Goal: Task Accomplishment & Management: Use online tool/utility

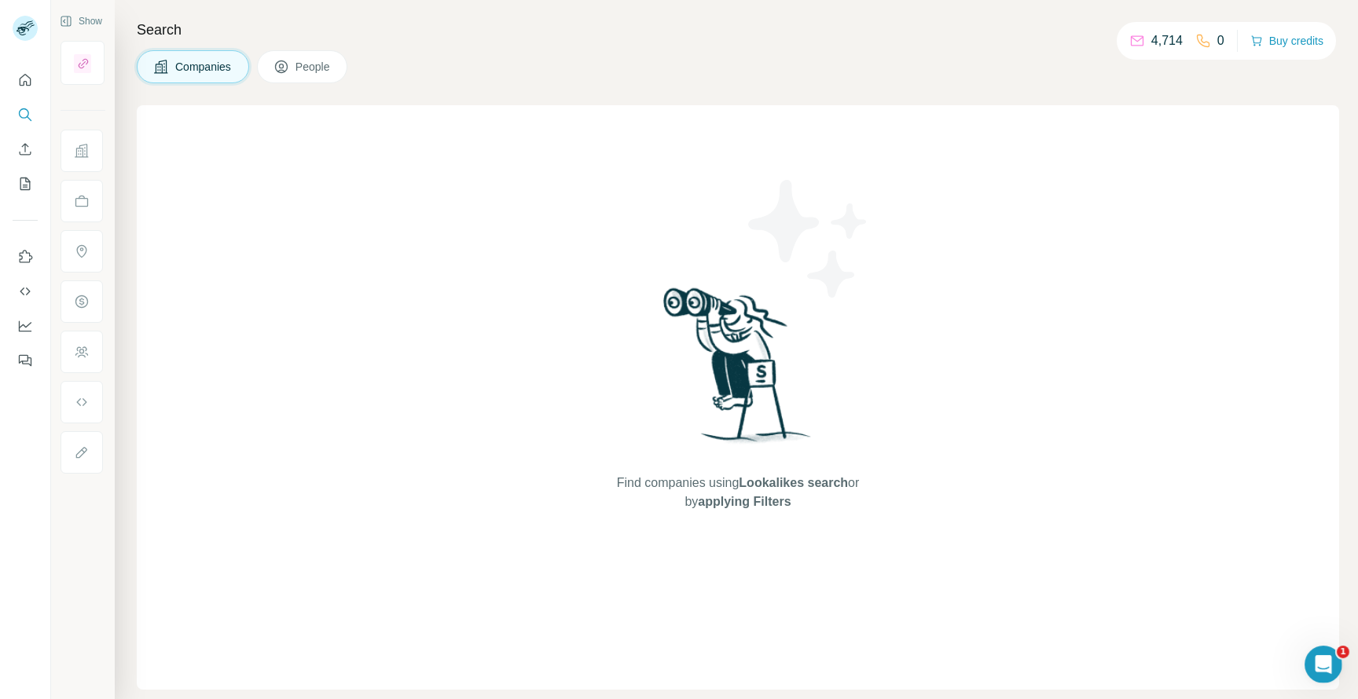
click at [192, 69] on span "Companies" at bounding box center [203, 67] width 57 height 16
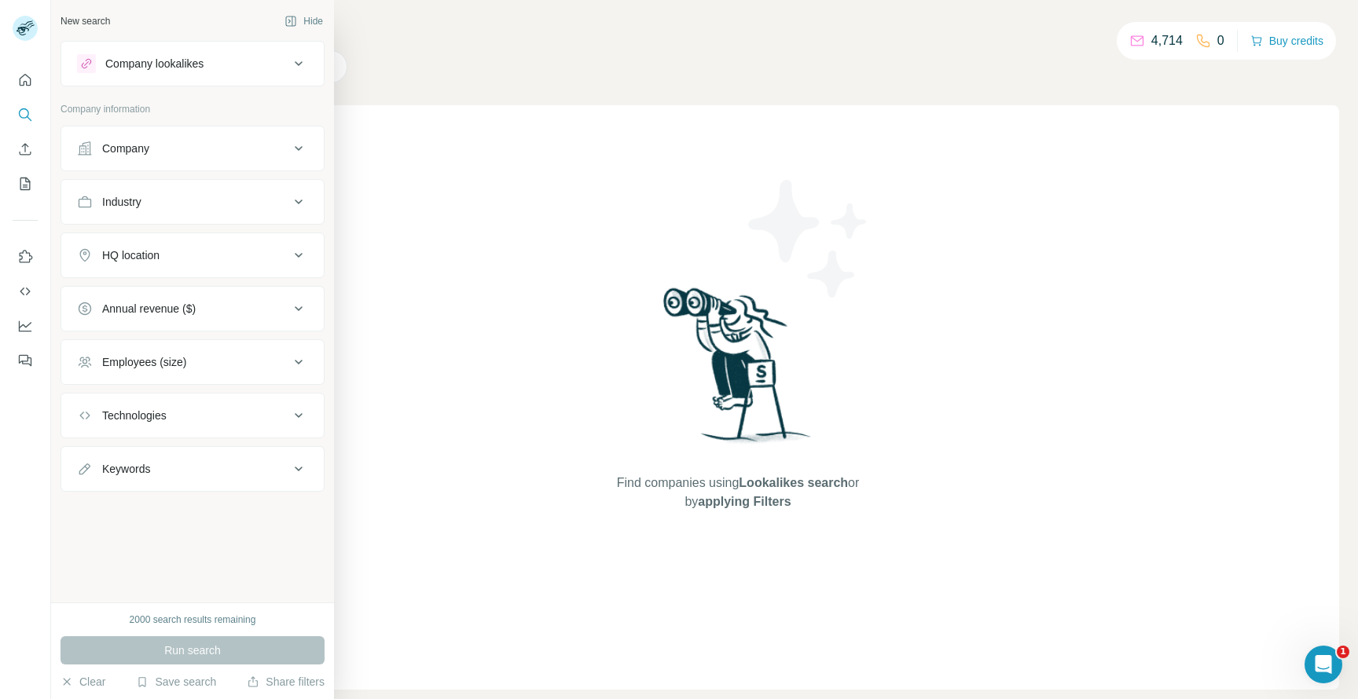
click at [109, 153] on div "Company" at bounding box center [125, 149] width 47 height 16
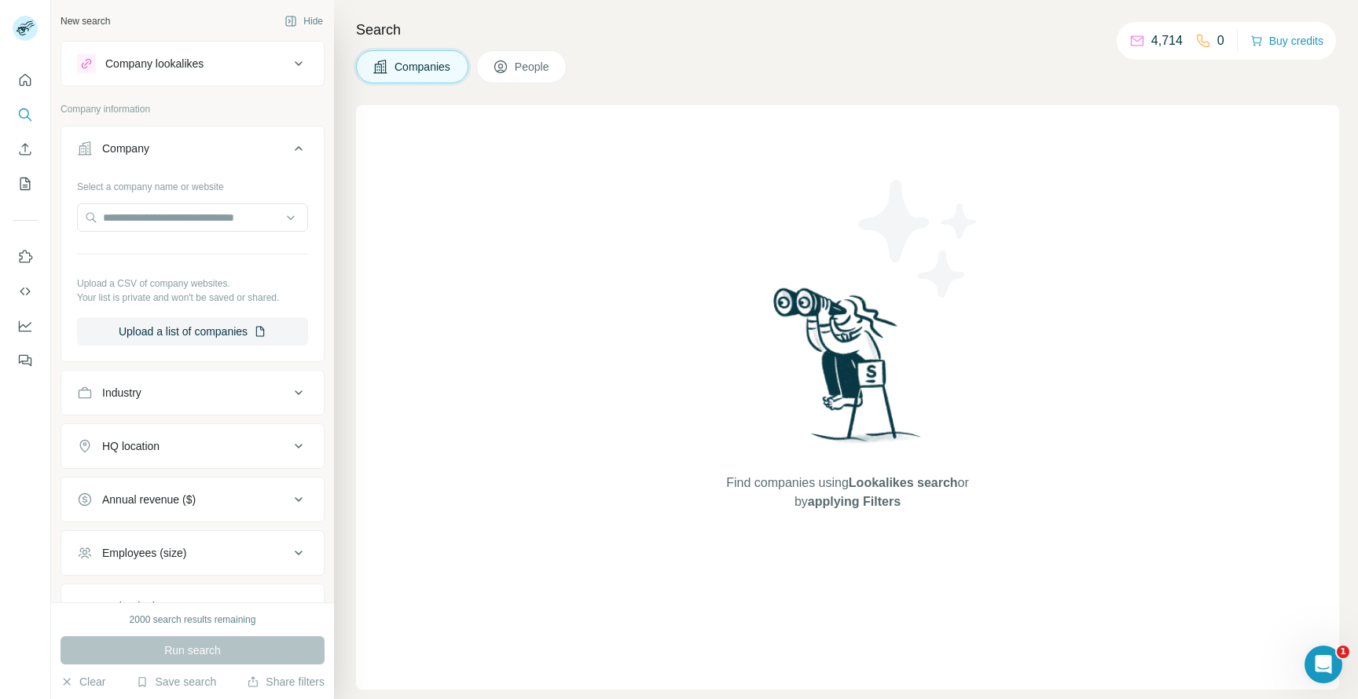
click at [143, 389] on div "Industry" at bounding box center [183, 393] width 212 height 16
click at [135, 433] on input at bounding box center [184, 432] width 194 height 17
click at [538, 64] on span "People" at bounding box center [533, 67] width 36 height 16
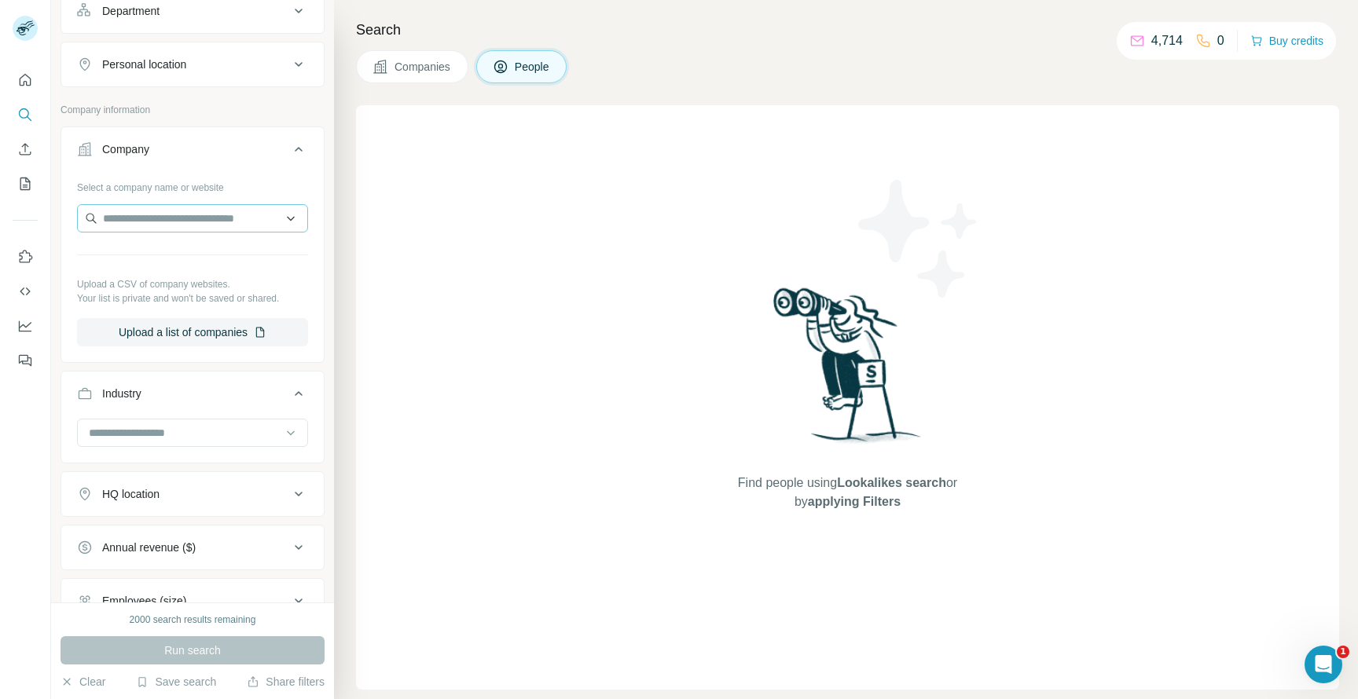
scroll to position [261, 0]
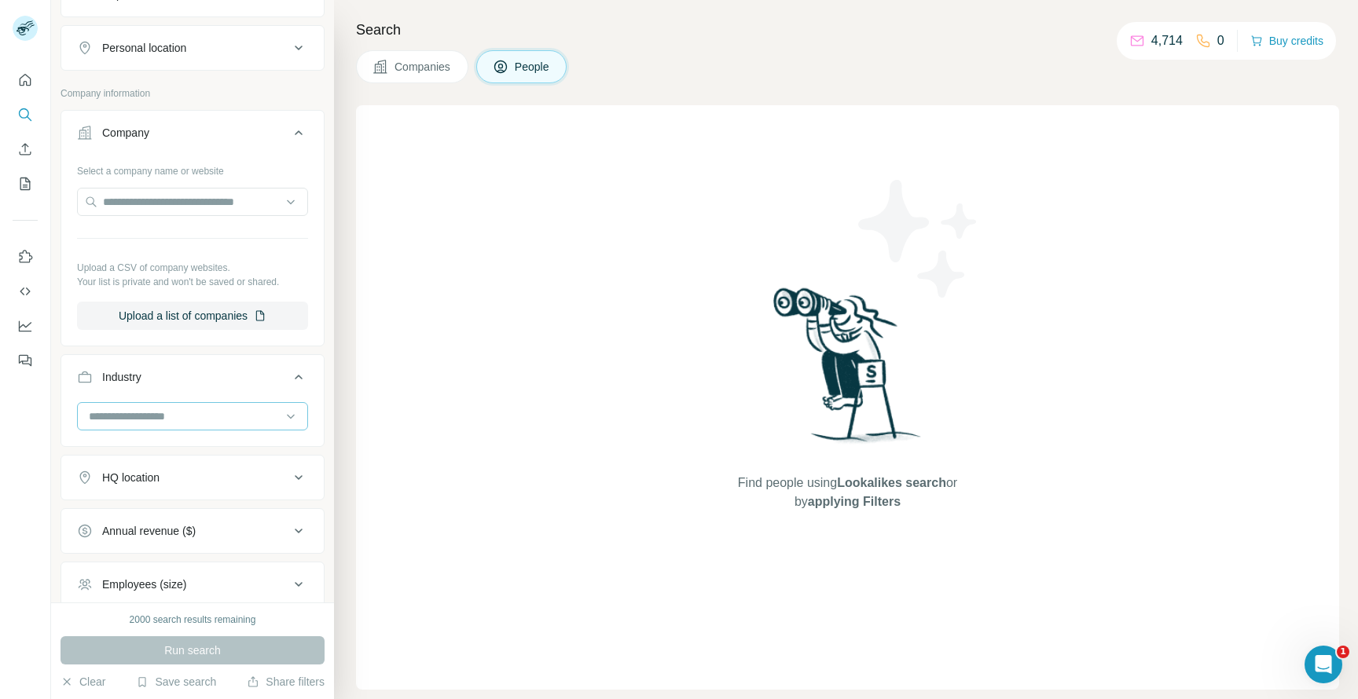
click at [146, 411] on input at bounding box center [184, 416] width 194 height 17
type input "**********"
click at [117, 484] on p "Professional Services" at bounding box center [143, 480] width 106 height 16
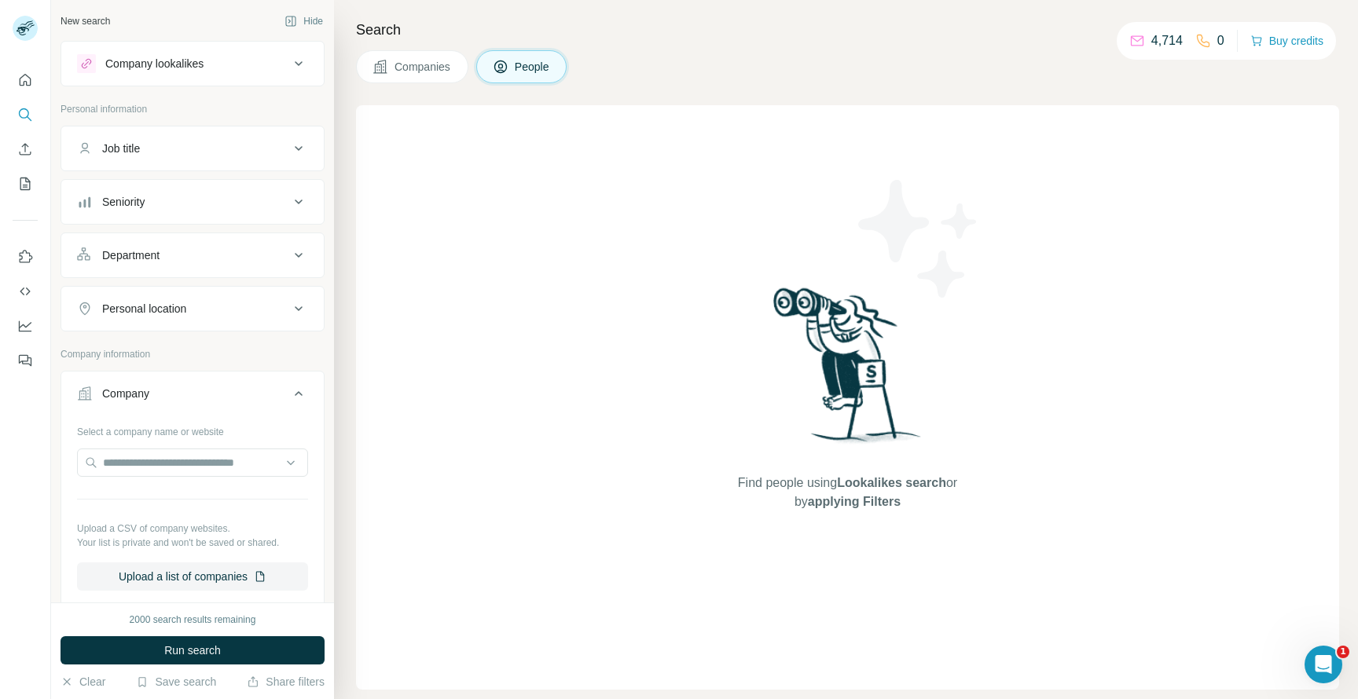
click at [225, 148] on div "Job title" at bounding box center [183, 149] width 212 height 16
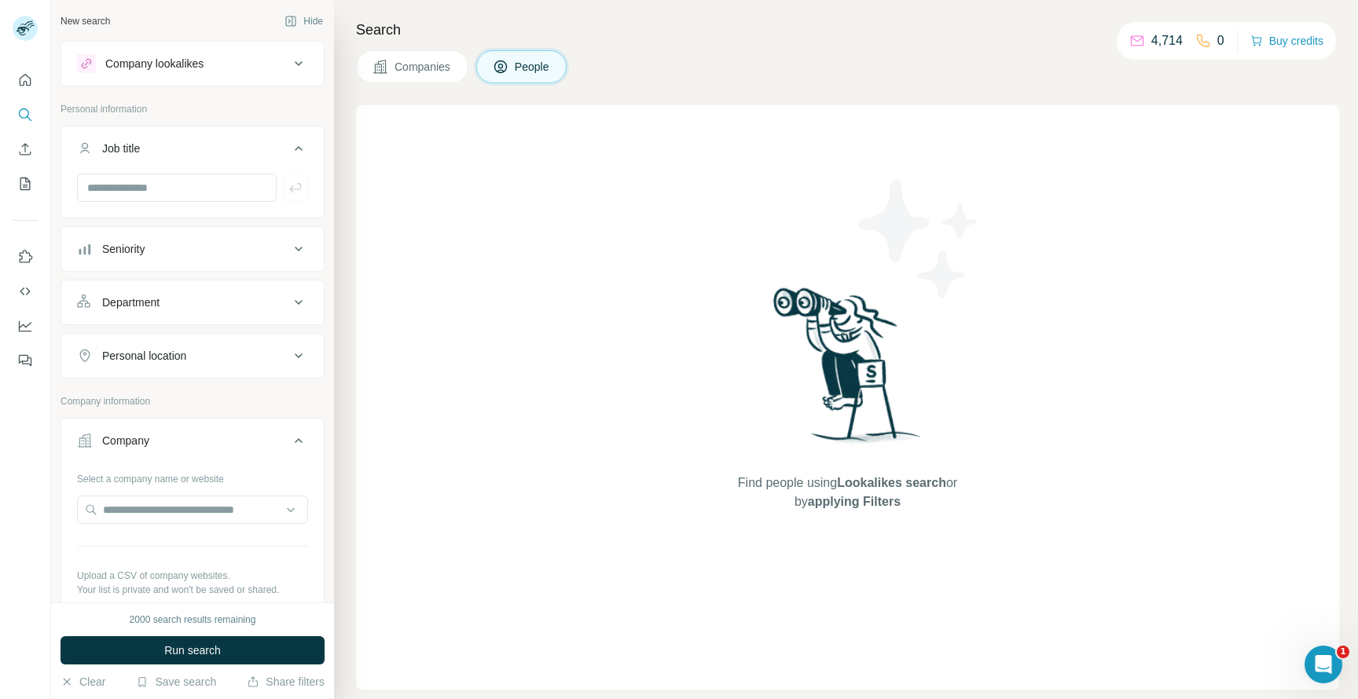
click at [209, 254] on div "Seniority" at bounding box center [183, 249] width 212 height 16
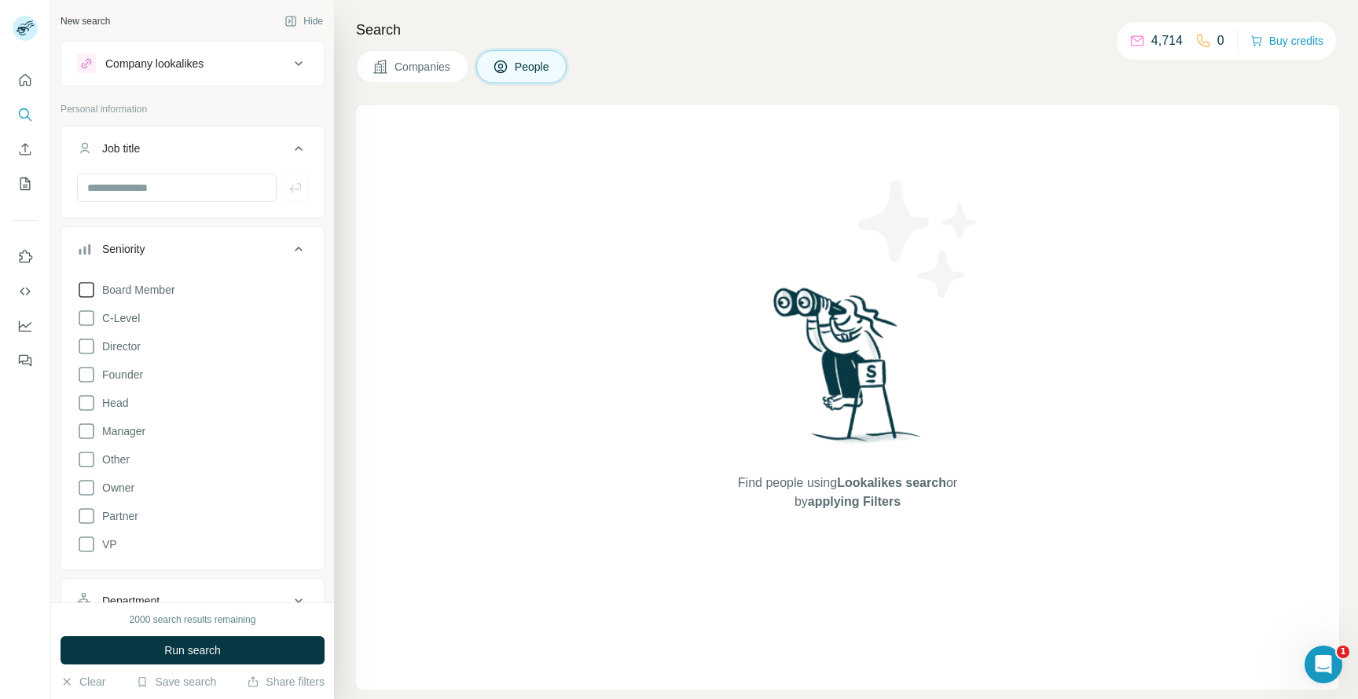
click at [91, 287] on icon at bounding box center [86, 290] width 19 height 19
click at [87, 319] on icon at bounding box center [86, 318] width 19 height 19
click at [87, 349] on icon at bounding box center [86, 346] width 19 height 19
click at [87, 379] on icon at bounding box center [86, 374] width 19 height 19
click at [86, 405] on icon at bounding box center [86, 403] width 19 height 19
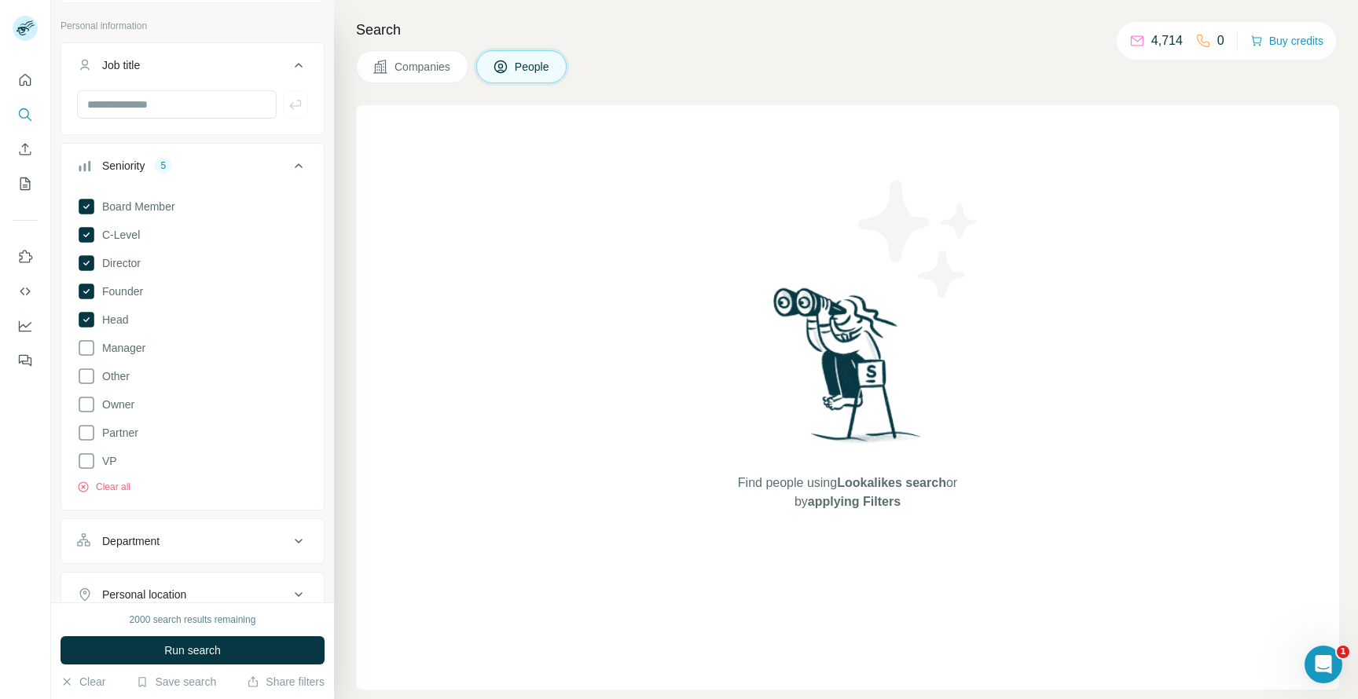
scroll to position [88, 0]
click at [84, 402] on icon at bounding box center [86, 400] width 19 height 19
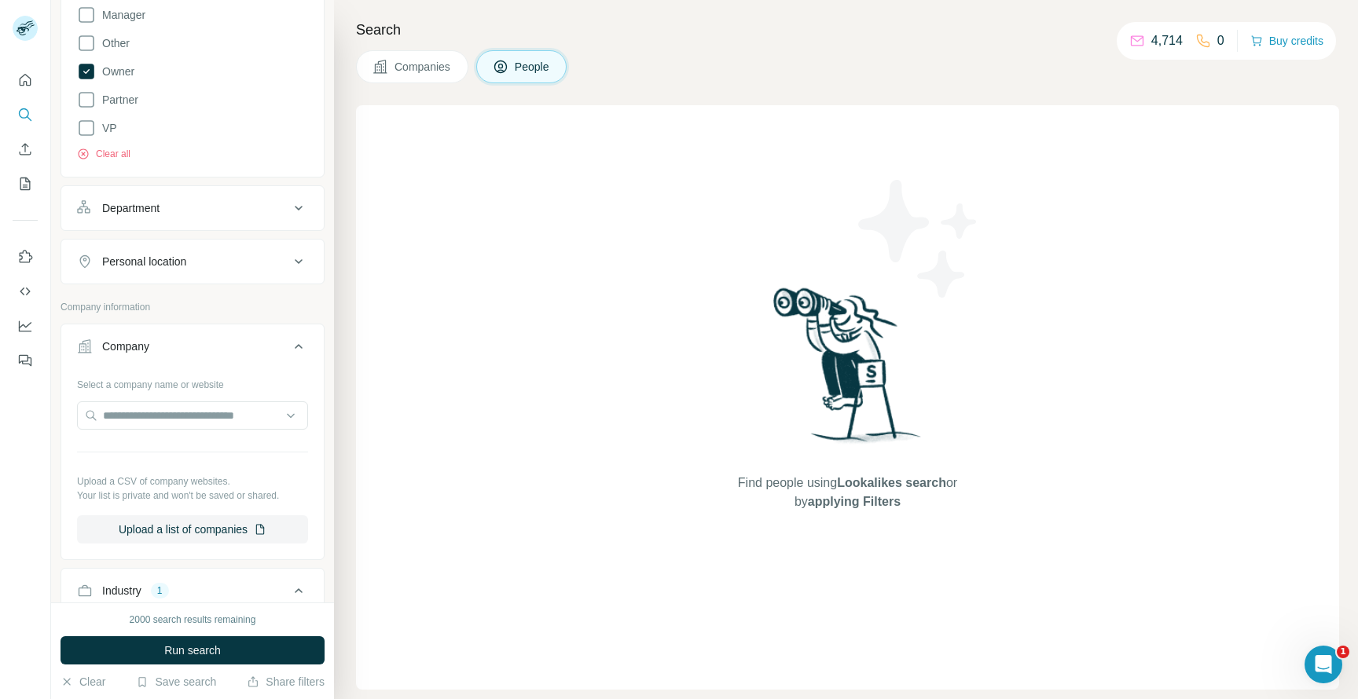
scroll to position [424, 0]
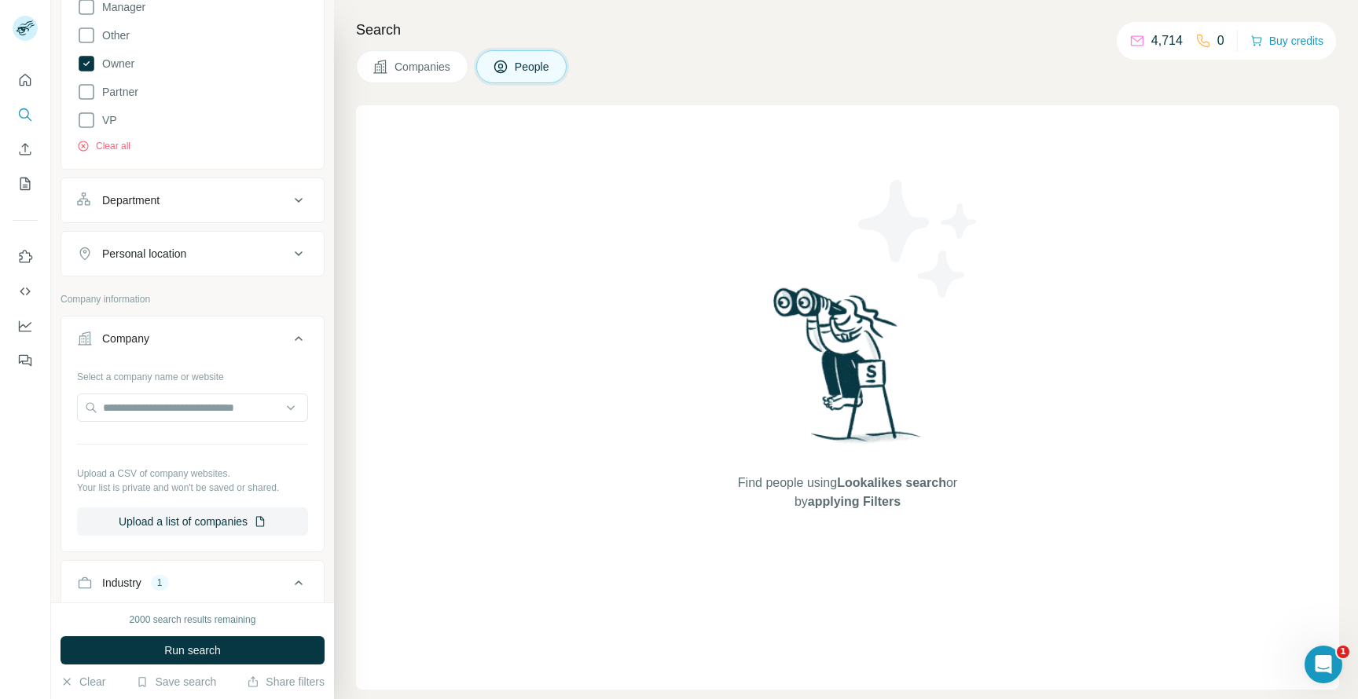
click at [187, 193] on button "Department" at bounding box center [192, 201] width 262 height 38
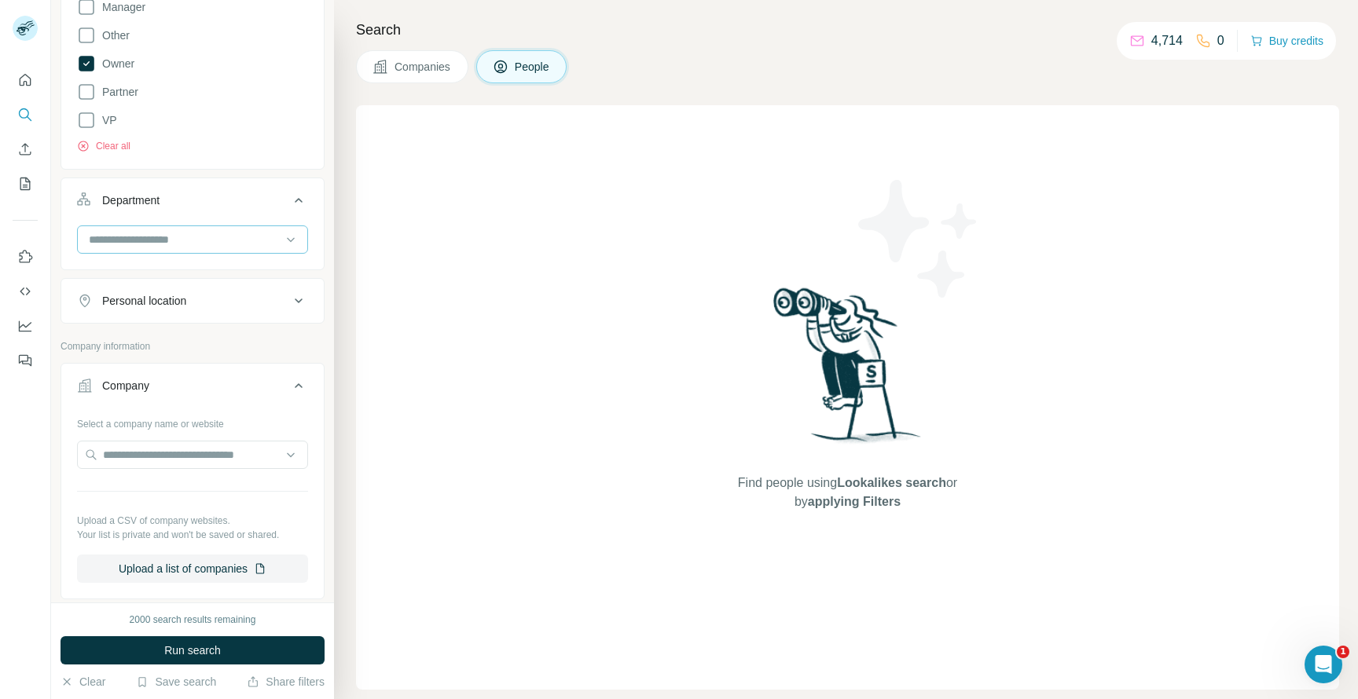
click at [179, 253] on div at bounding box center [184, 239] width 194 height 27
type input "*********"
click at [174, 278] on p "Marketing and Advertising" at bounding box center [153, 275] width 127 height 16
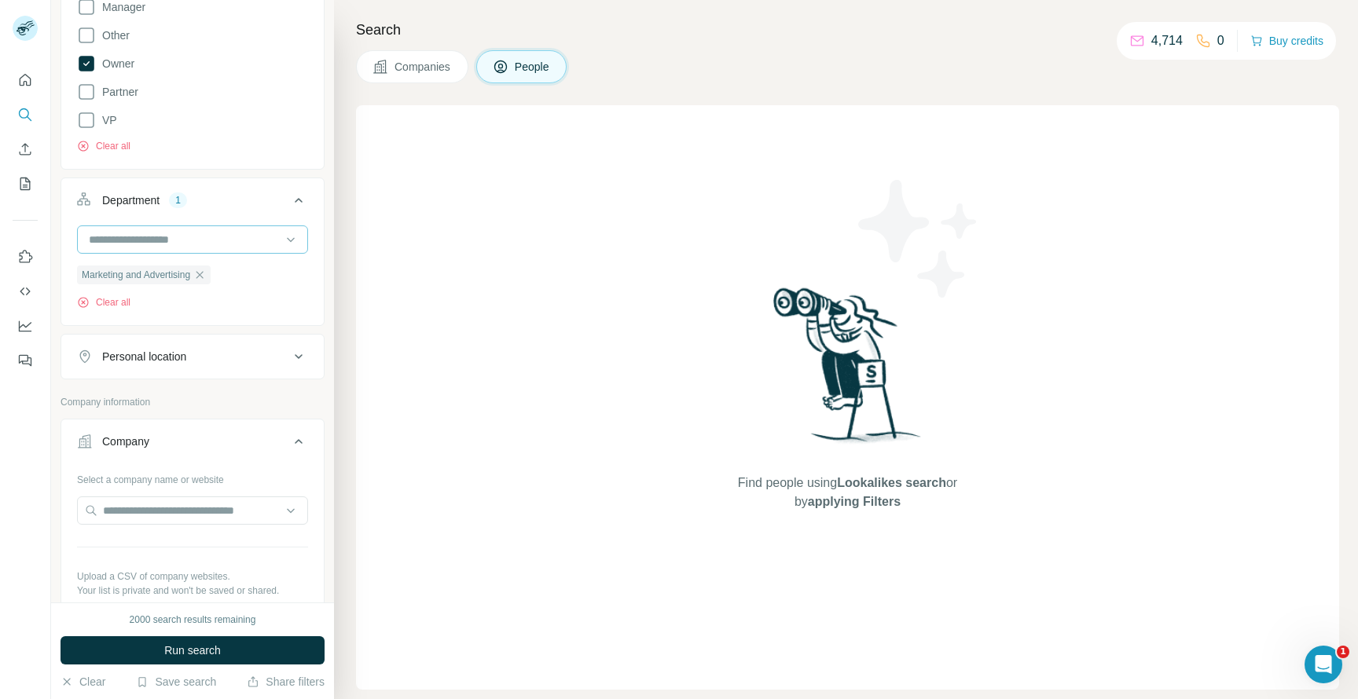
click at [169, 234] on input at bounding box center [184, 239] width 194 height 17
type input "*********"
click at [138, 277] on p "Operations" at bounding box center [116, 275] width 53 height 16
click at [137, 244] on input at bounding box center [184, 239] width 194 height 17
type input "*****"
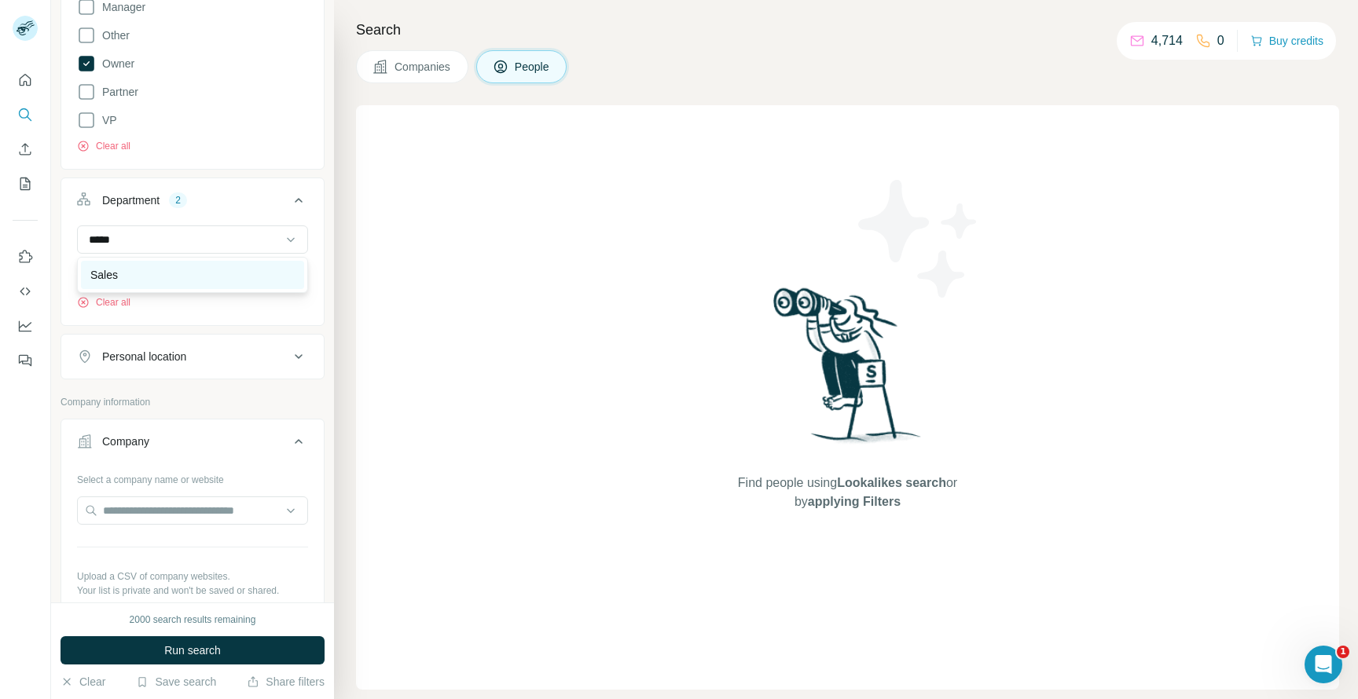
click at [120, 272] on div "Sales" at bounding box center [192, 275] width 204 height 16
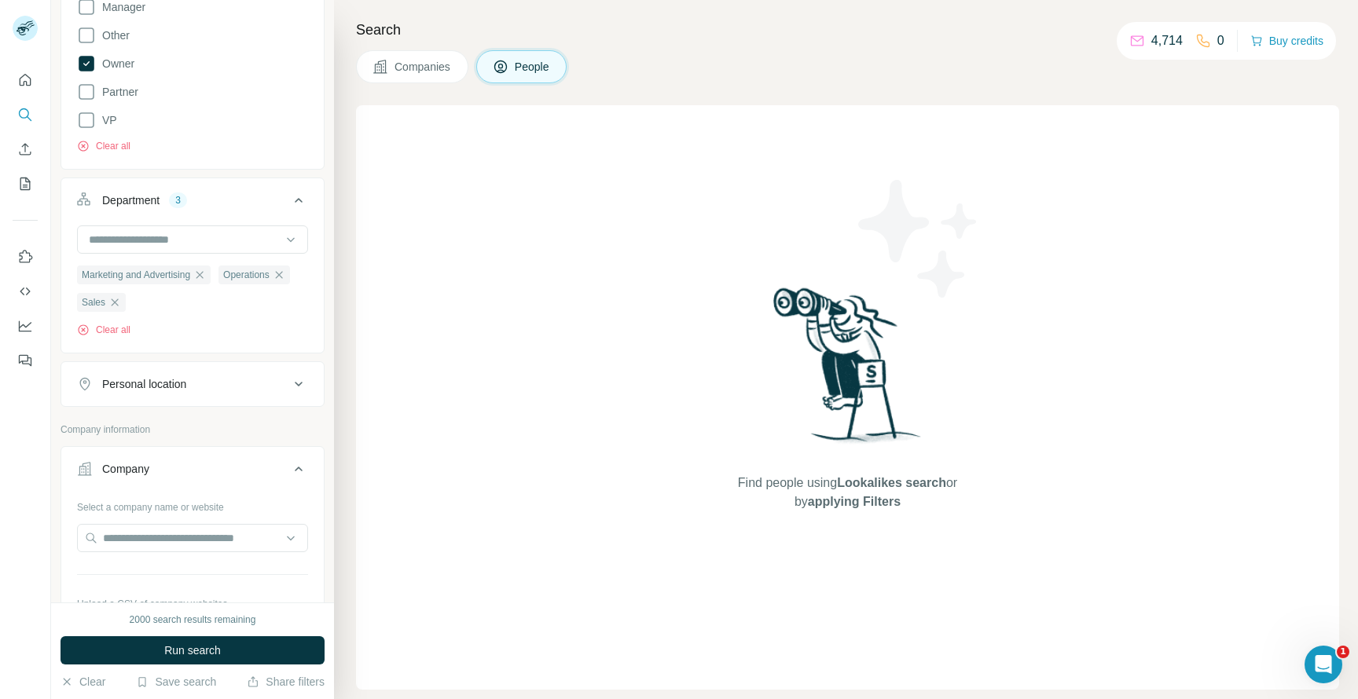
click at [153, 370] on button "Personal location" at bounding box center [192, 384] width 262 height 38
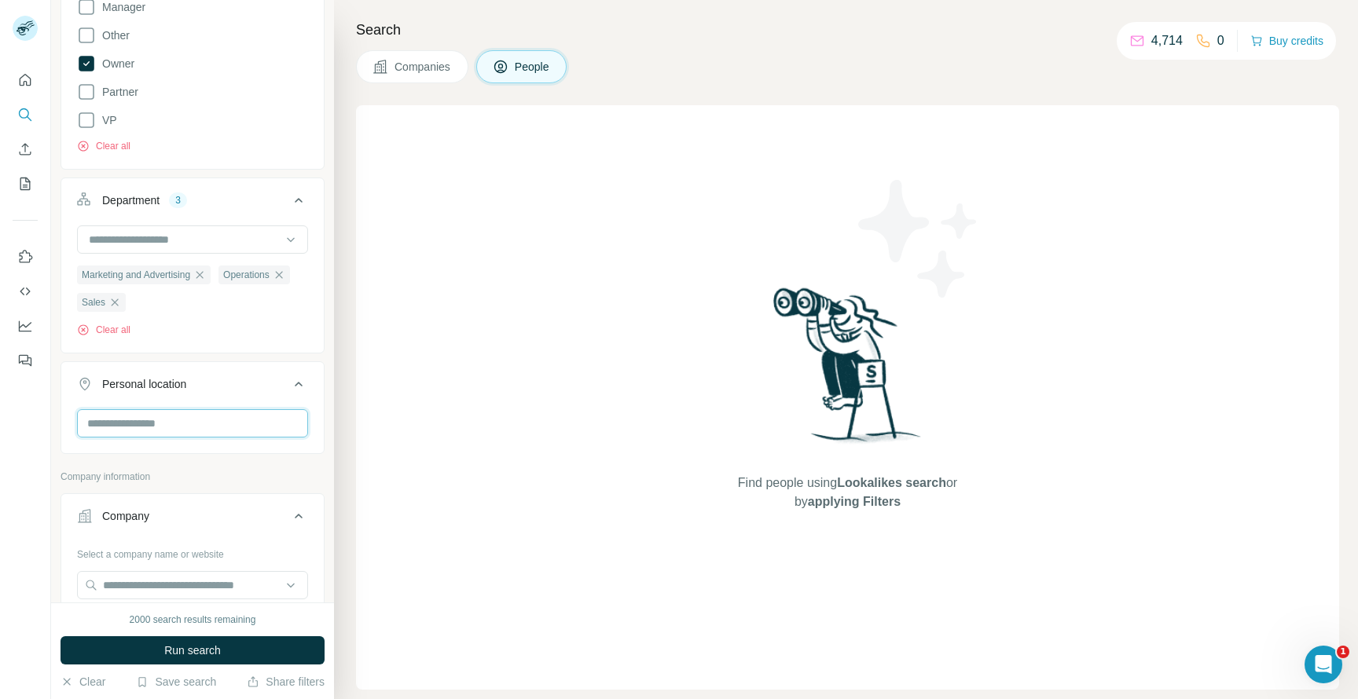
click at [142, 420] on input "text" at bounding box center [192, 423] width 231 height 28
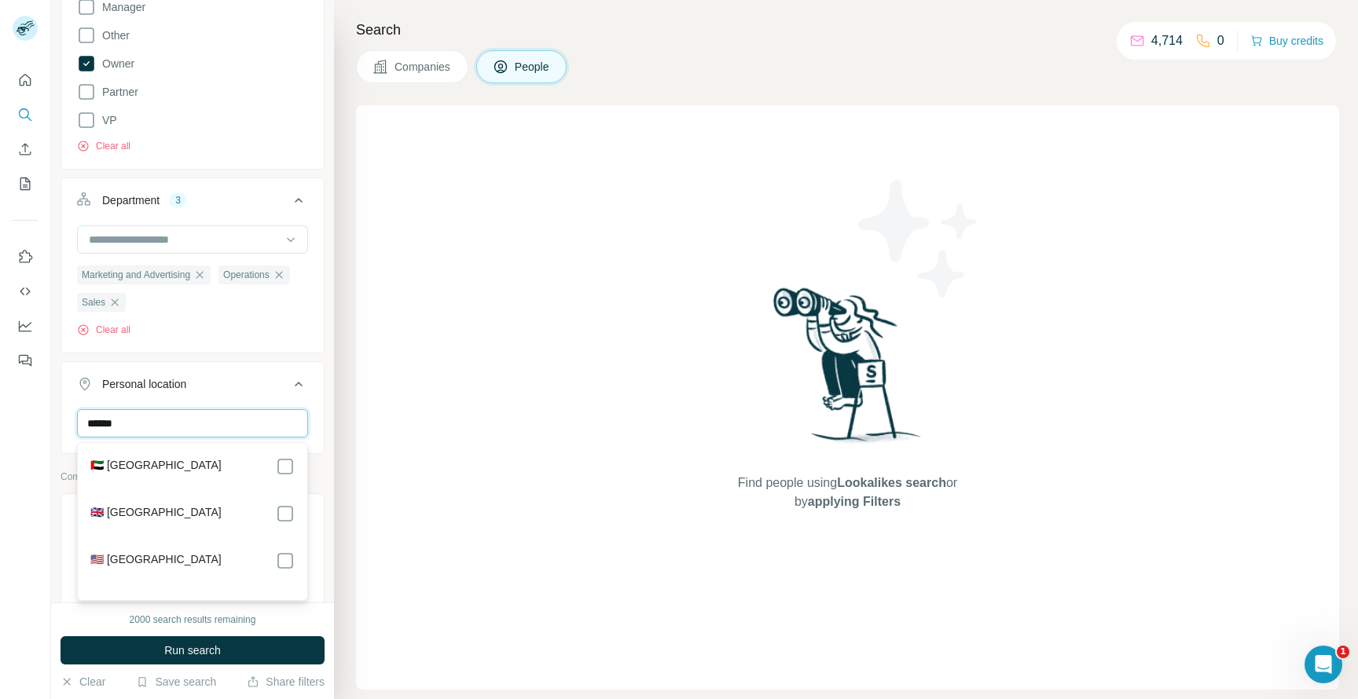
type input "******"
click at [295, 509] on div "🇦🇪 United Arab Emirates 🇬🇧 United Kingdom 🇺🇸 United States" at bounding box center [192, 521] width 223 height 151
click at [248, 366] on div "Personal location 1 ****** United Kingdom Clear all" at bounding box center [193, 435] width 264 height 149
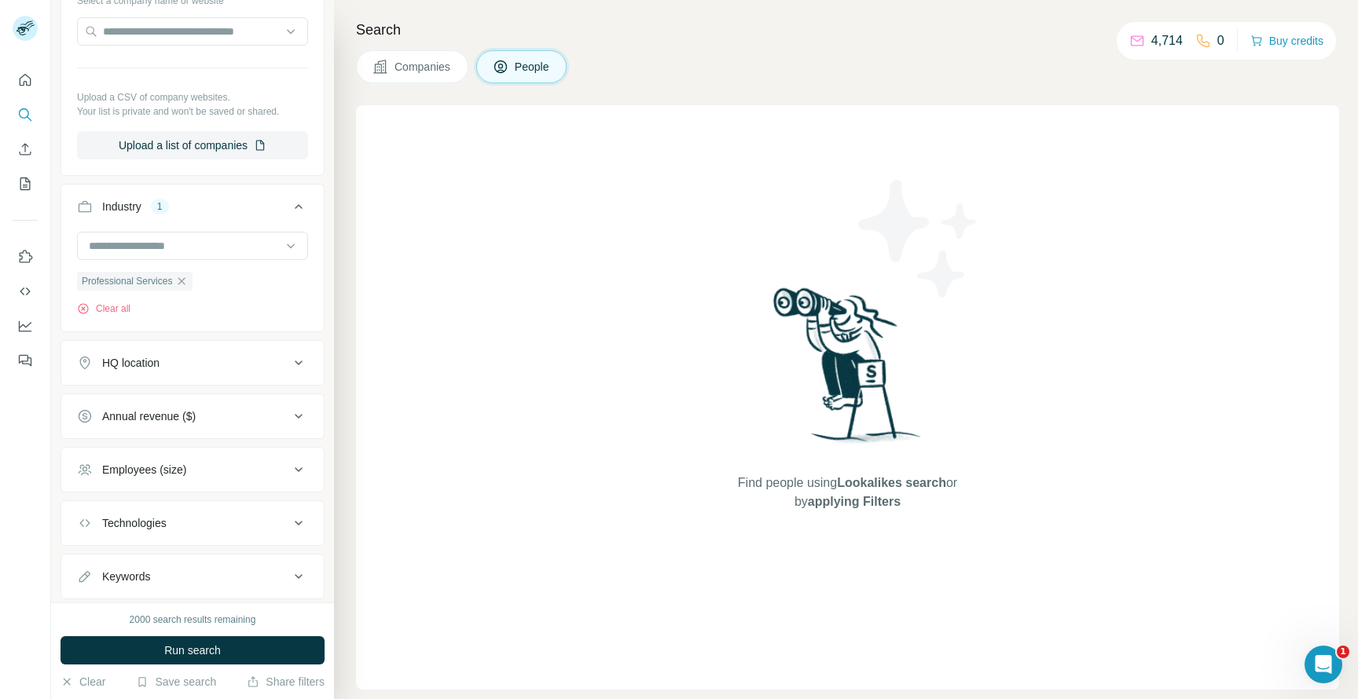
scroll to position [1077, 0]
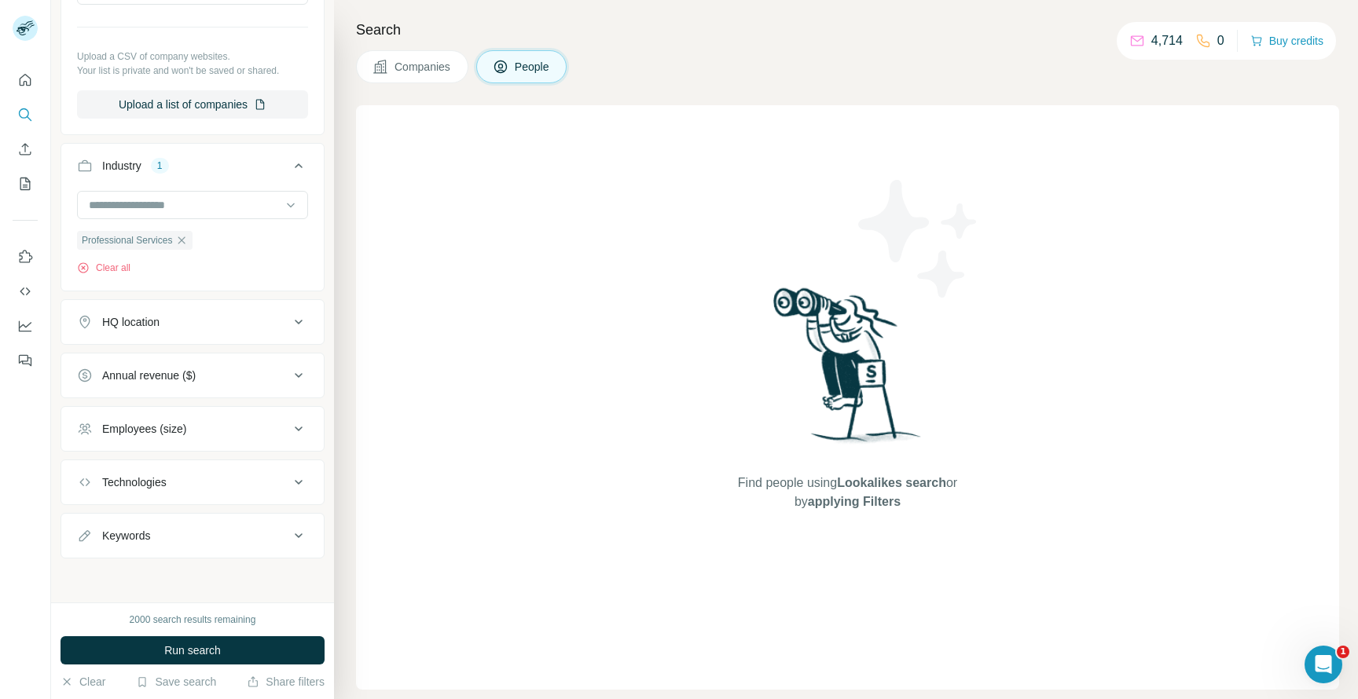
click at [248, 366] on button "Annual revenue ($)" at bounding box center [192, 376] width 262 height 38
click at [259, 349] on ul "Company Select a company name or website Upload a CSV of company websites. Your…" at bounding box center [193, 344] width 264 height 897
click at [302, 375] on icon at bounding box center [298, 373] width 19 height 19
click at [259, 419] on button "Employees (size)" at bounding box center [192, 429] width 262 height 38
click at [110, 487] on span "2-10" at bounding box center [110, 490] width 28 height 16
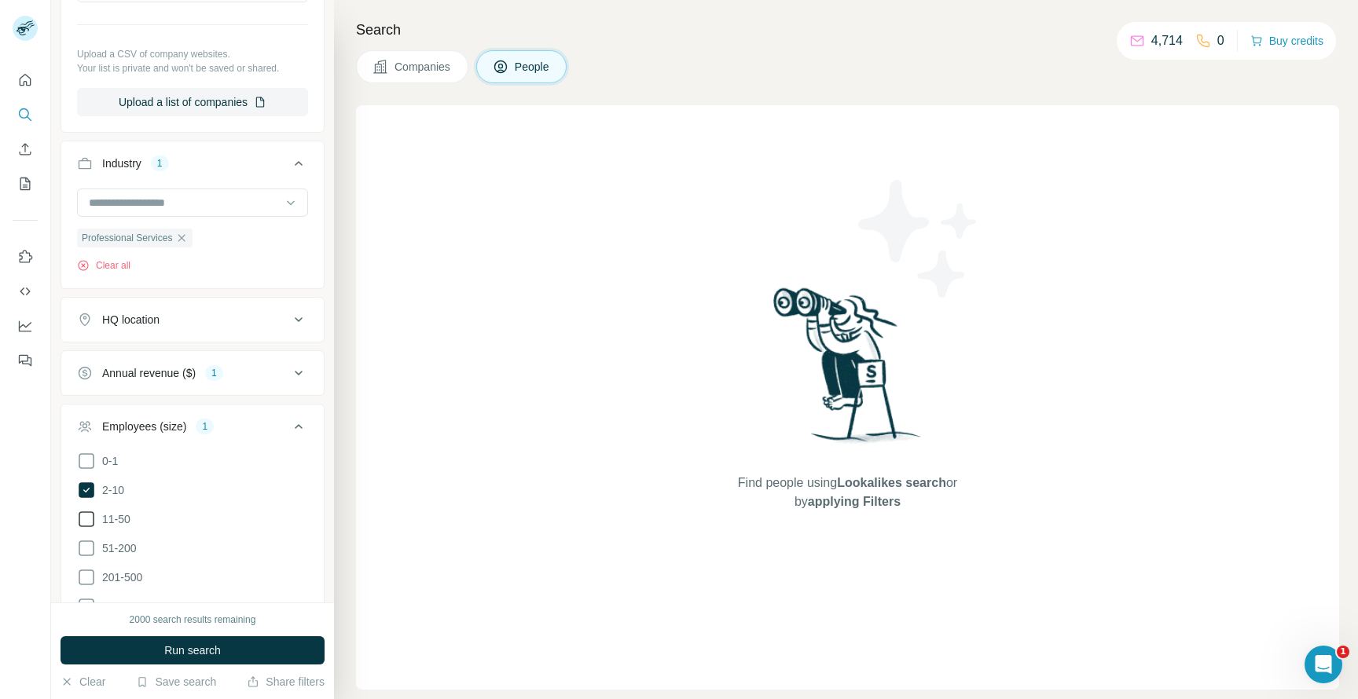
click at [95, 515] on icon at bounding box center [86, 519] width 19 height 19
click at [156, 650] on button "Run search" at bounding box center [193, 650] width 264 height 28
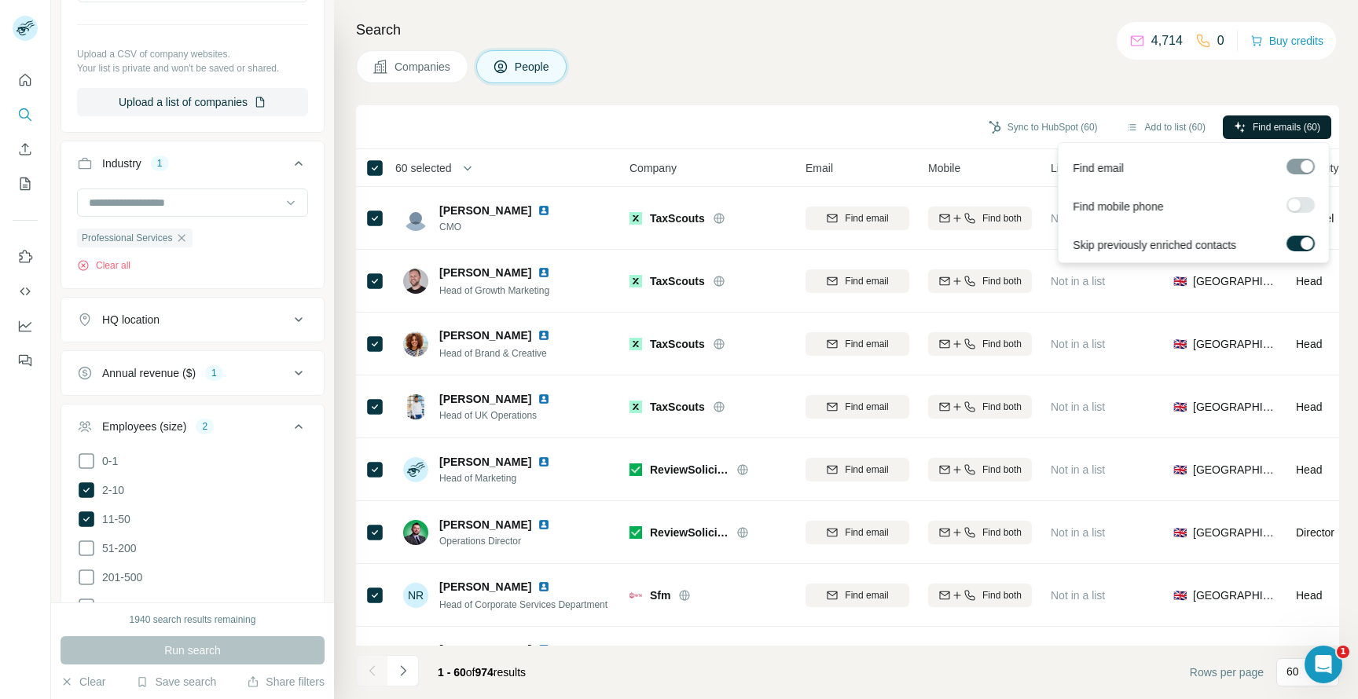
click at [1280, 121] on span "Find emails (60)" at bounding box center [1286, 127] width 68 height 14
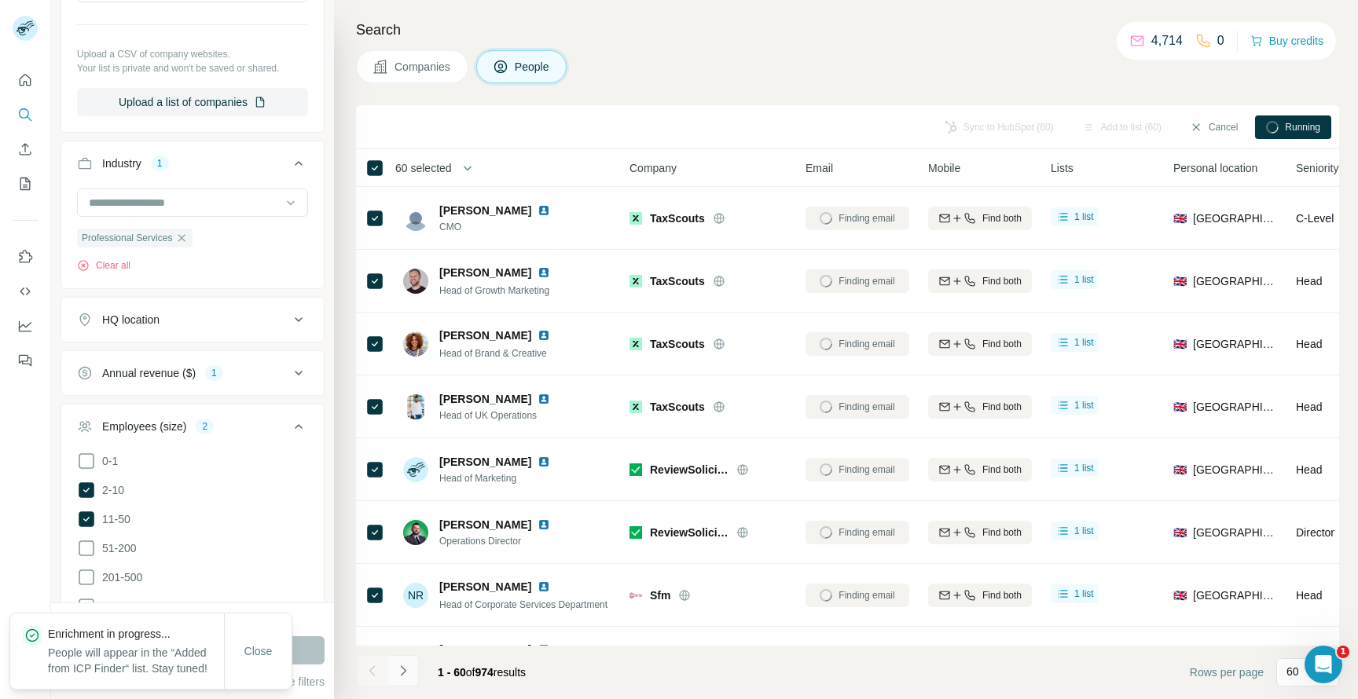
click at [413, 669] on button "Navigate to next page" at bounding box center [402, 670] width 31 height 31
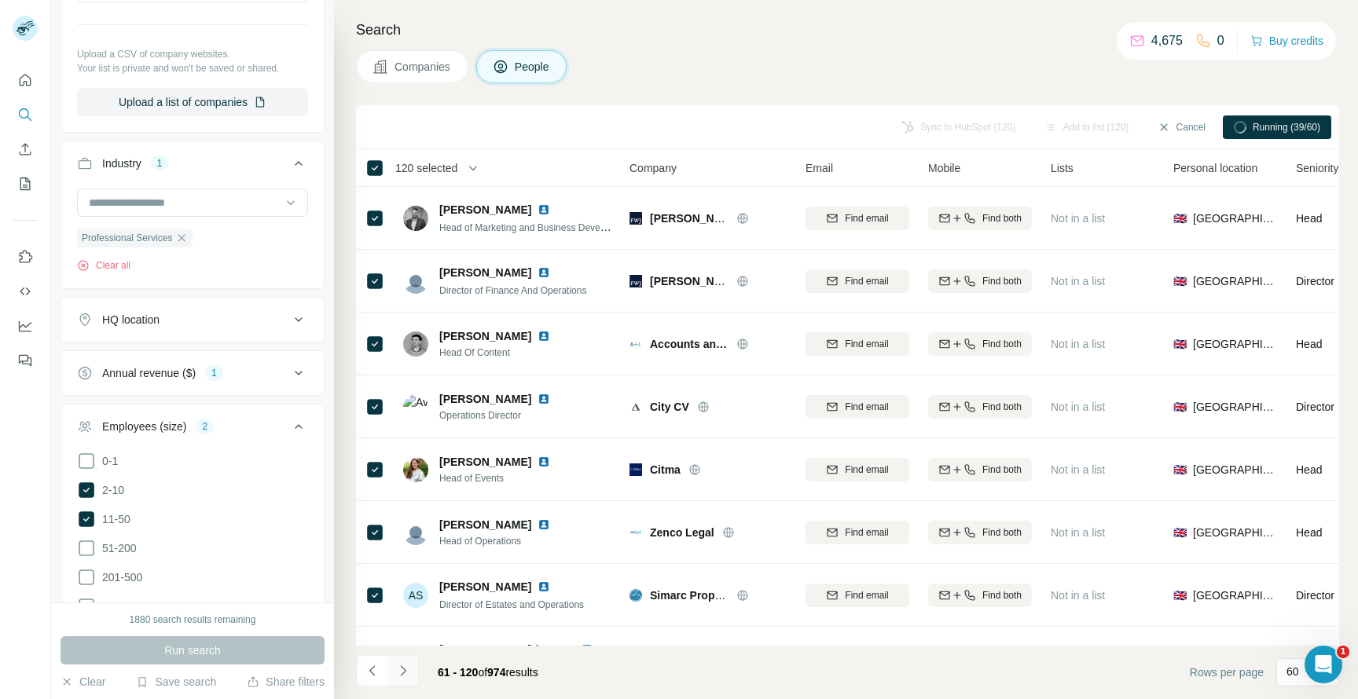
click at [407, 677] on icon "Navigate to next page" at bounding box center [403, 671] width 16 height 16
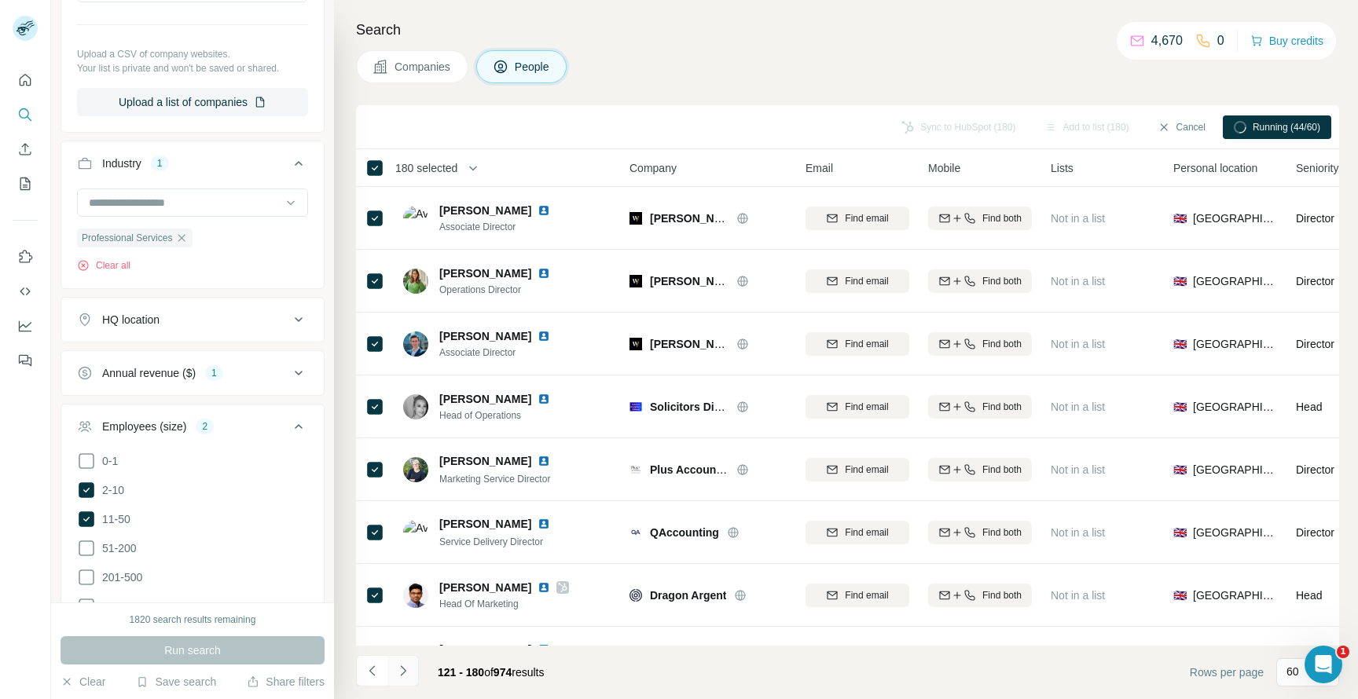
click at [404, 673] on icon "Navigate to next page" at bounding box center [403, 671] width 6 height 10
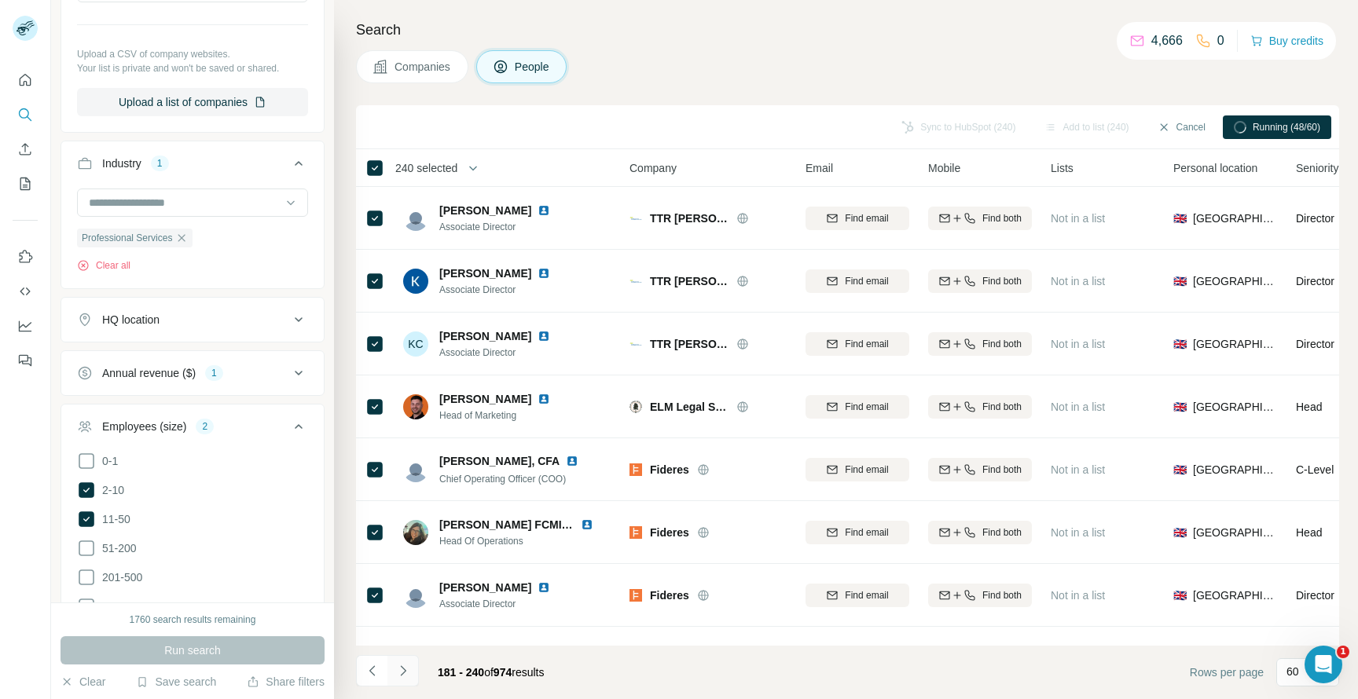
click at [407, 670] on icon "Navigate to next page" at bounding box center [403, 671] width 16 height 16
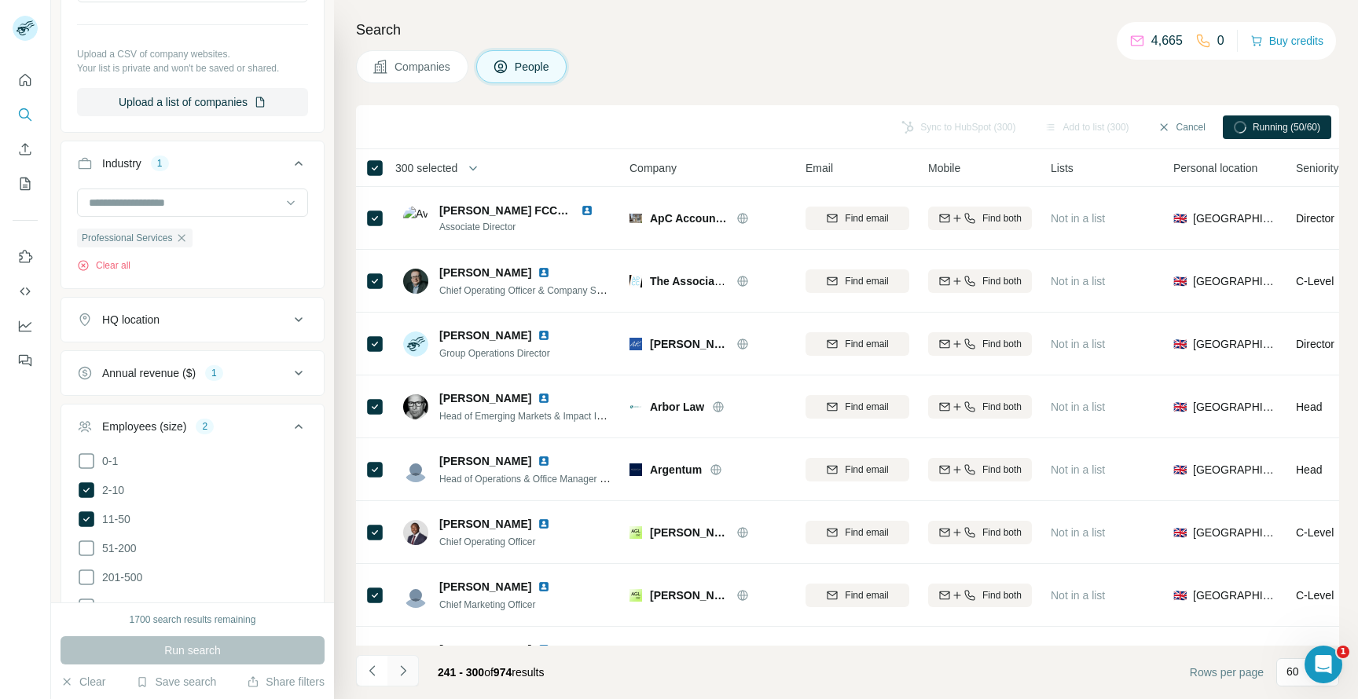
click at [406, 673] on icon "Navigate to next page" at bounding box center [403, 671] width 16 height 16
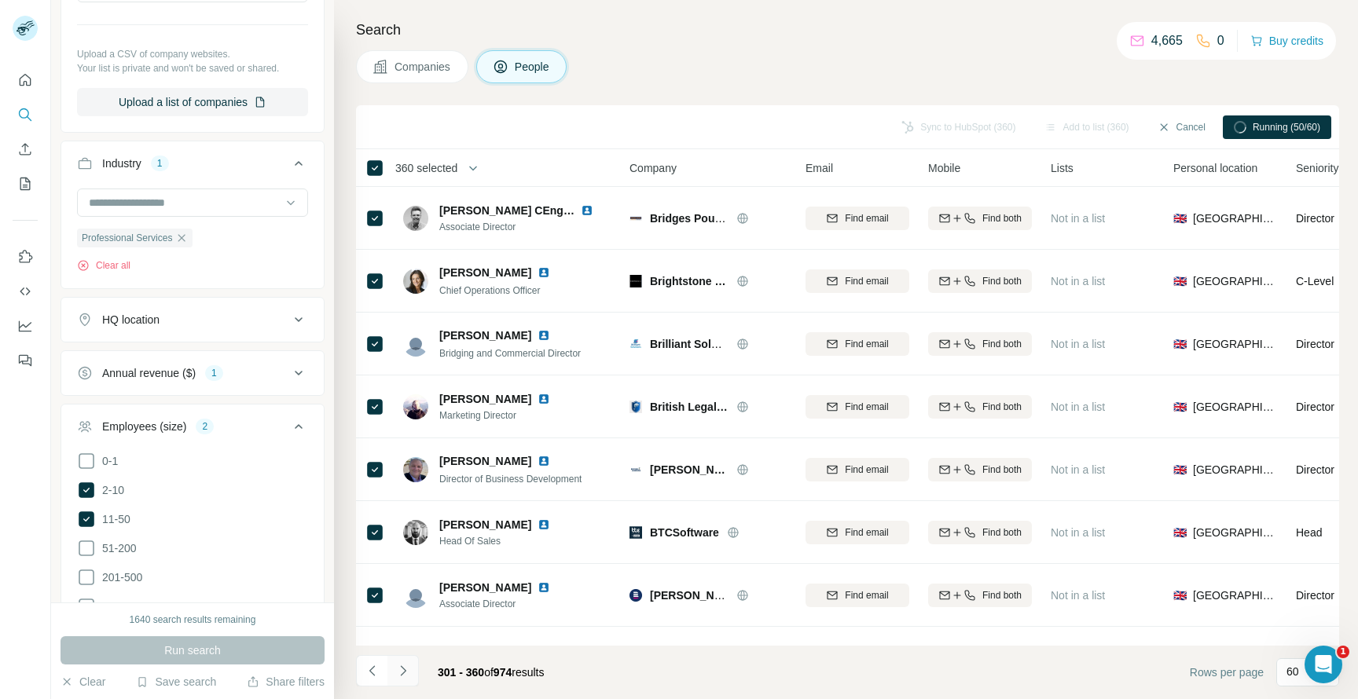
click at [403, 671] on icon "Navigate to next page" at bounding box center [403, 671] width 16 height 16
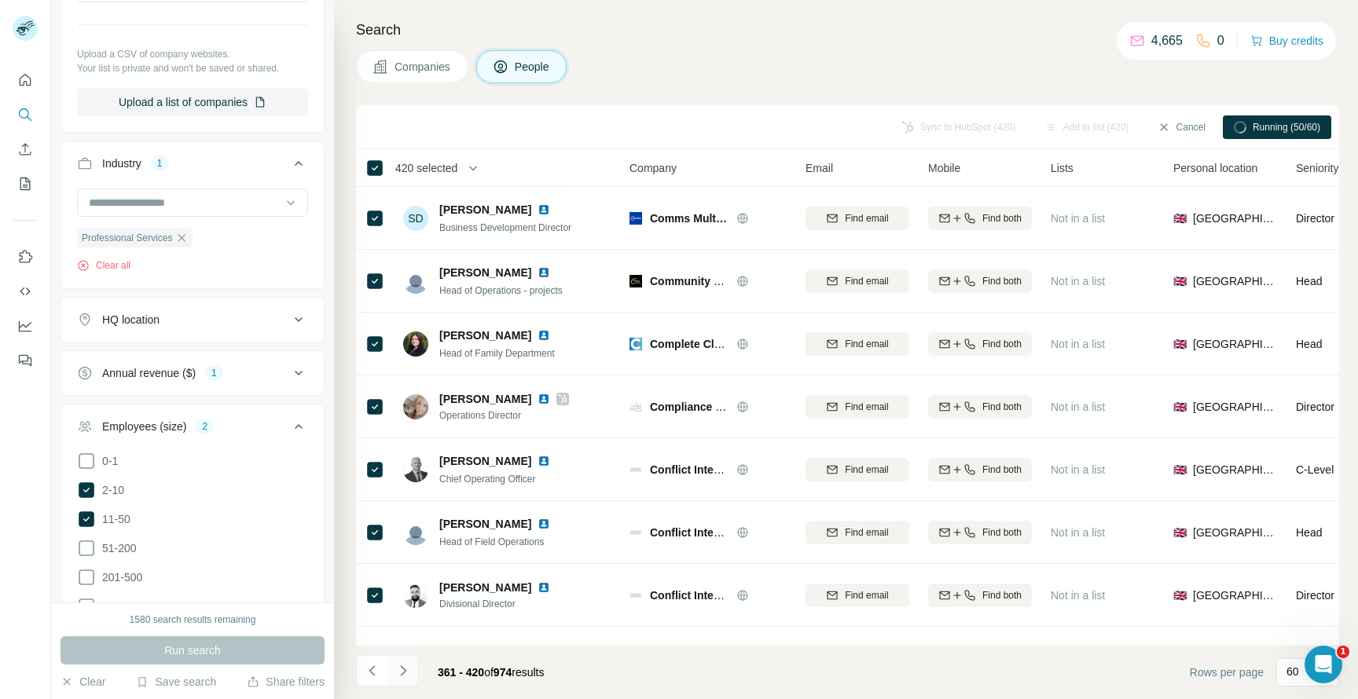
click at [409, 668] on icon "Navigate to next page" at bounding box center [403, 671] width 16 height 16
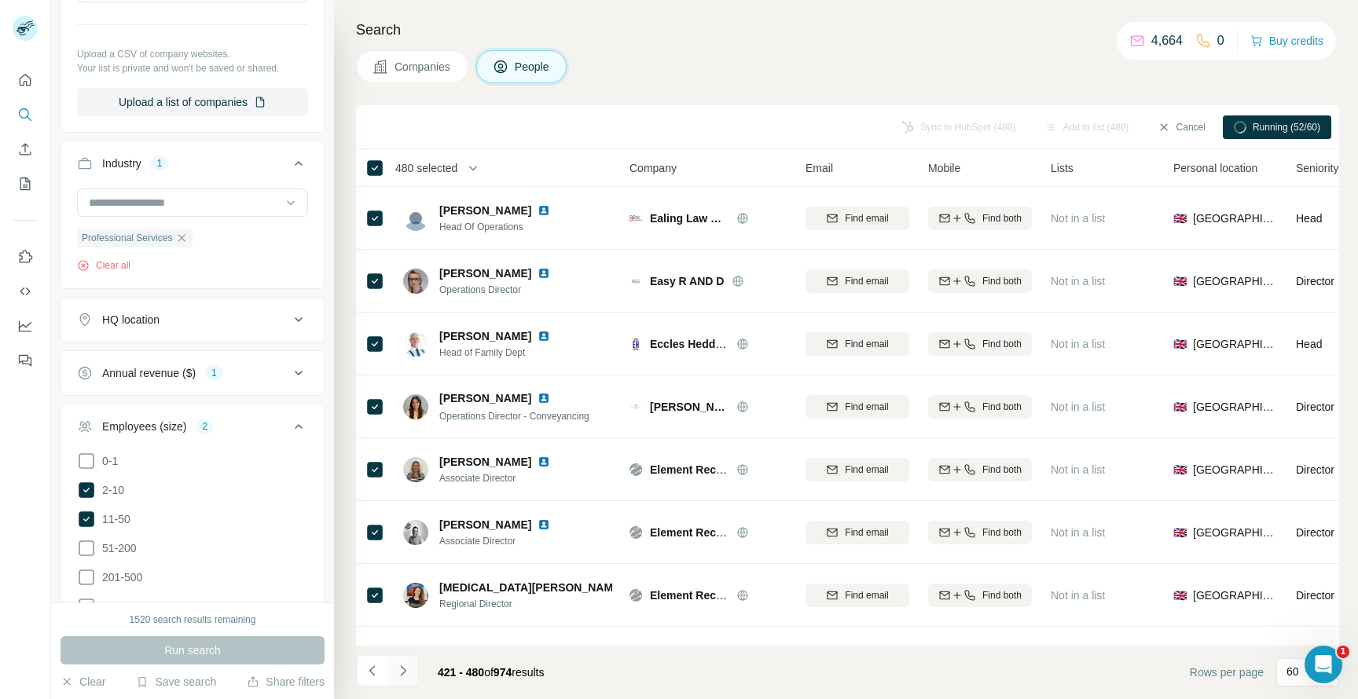
click at [406, 673] on icon "Navigate to next page" at bounding box center [403, 671] width 16 height 16
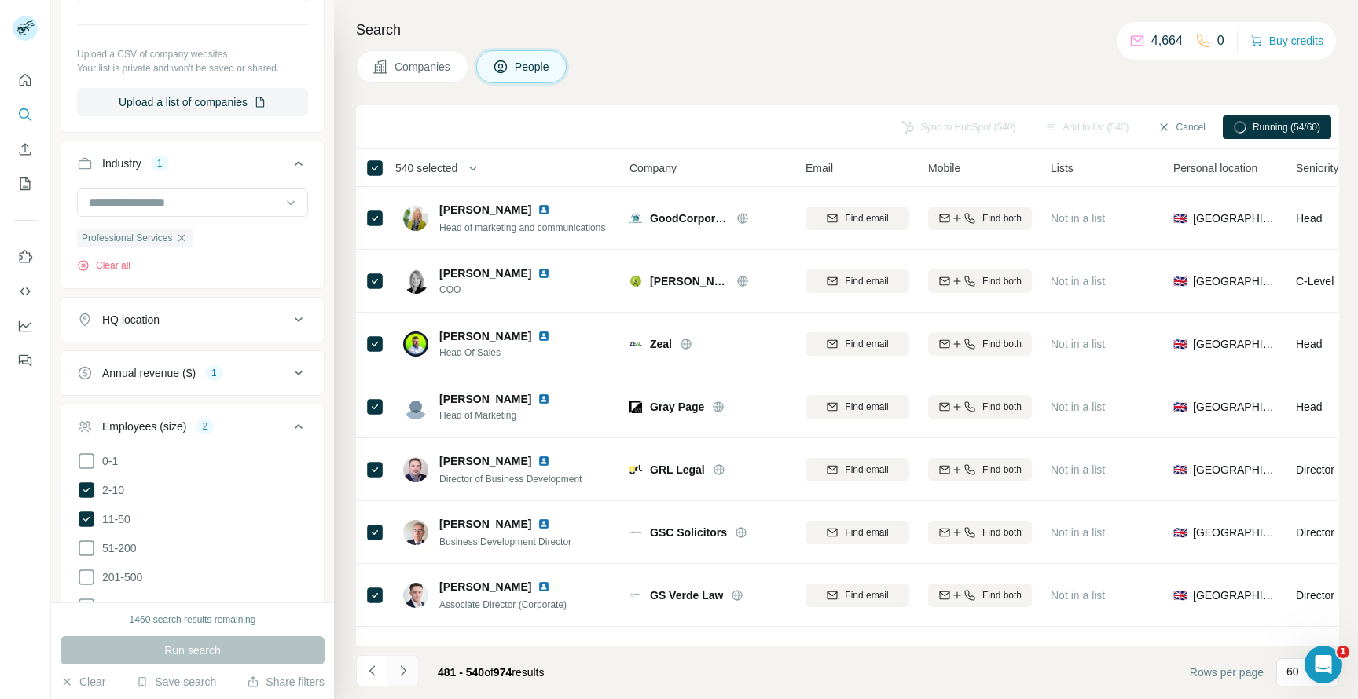
click at [405, 673] on icon "Navigate to next page" at bounding box center [403, 671] width 16 height 16
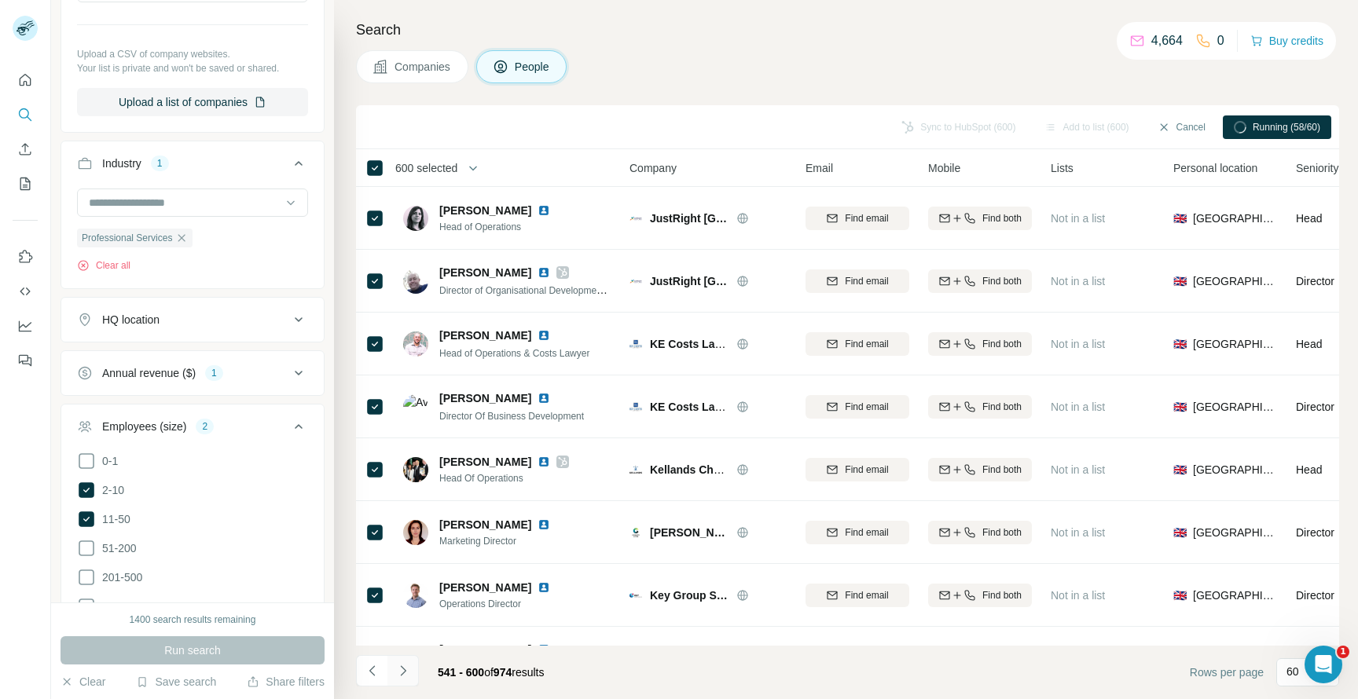
click at [399, 675] on icon "Navigate to next page" at bounding box center [403, 671] width 16 height 16
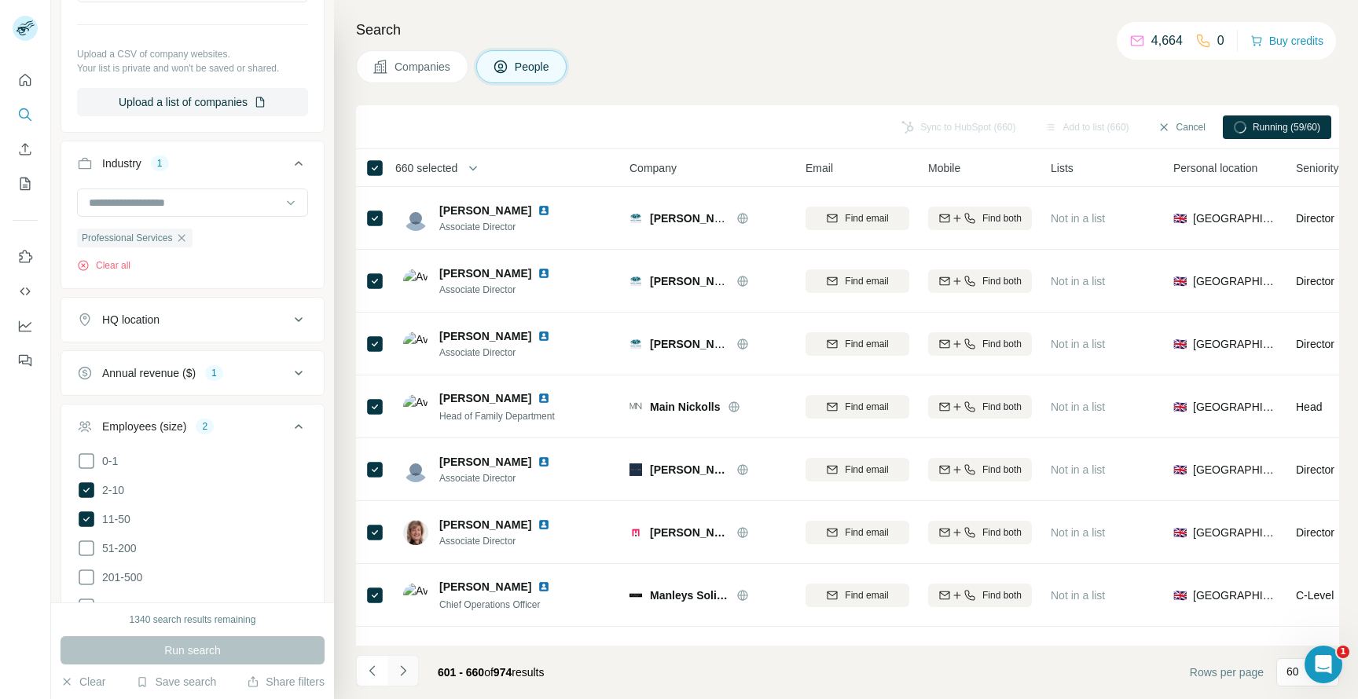
click at [406, 669] on icon "Navigate to next page" at bounding box center [403, 671] width 16 height 16
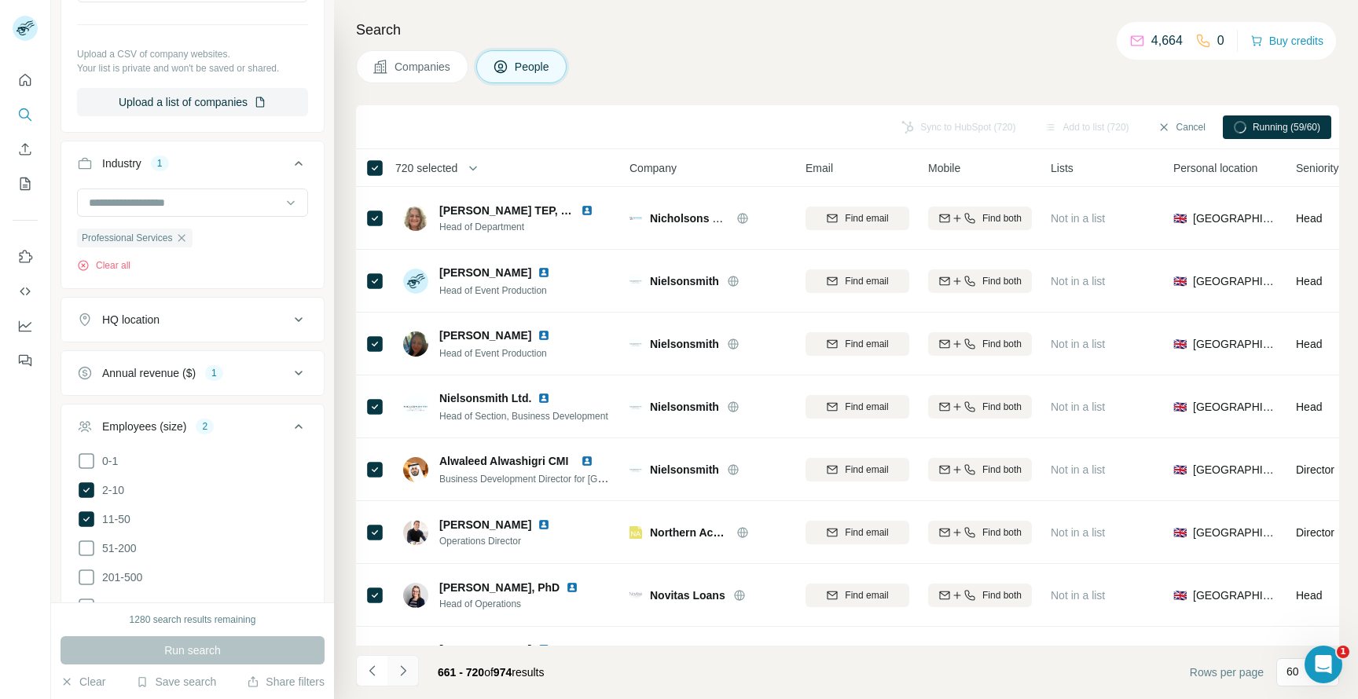
click at [409, 669] on icon "Navigate to next page" at bounding box center [403, 671] width 16 height 16
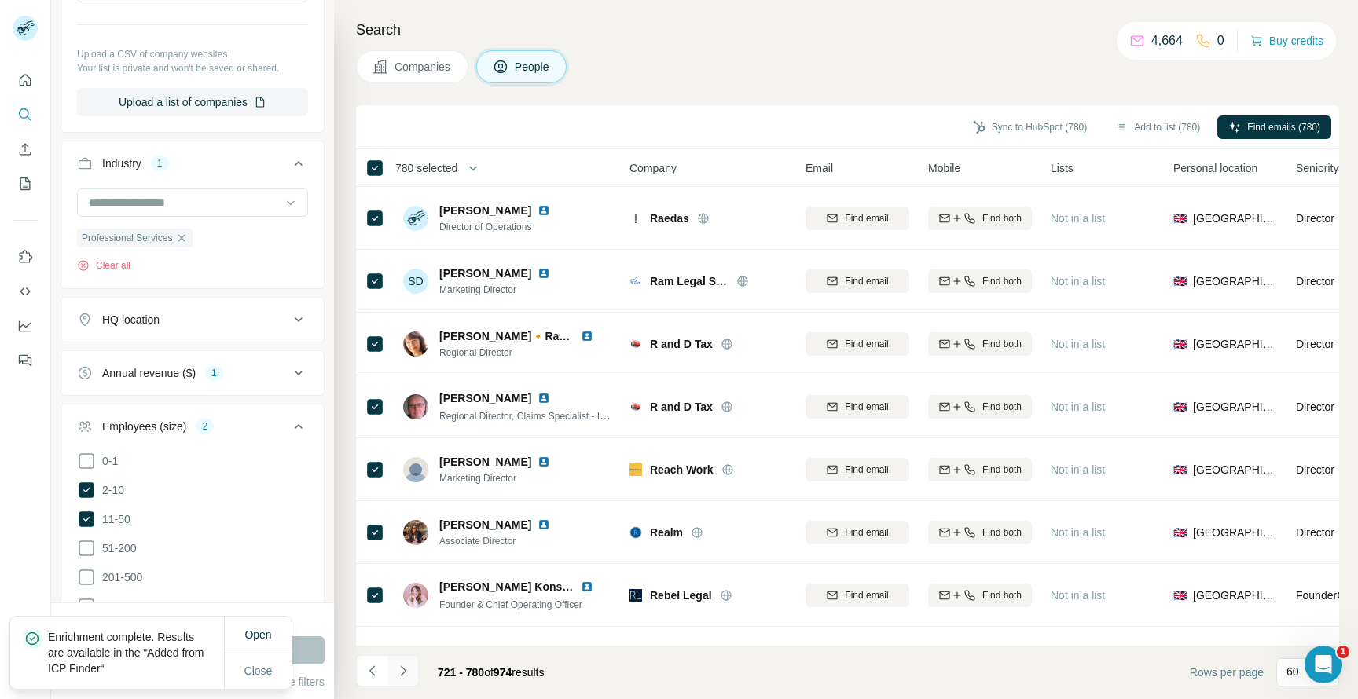
click at [409, 670] on icon "Navigate to next page" at bounding box center [403, 671] width 16 height 16
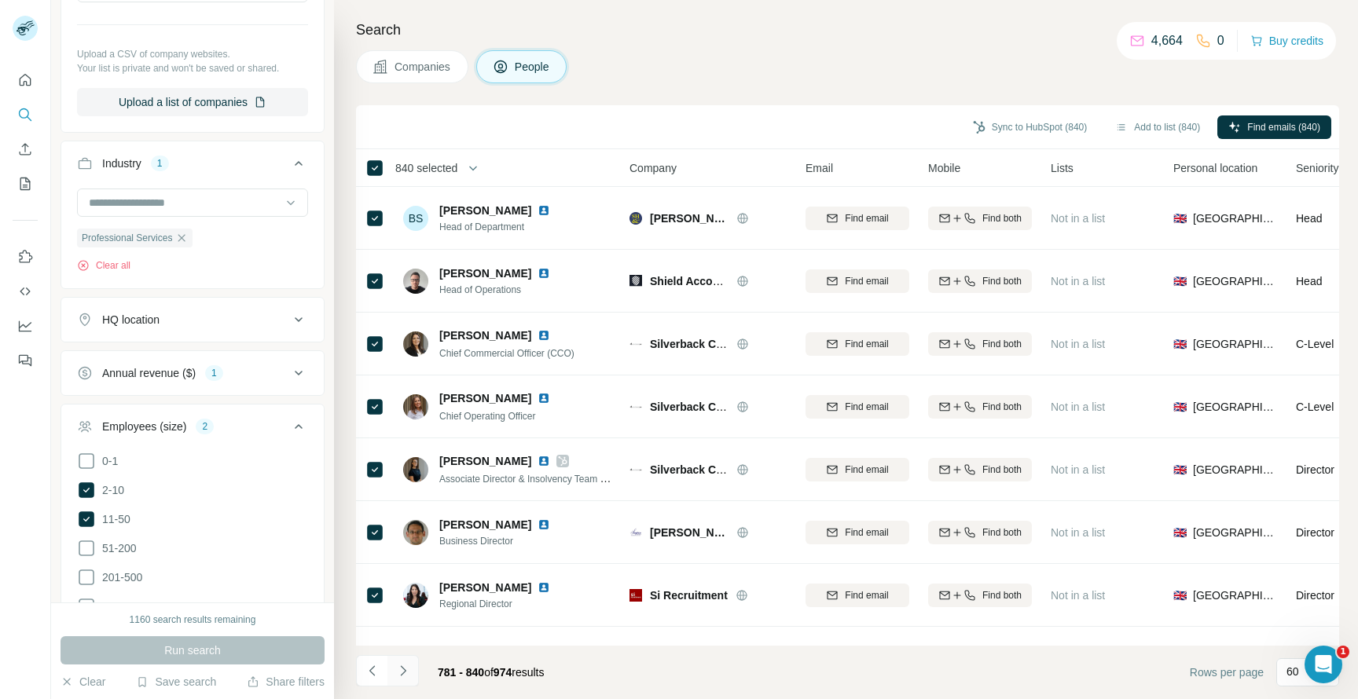
click at [409, 662] on button "Navigate to next page" at bounding box center [402, 670] width 31 height 31
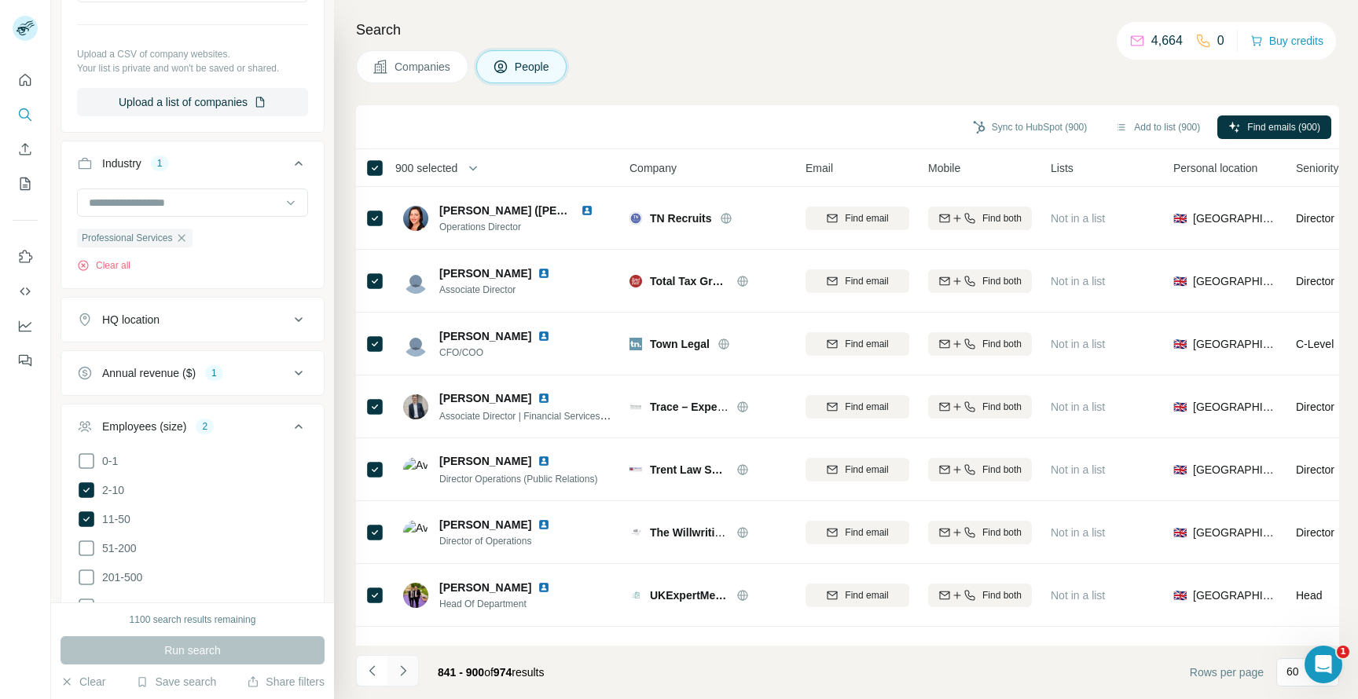
click at [405, 666] on icon "Navigate to next page" at bounding box center [403, 671] width 16 height 16
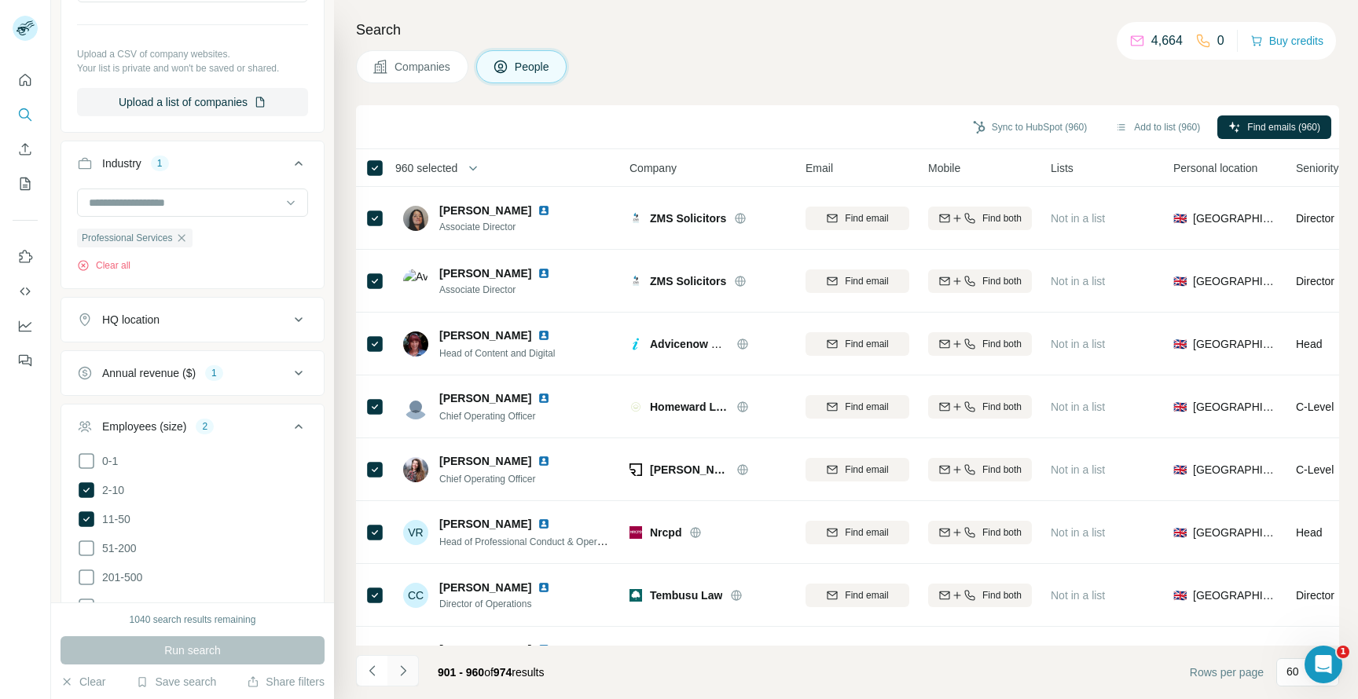
click at [402, 672] on icon "Navigate to next page" at bounding box center [403, 671] width 16 height 16
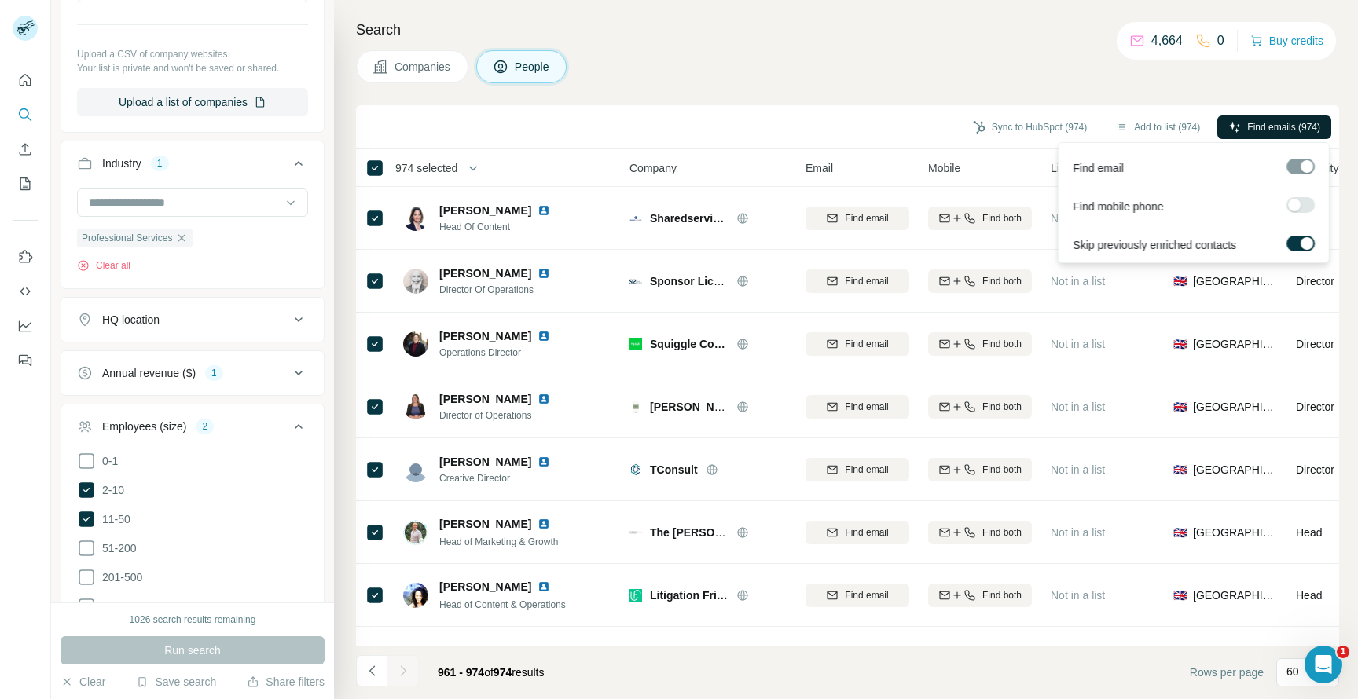
click at [1312, 124] on span "Find emails (974)" at bounding box center [1283, 127] width 73 height 14
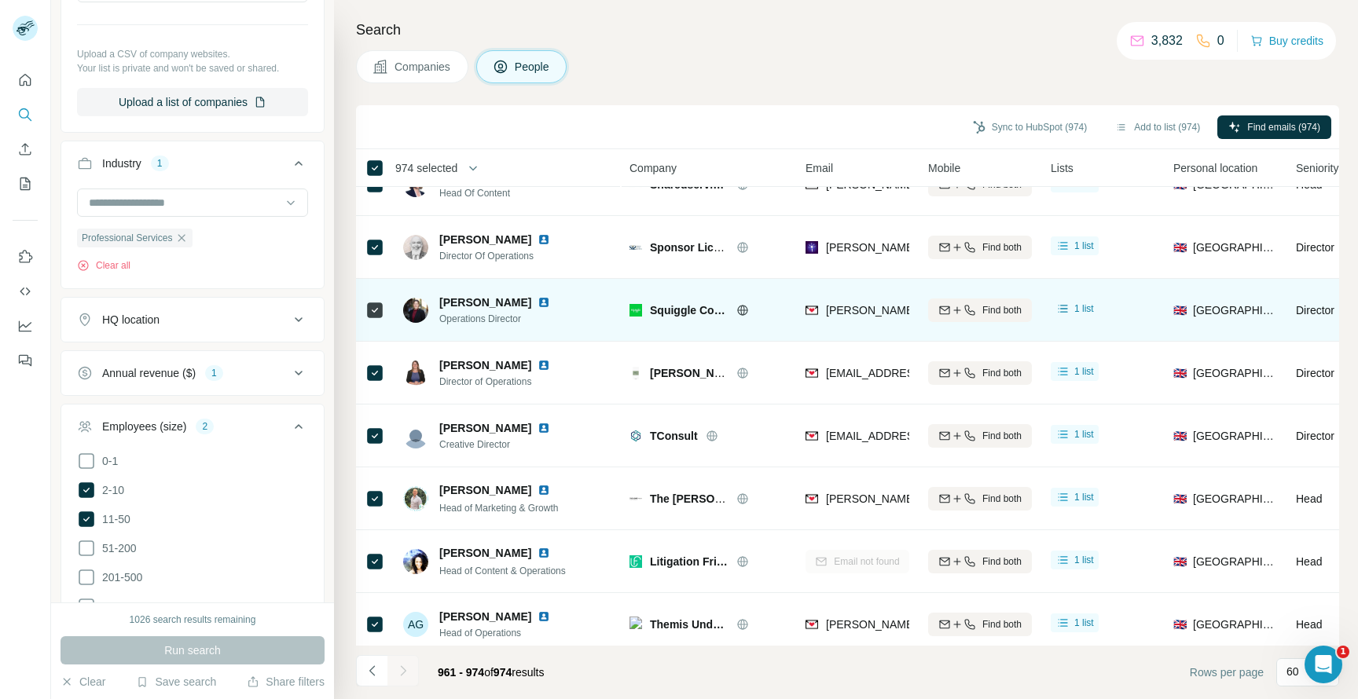
scroll to position [35, 0]
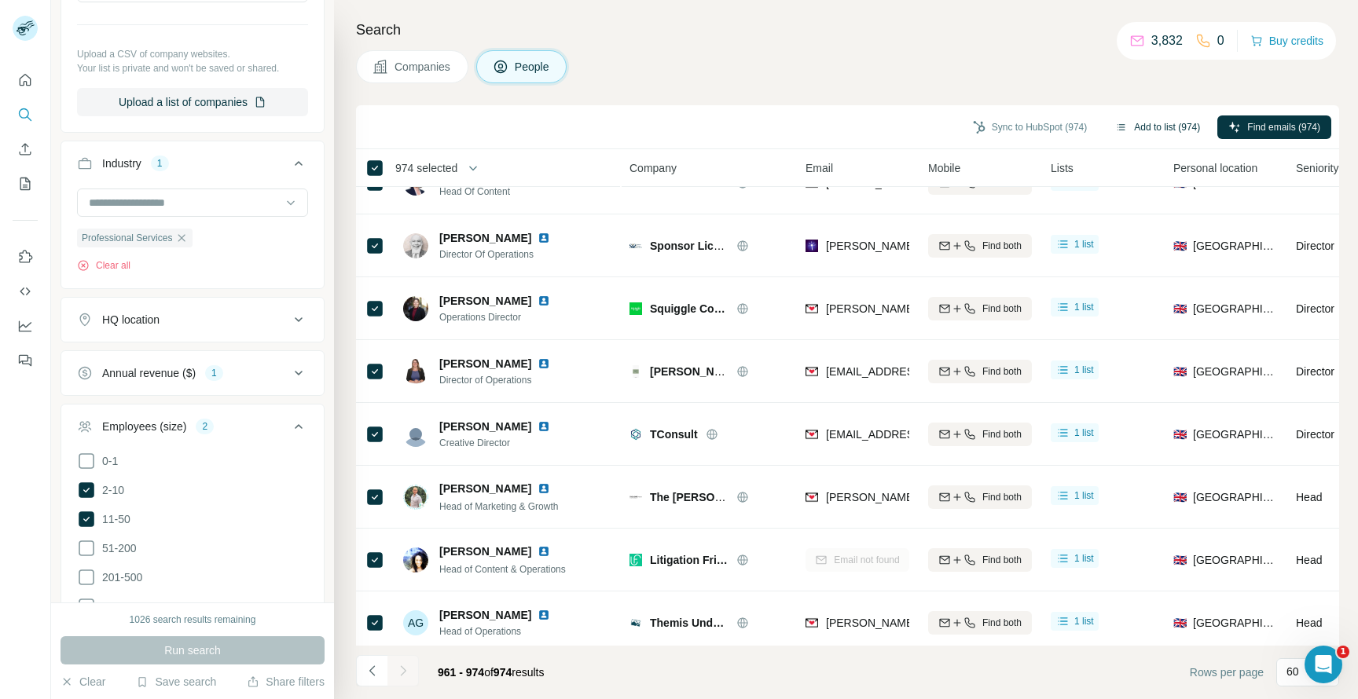
click at [1153, 125] on button "Add to list (974)" at bounding box center [1157, 128] width 107 height 24
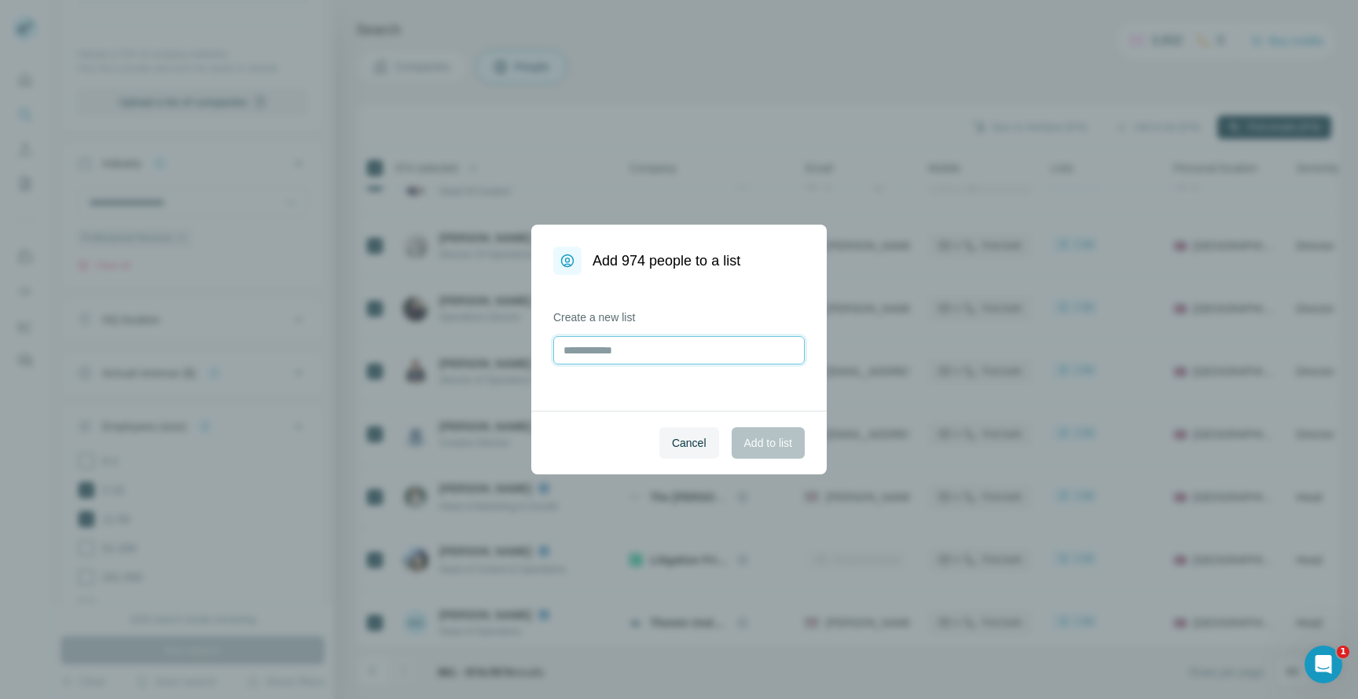
click at [672, 351] on input "text" at bounding box center [678, 350] width 251 height 28
type input "**********"
click at [776, 440] on span "Add to list" at bounding box center [768, 443] width 48 height 16
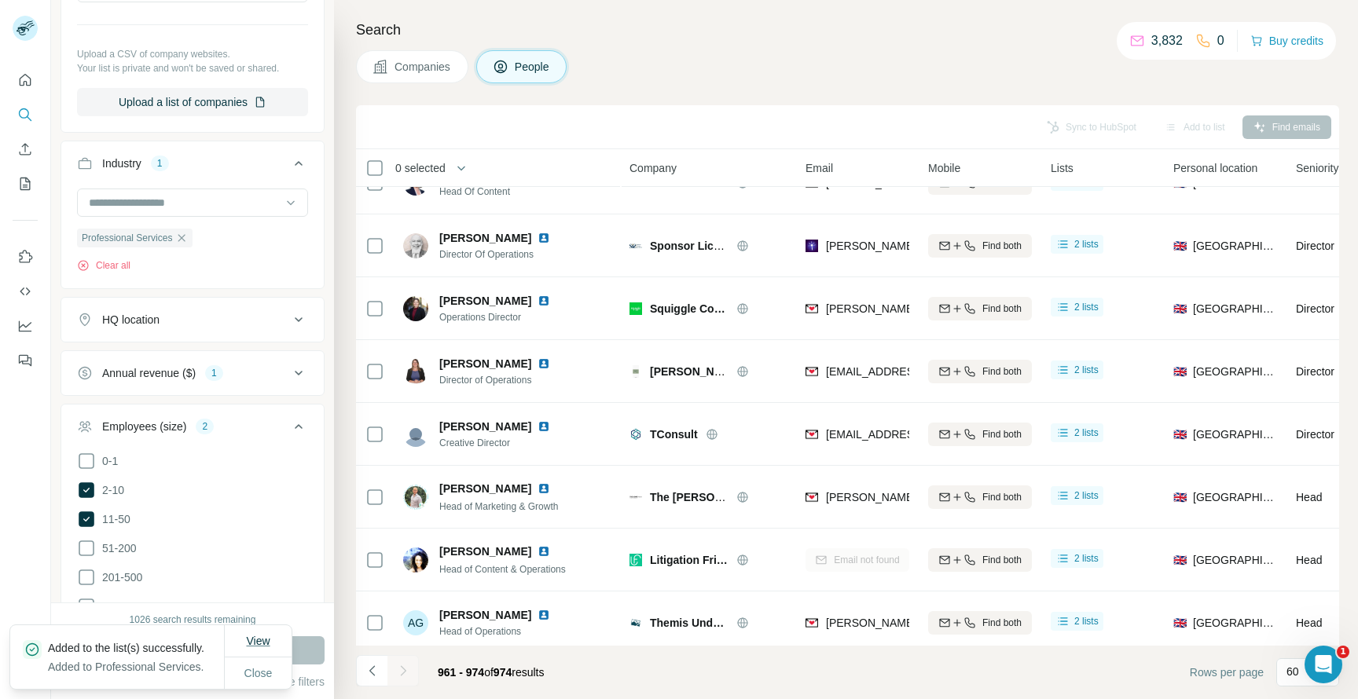
click at [262, 644] on span "View" at bounding box center [258, 641] width 24 height 13
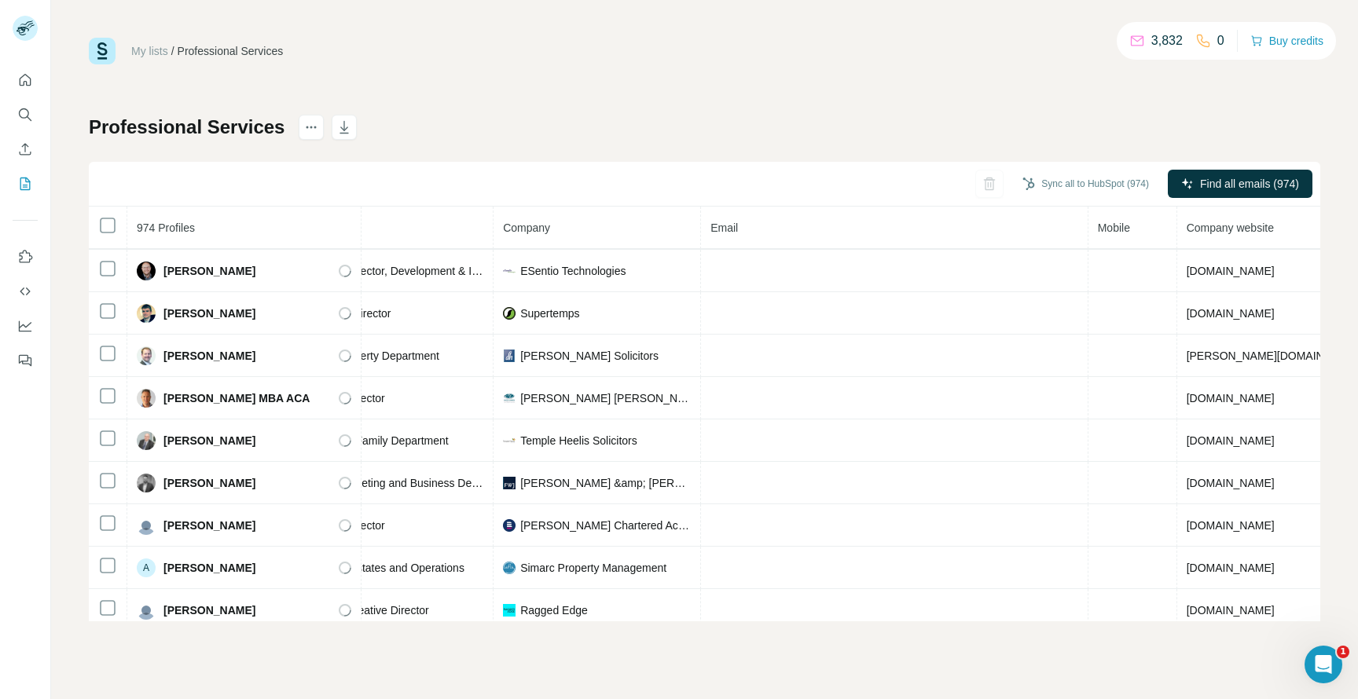
scroll to position [1771, 261]
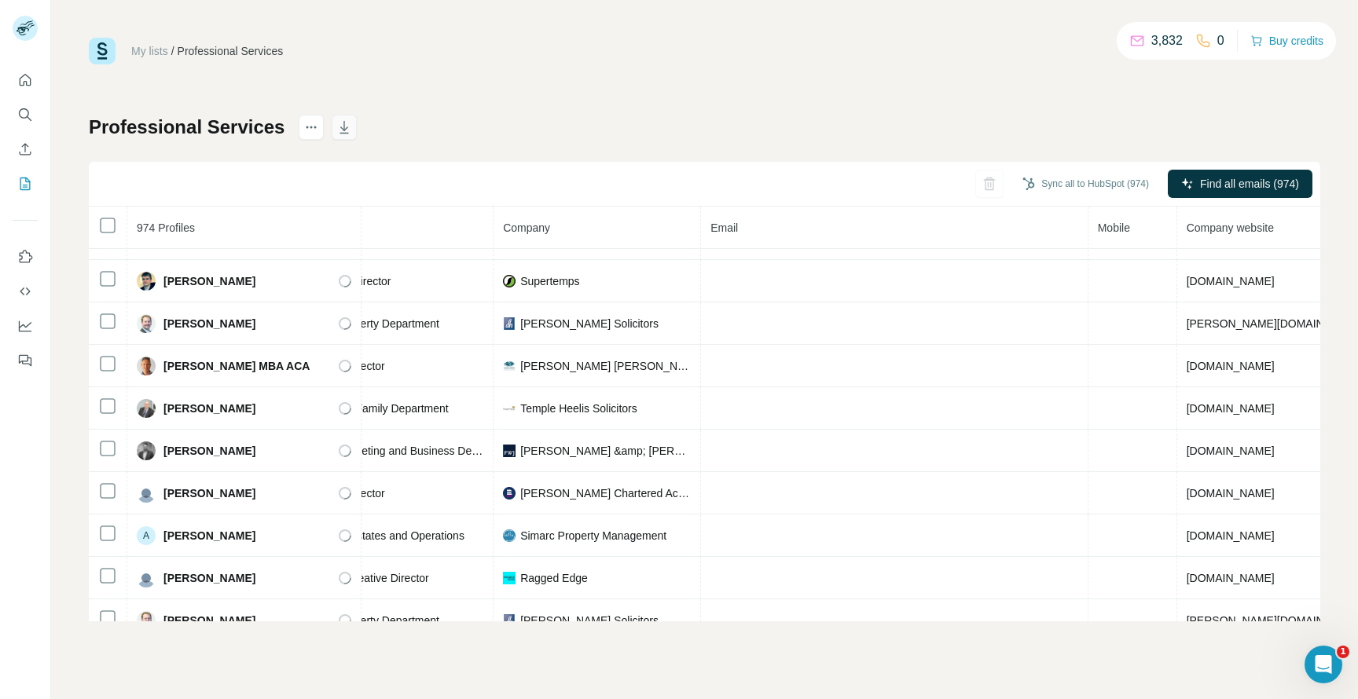
click at [343, 127] on icon "button" at bounding box center [344, 127] width 16 height 16
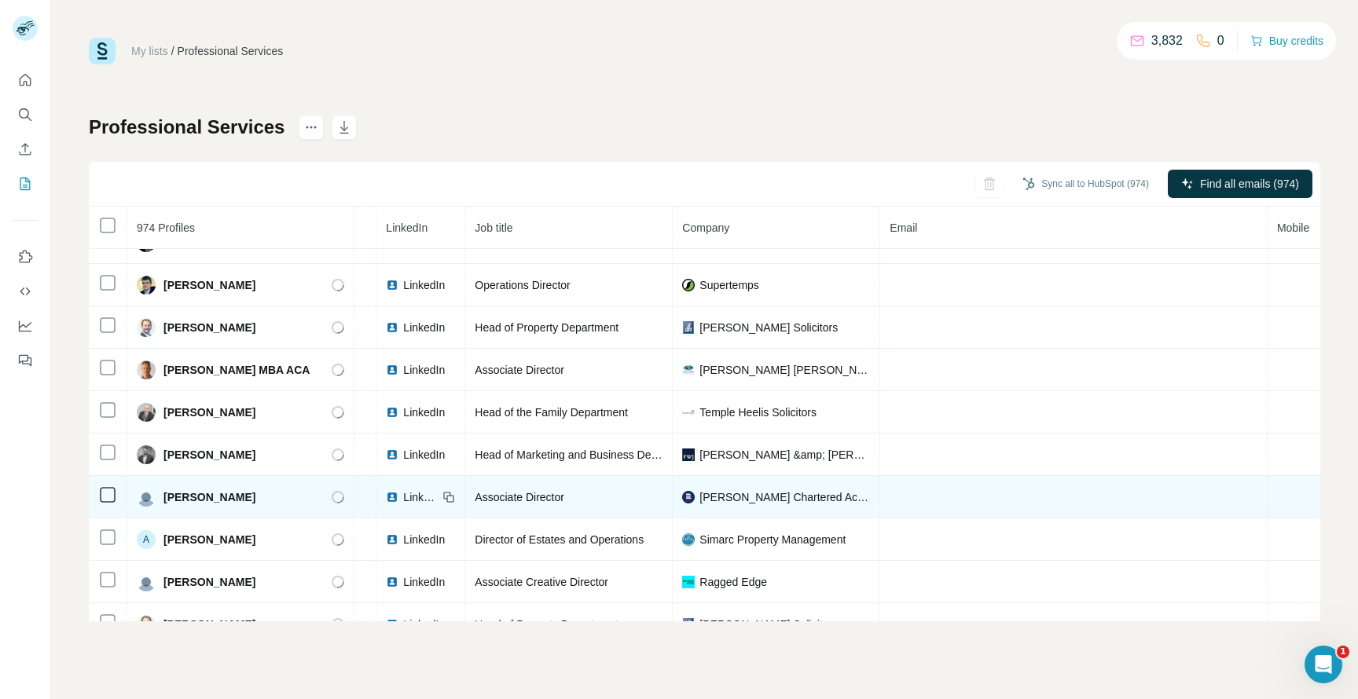
scroll to position [1767, 0]
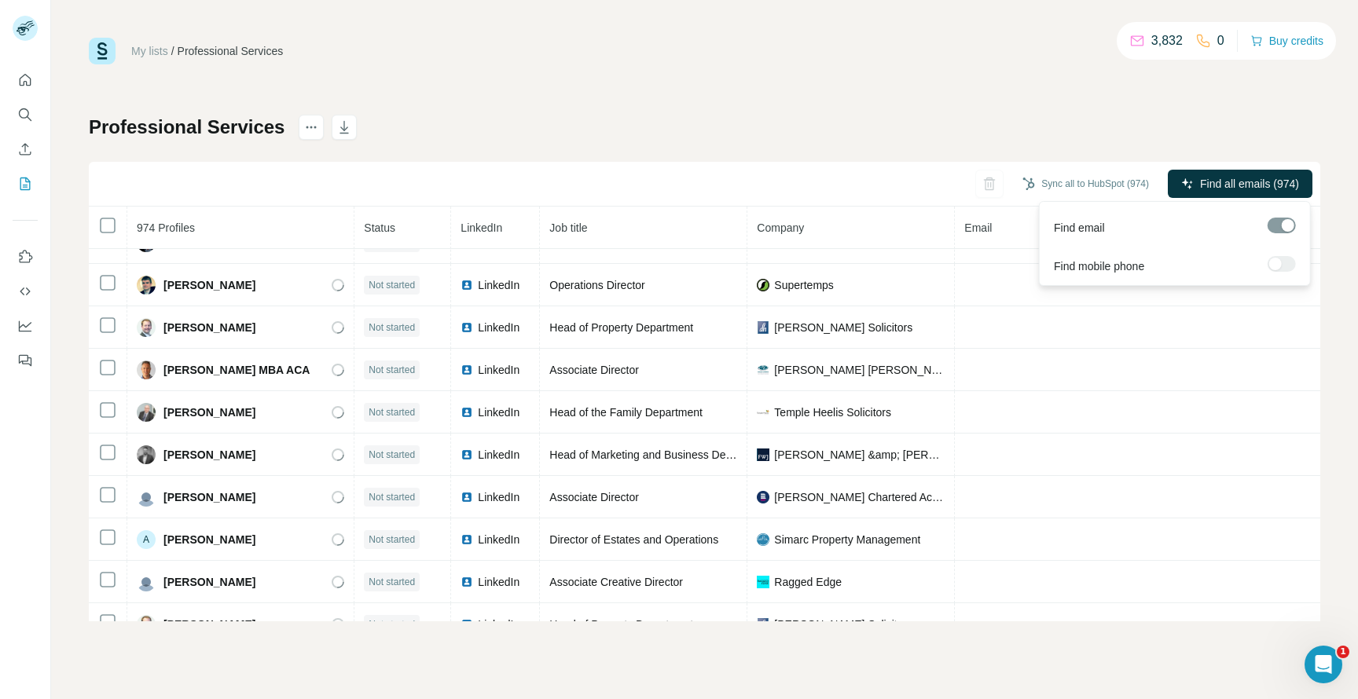
click at [1269, 188] on span "Find all emails (974)" at bounding box center [1249, 184] width 99 height 16
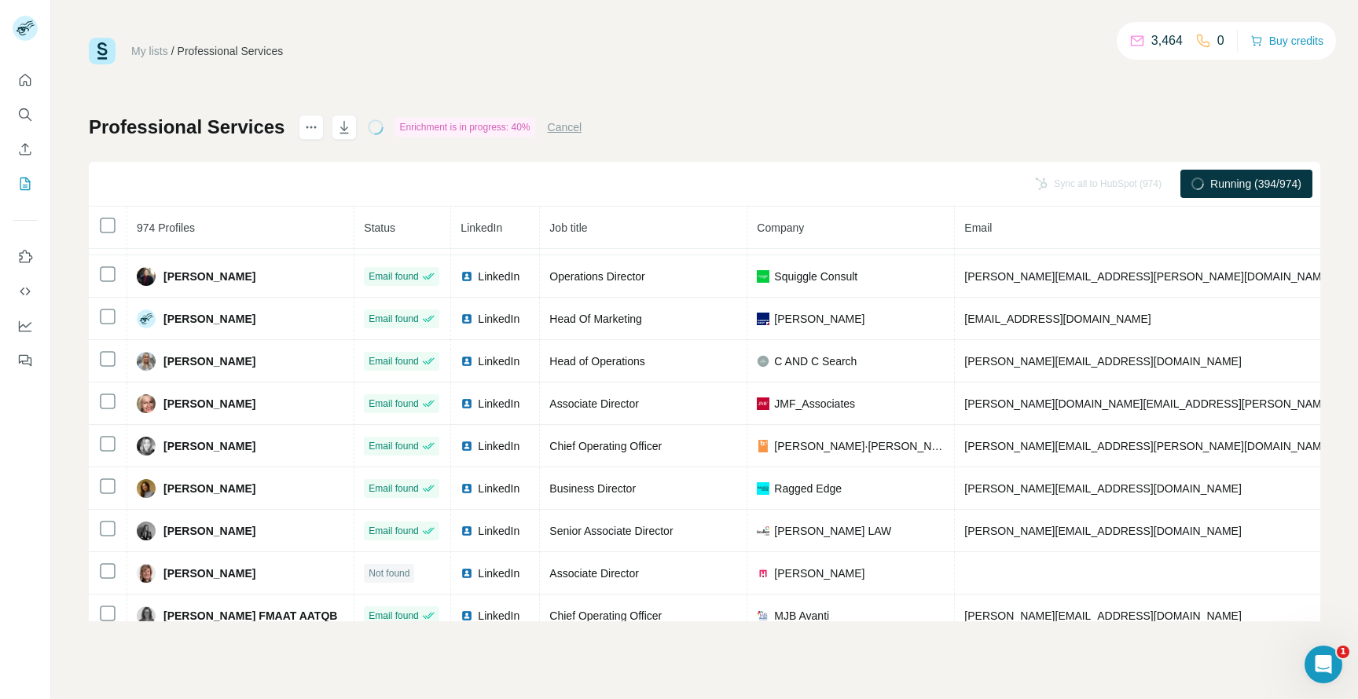
scroll to position [3016, 0]
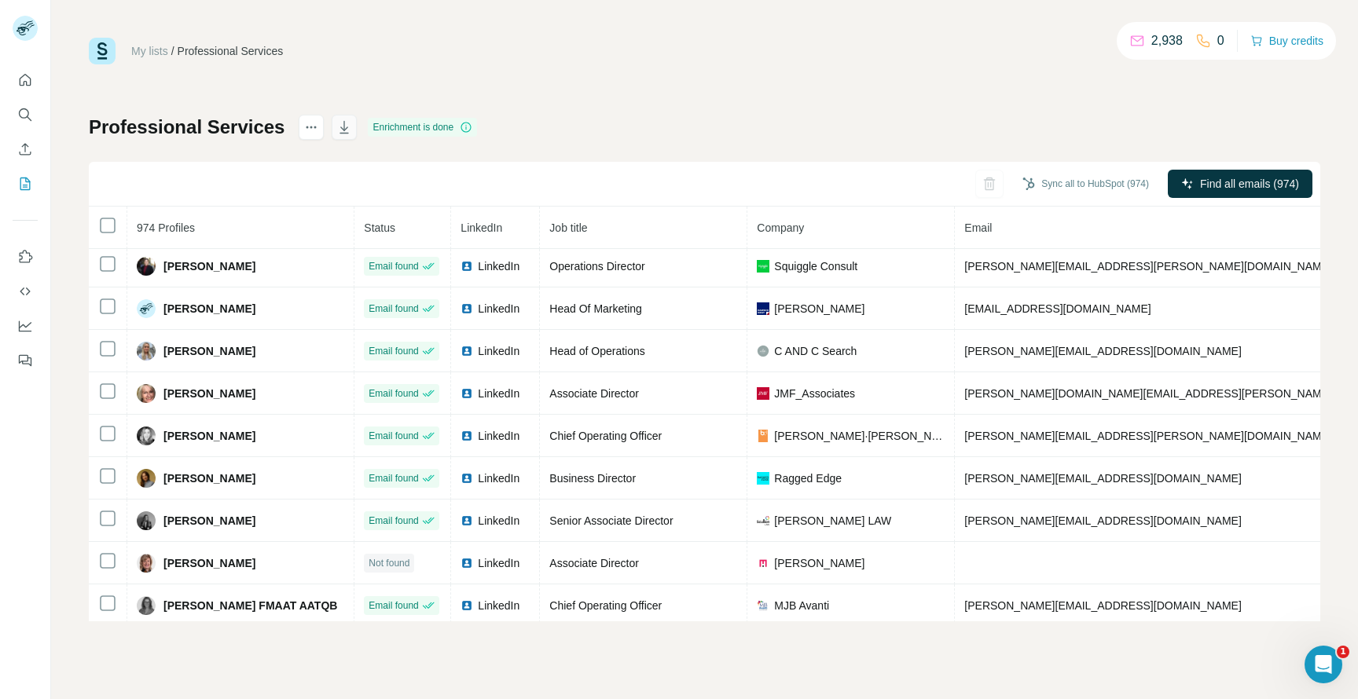
click at [342, 127] on icon "button" at bounding box center [344, 127] width 16 height 16
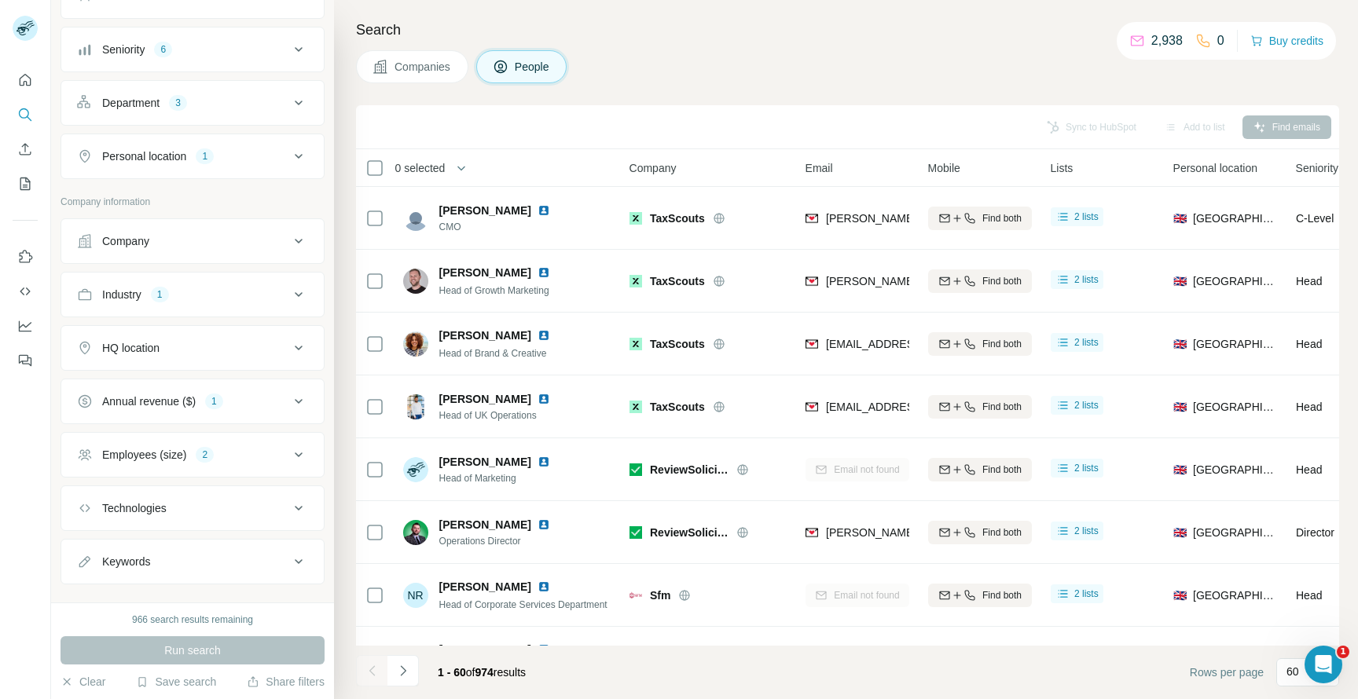
scroll to position [165, 0]
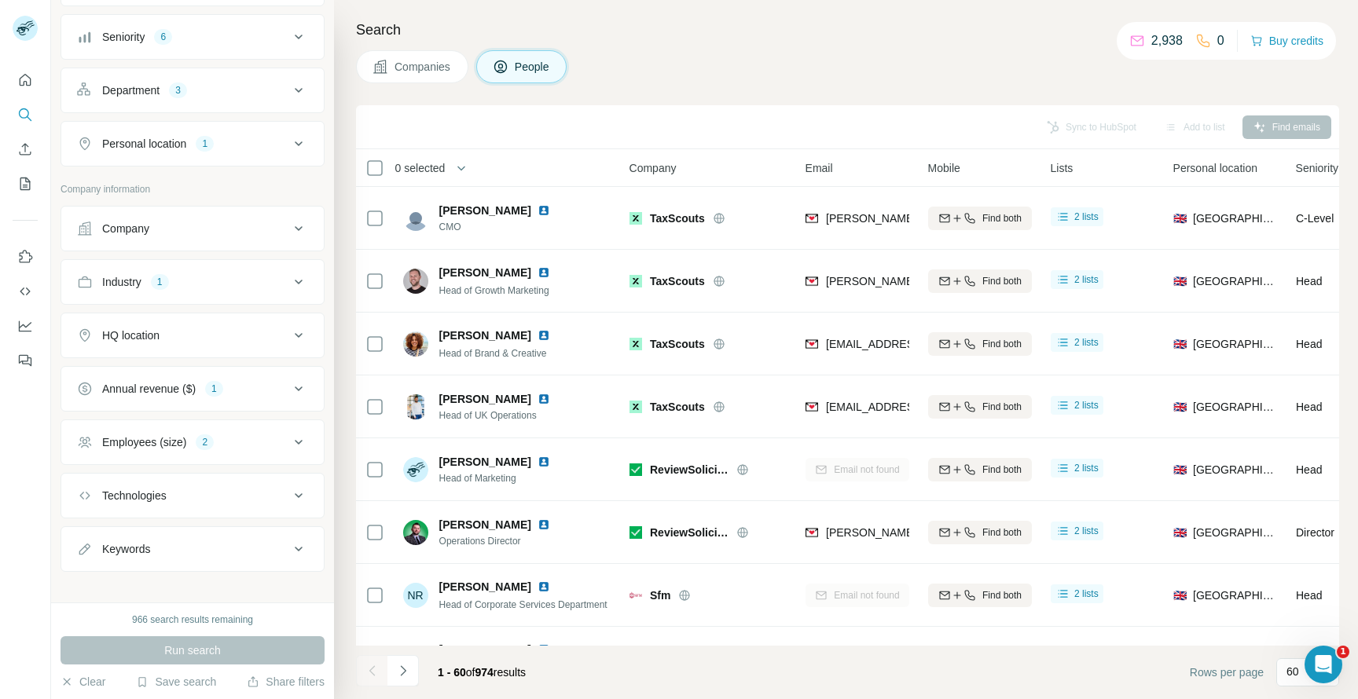
click at [188, 281] on div "Industry 1" at bounding box center [183, 282] width 212 height 16
click at [181, 355] on icon "button" at bounding box center [181, 356] width 13 height 13
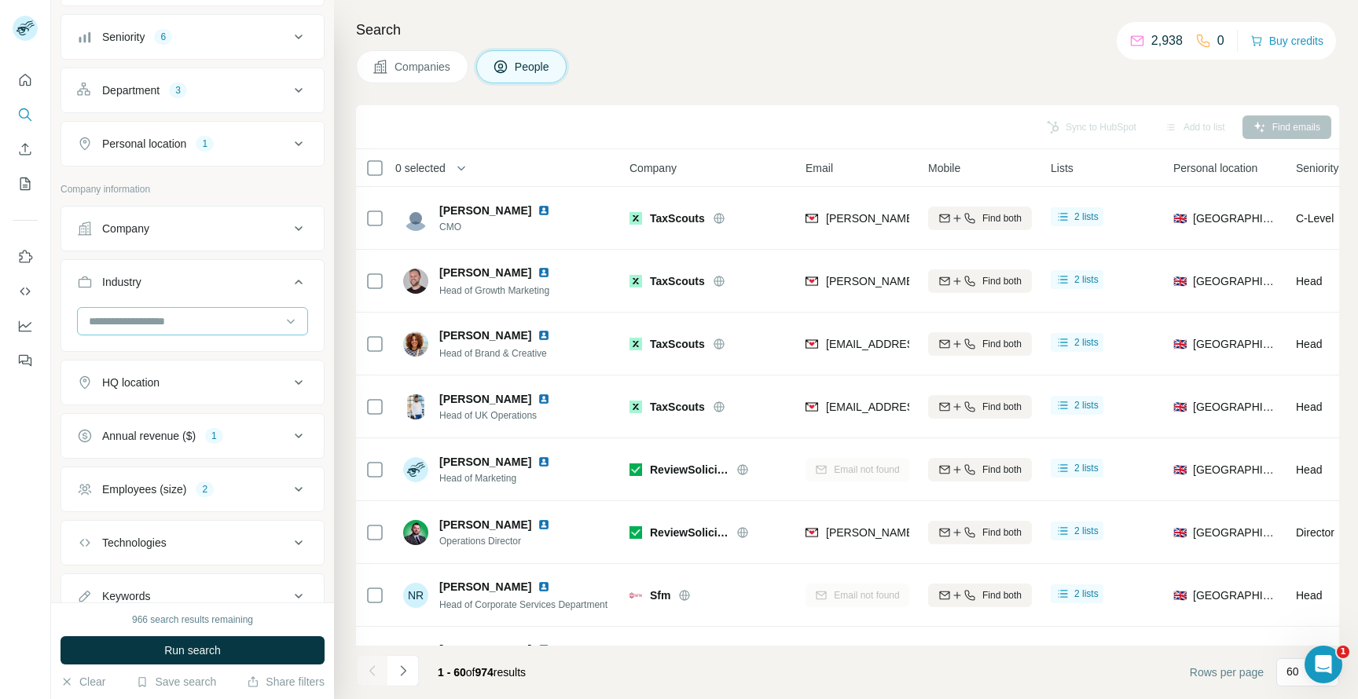
click at [171, 321] on input at bounding box center [184, 321] width 194 height 17
type input "******"
click at [130, 361] on div "Events" at bounding box center [192, 357] width 204 height 16
click at [129, 321] on input at bounding box center [184, 321] width 194 height 17
type input "**********"
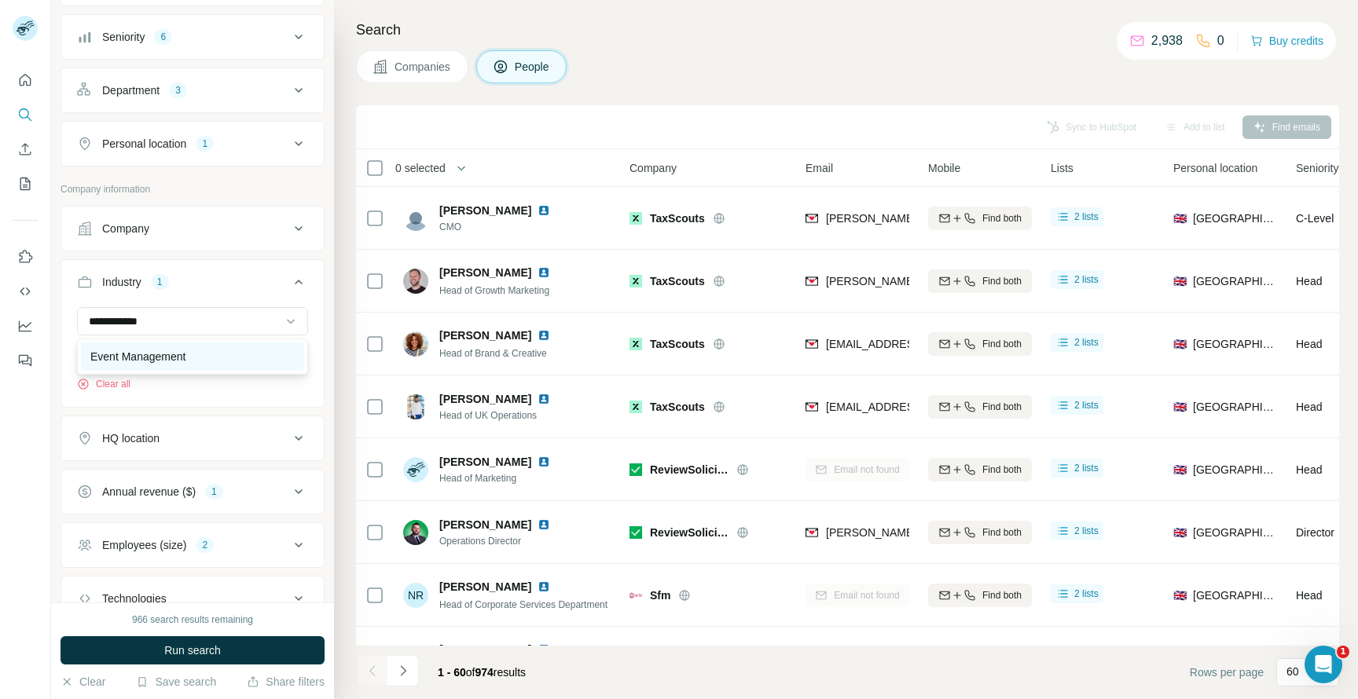
click at [123, 361] on p "Event Management" at bounding box center [137, 357] width 95 height 16
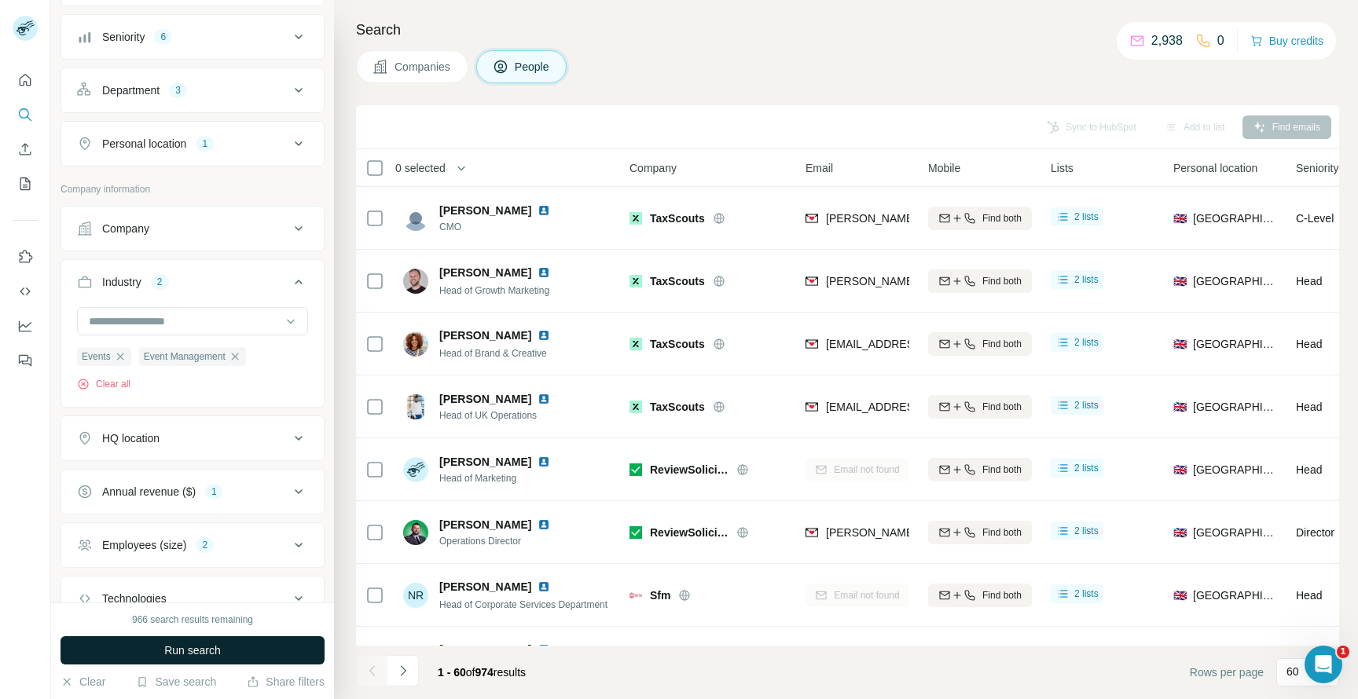
click at [174, 655] on span "Run search" at bounding box center [192, 651] width 57 height 16
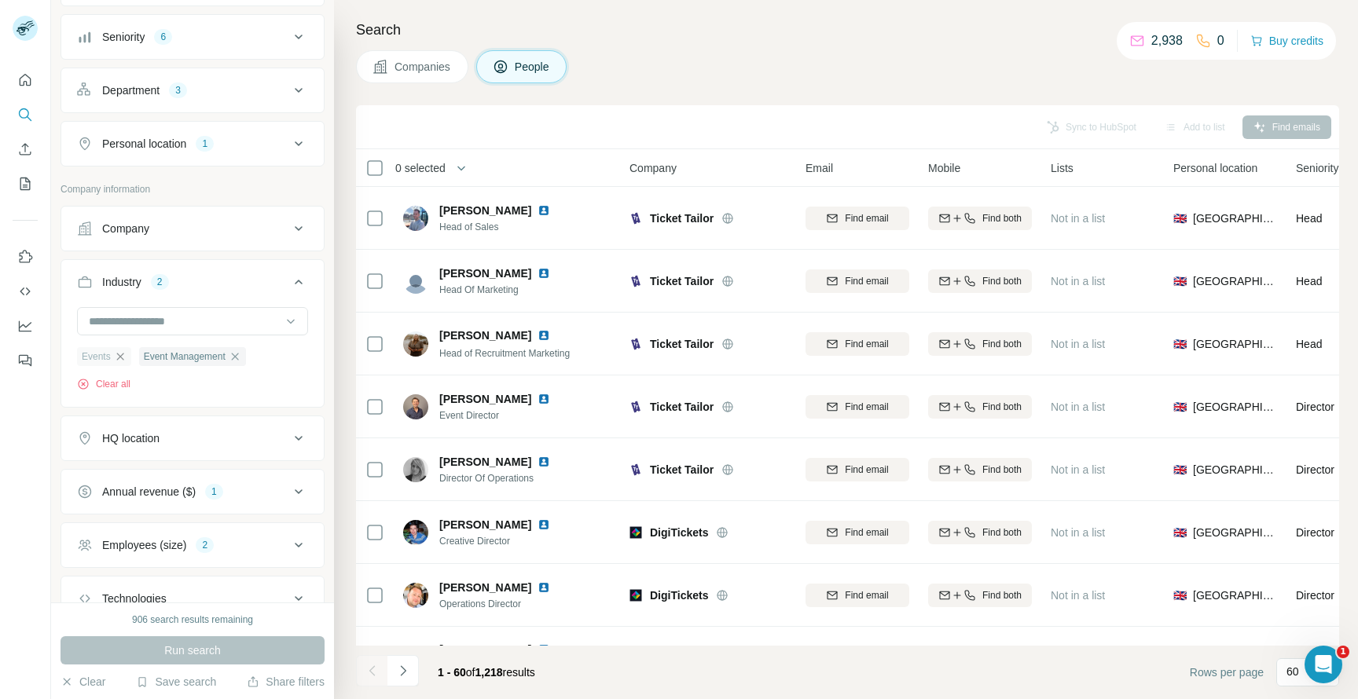
click at [119, 356] on icon "button" at bounding box center [120, 356] width 13 height 13
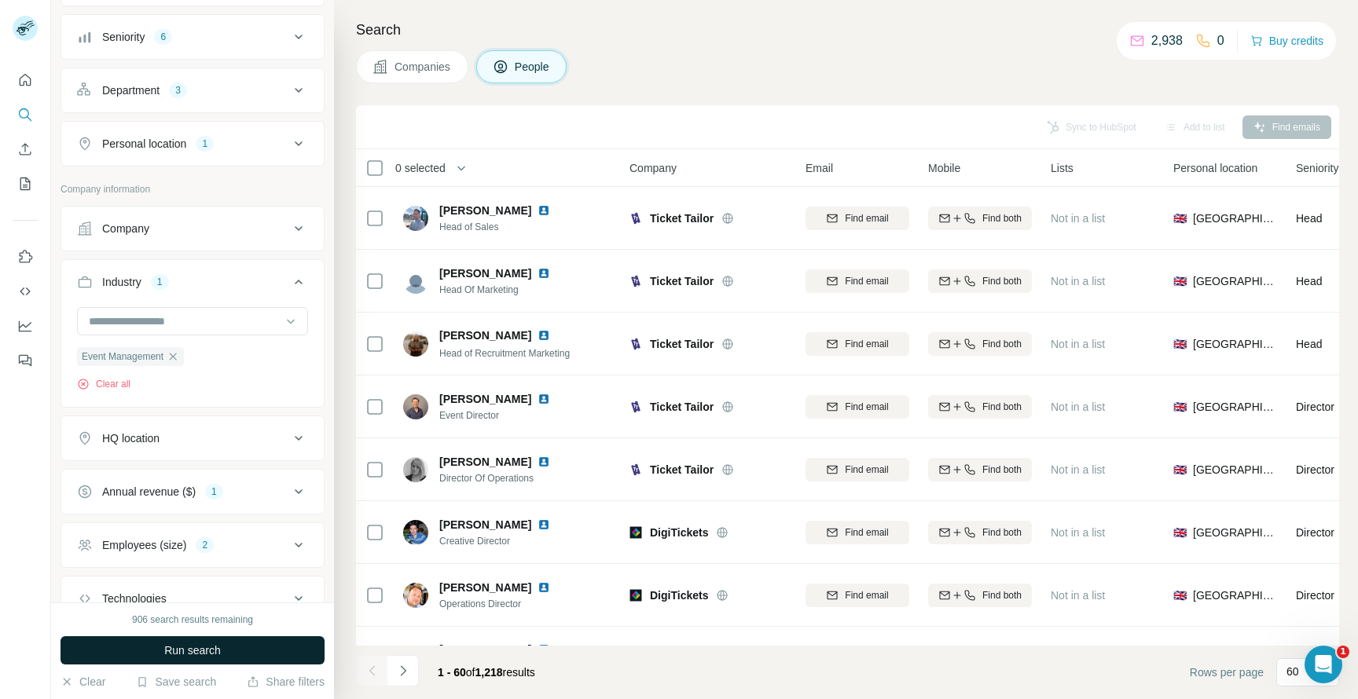
click at [178, 646] on span "Run search" at bounding box center [192, 651] width 57 height 16
click at [177, 358] on icon "button" at bounding box center [173, 356] width 13 height 13
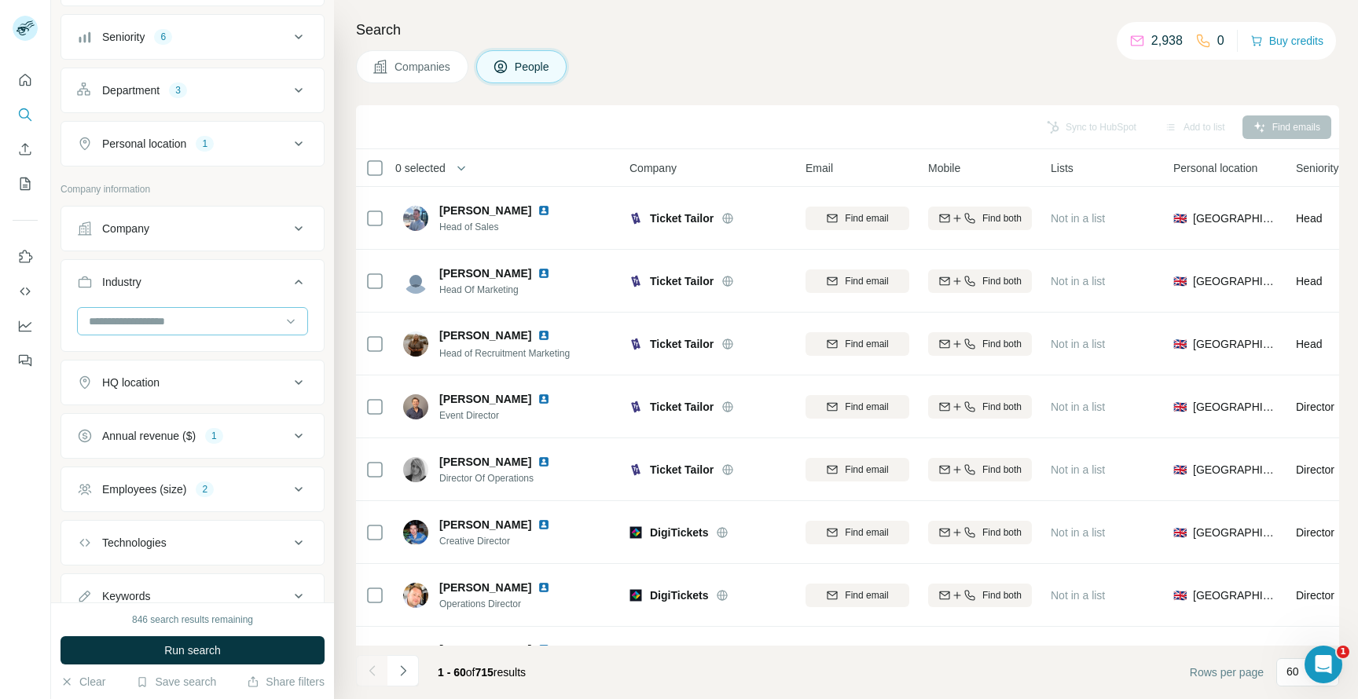
click at [165, 325] on input at bounding box center [184, 321] width 194 height 17
type input "******"
click at [161, 647] on button "Run search" at bounding box center [193, 650] width 264 height 28
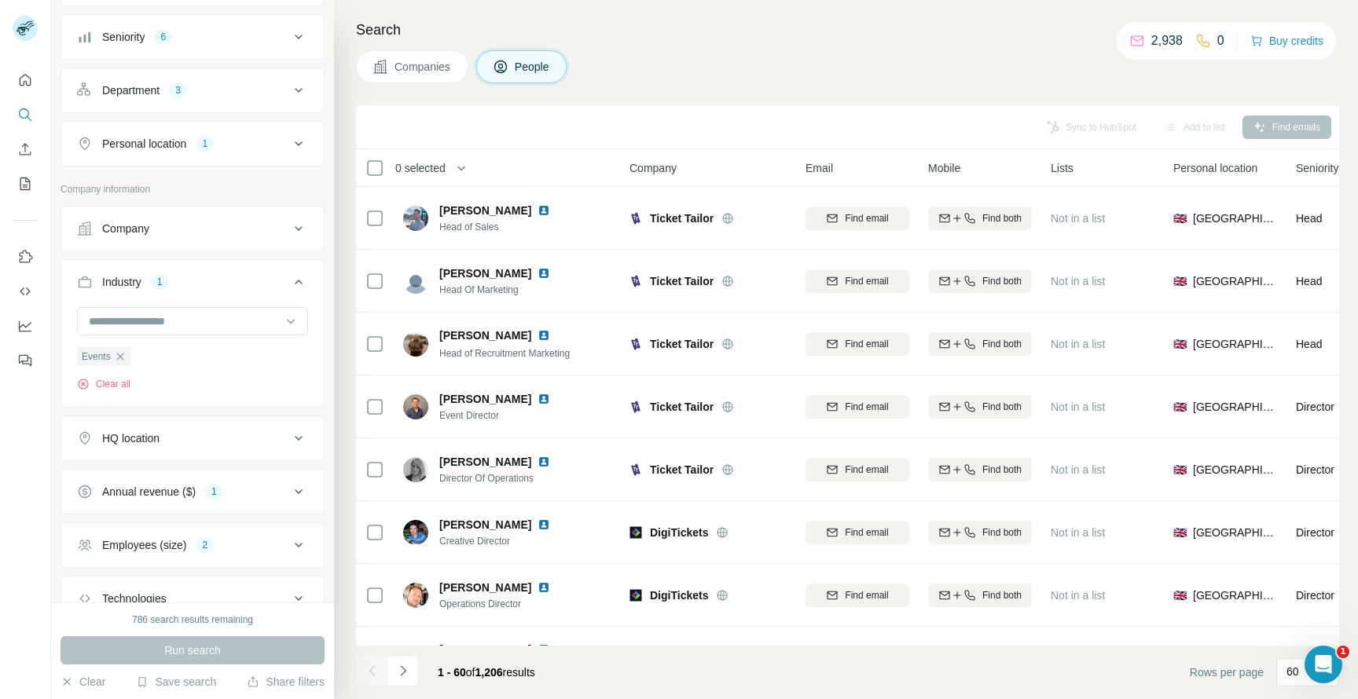
click at [227, 430] on button "HQ location" at bounding box center [192, 439] width 262 height 38
click at [193, 490] on input "text" at bounding box center [192, 478] width 231 height 28
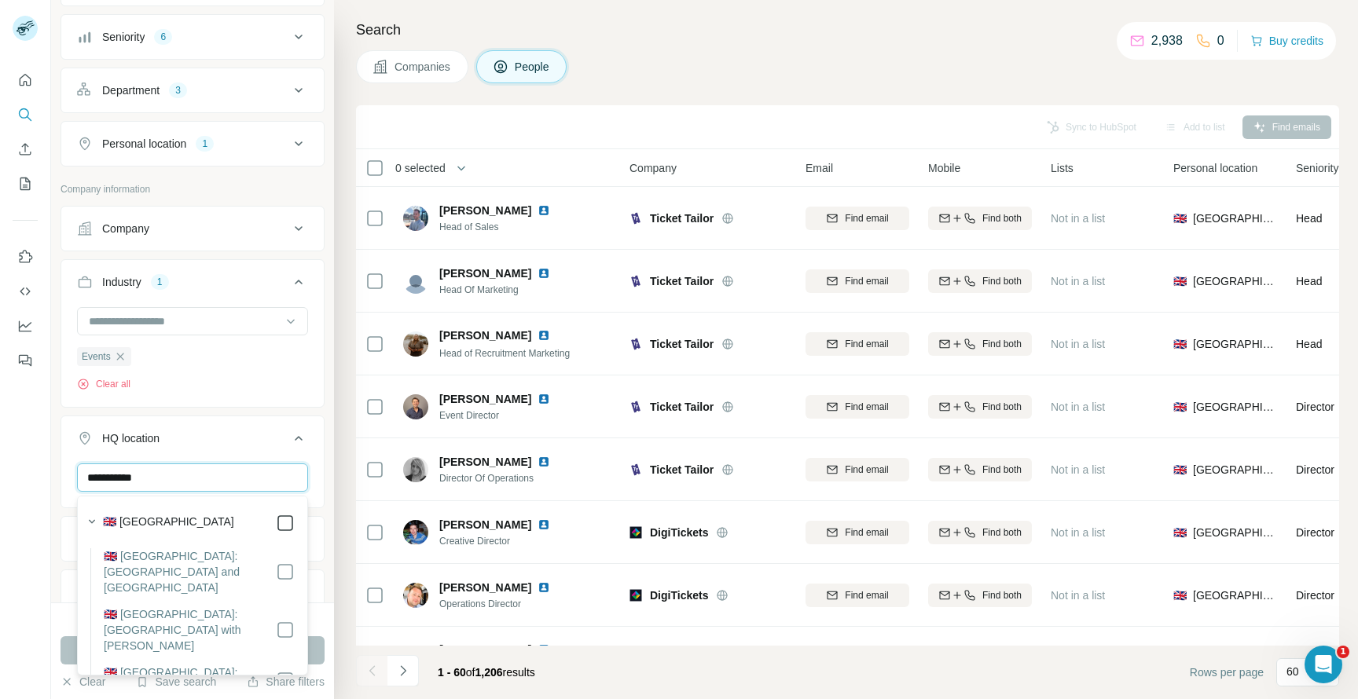
type input "**********"
click at [321, 644] on button "Run search" at bounding box center [193, 650] width 264 height 28
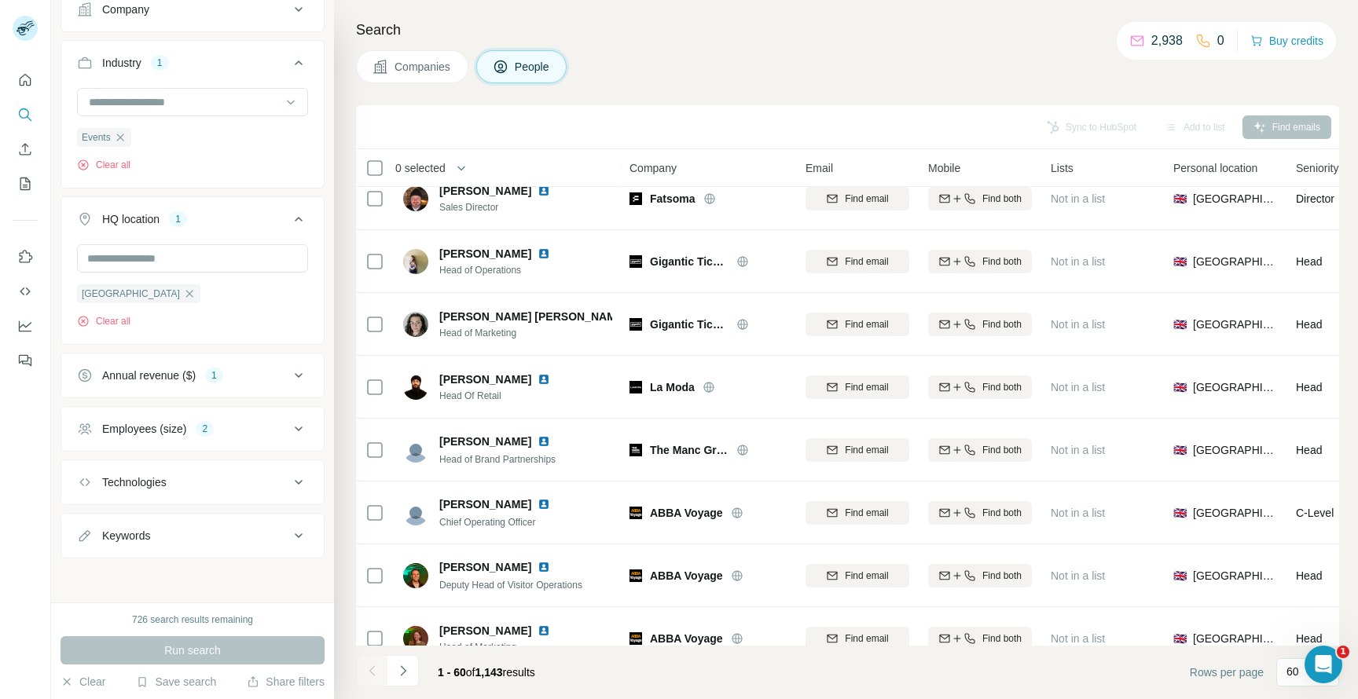
scroll to position [560, 0]
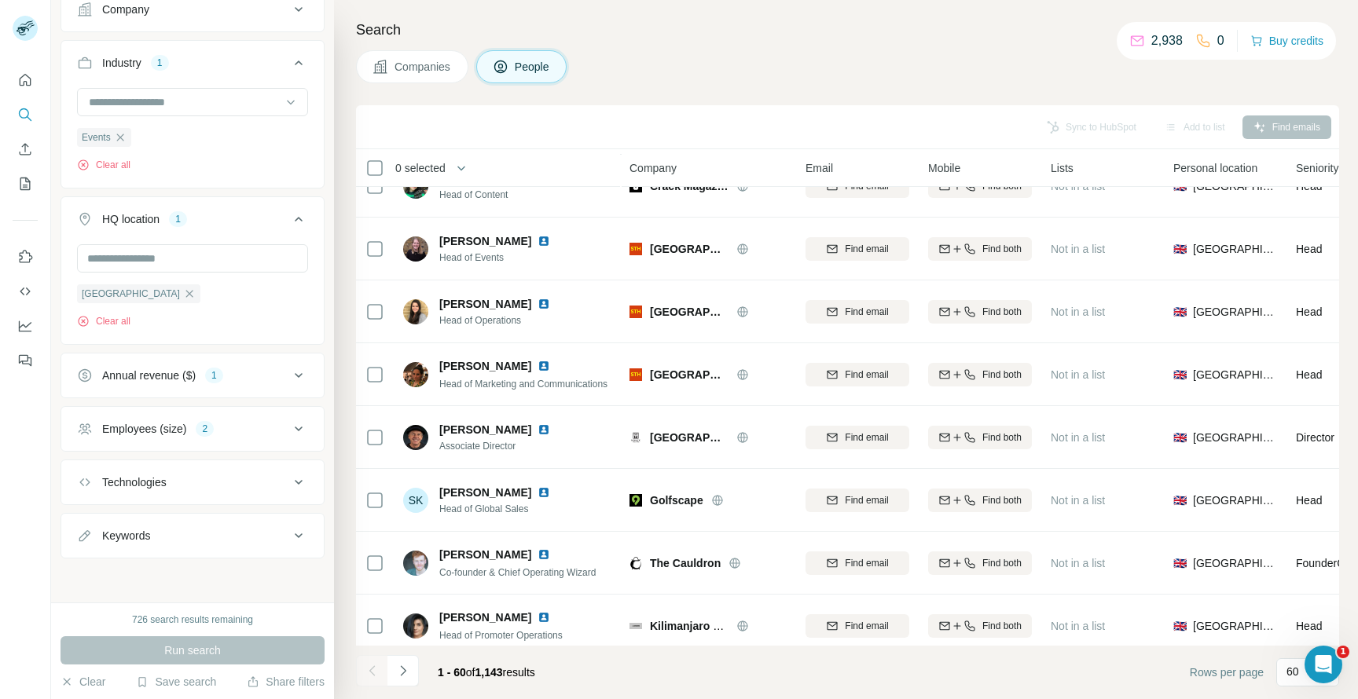
scroll to position [1291, 0]
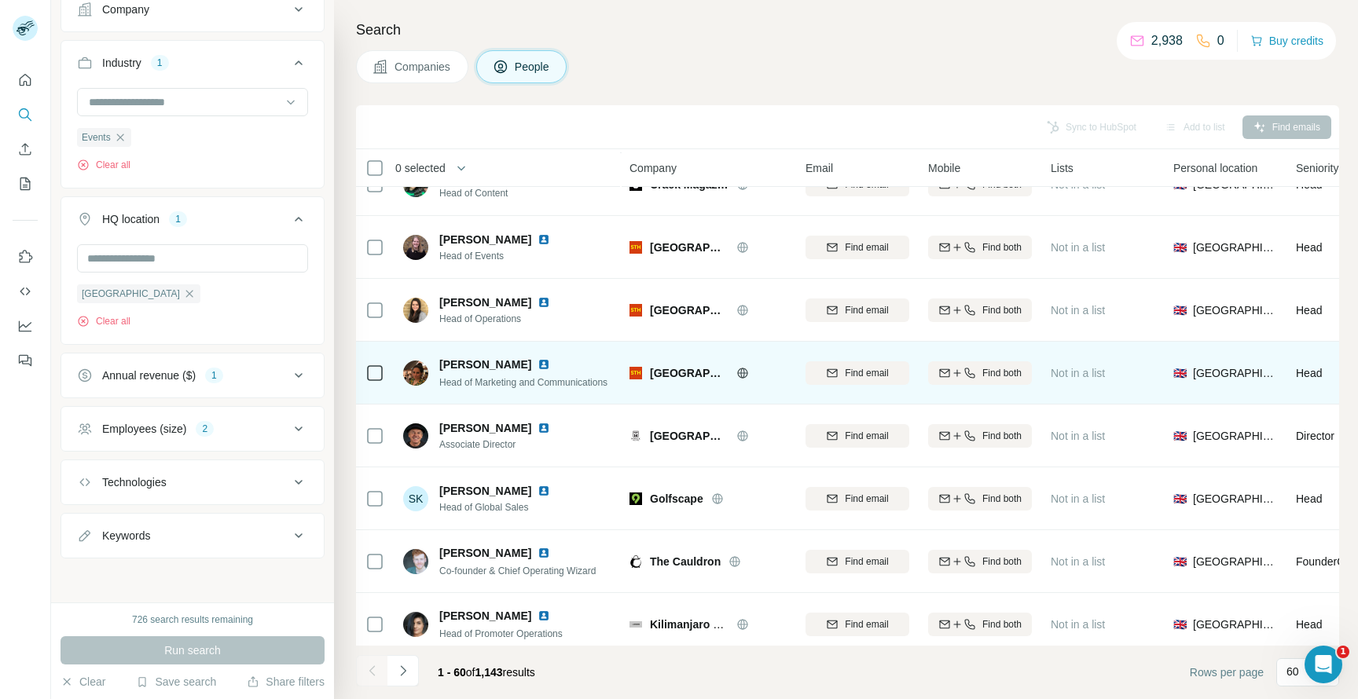
click at [700, 376] on span "[GEOGRAPHIC_DATA]" at bounding box center [689, 373] width 79 height 16
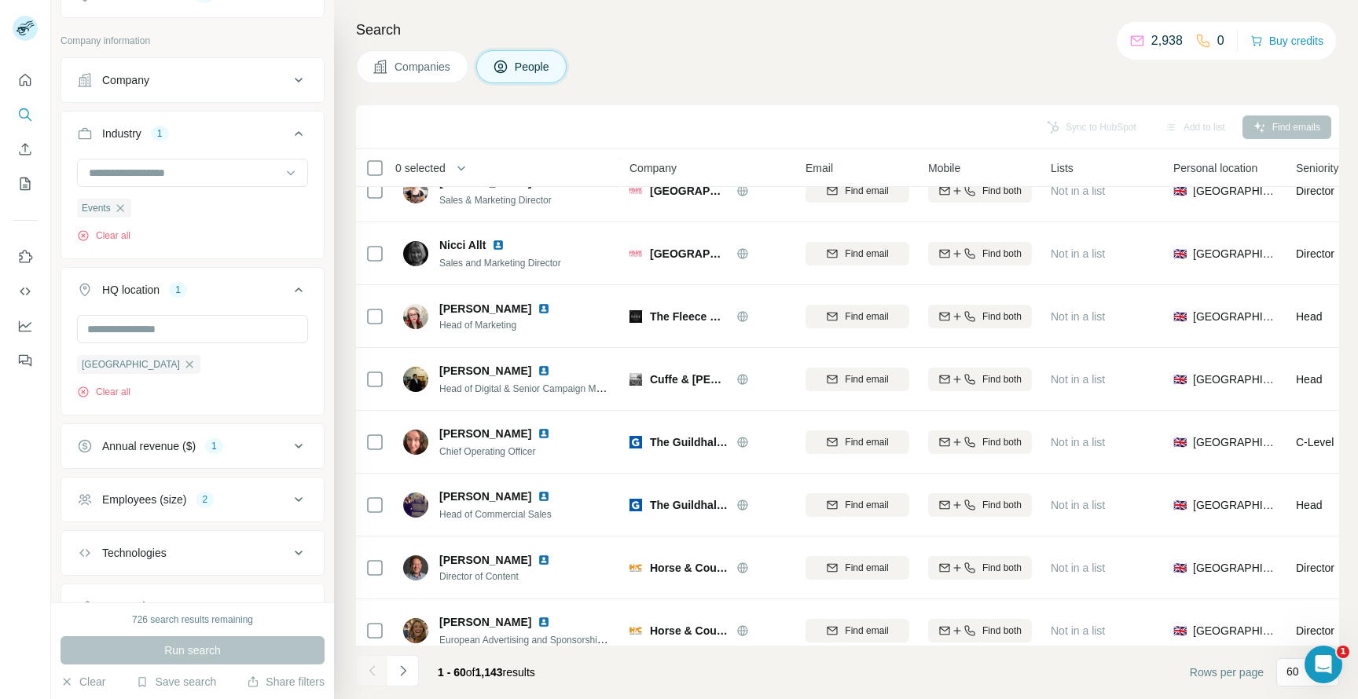
scroll to position [240, 0]
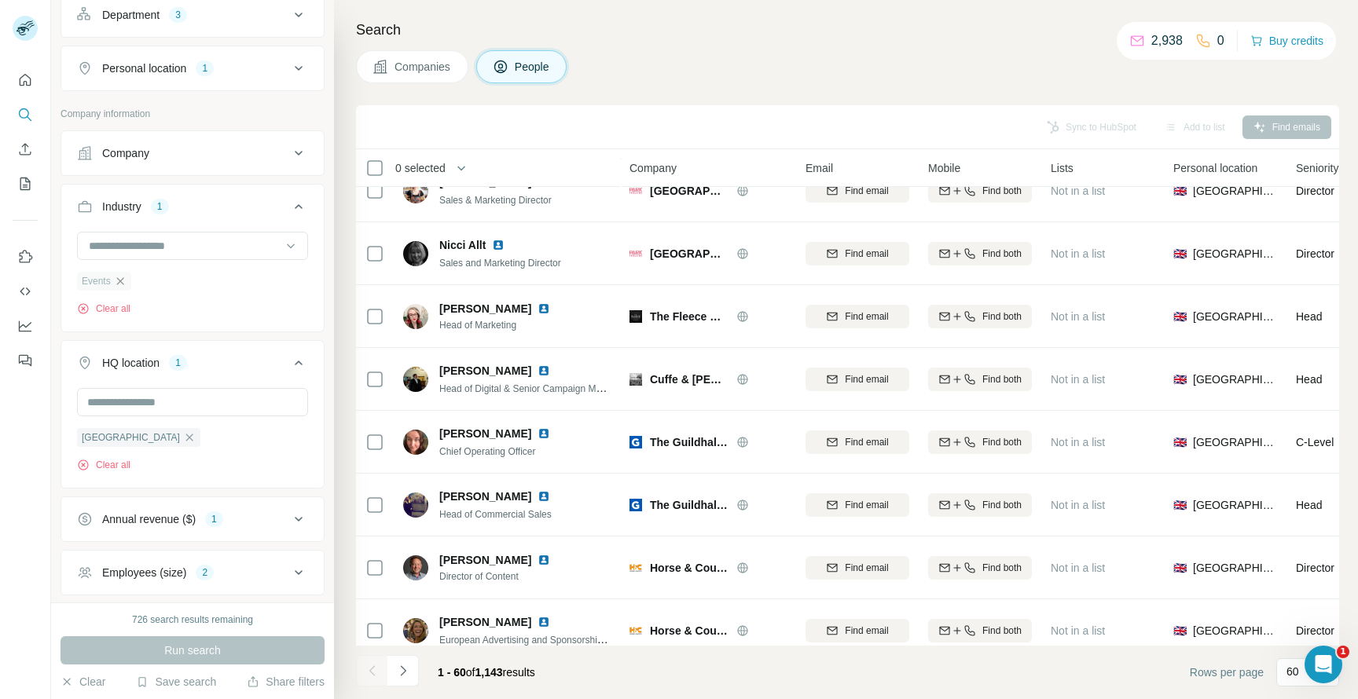
click at [119, 281] on icon "button" at bounding box center [119, 280] width 7 height 7
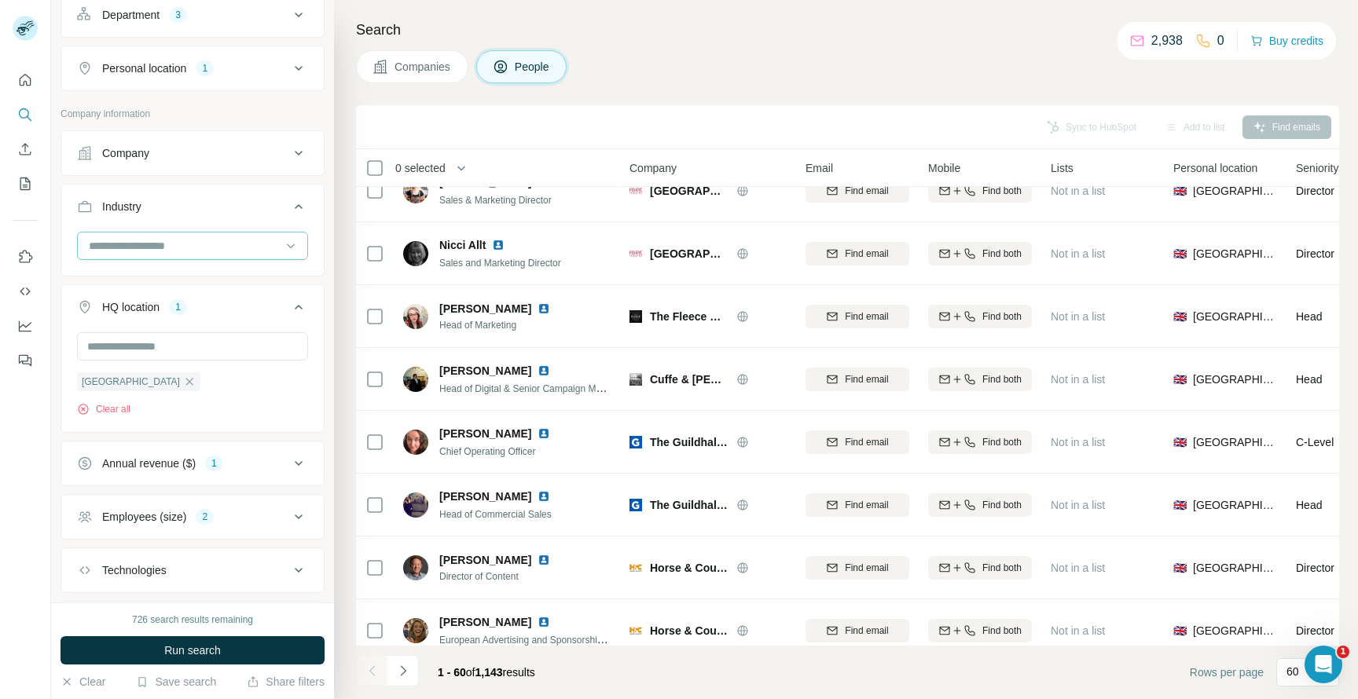
click at [140, 237] on div at bounding box center [184, 246] width 194 height 27
type input "*******"
click at [128, 336] on p "Management Consulting" at bounding box center [149, 338] width 119 height 16
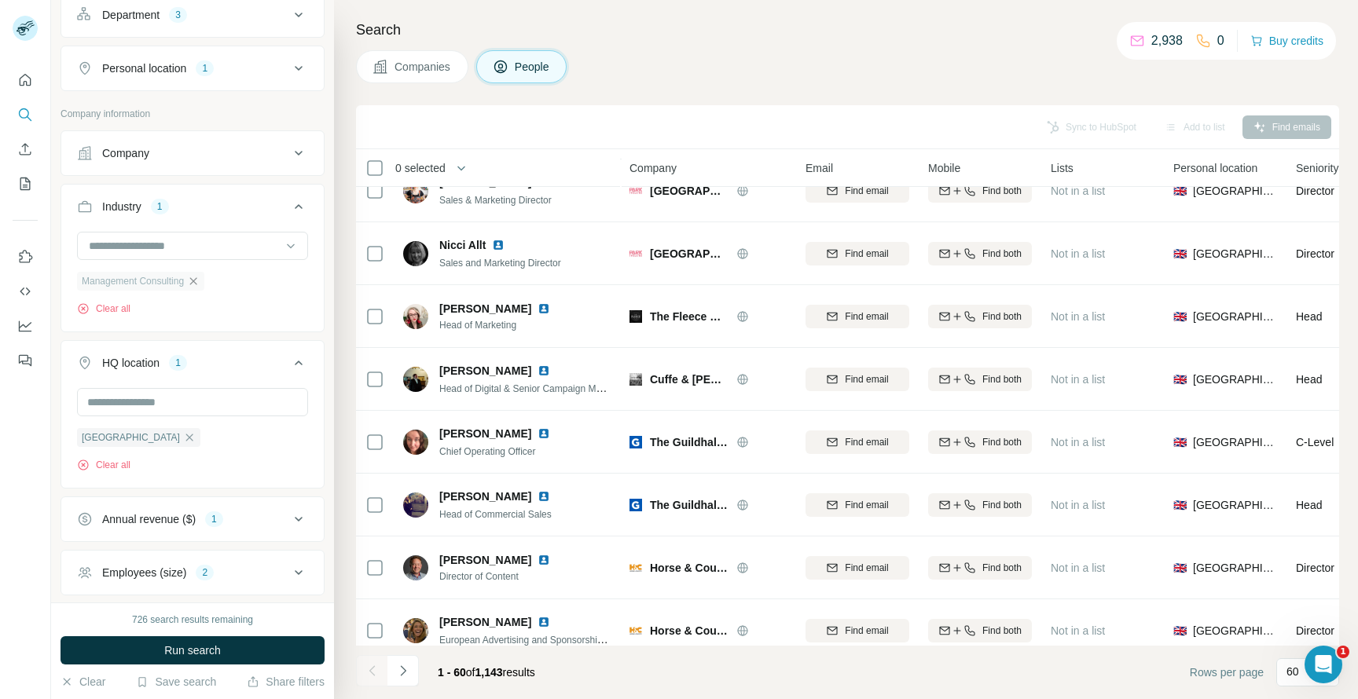
click at [198, 282] on icon "button" at bounding box center [193, 281] width 13 height 13
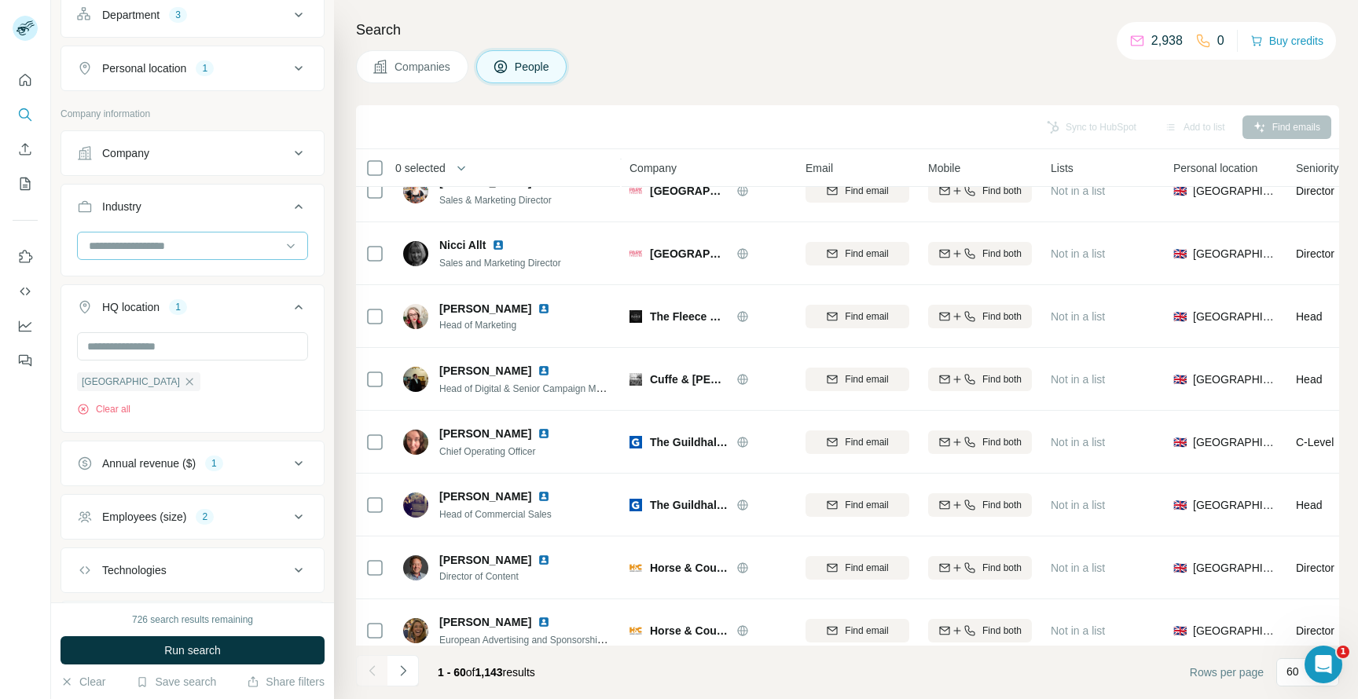
click at [175, 248] on input at bounding box center [184, 245] width 194 height 17
type input "******"
type input "**"
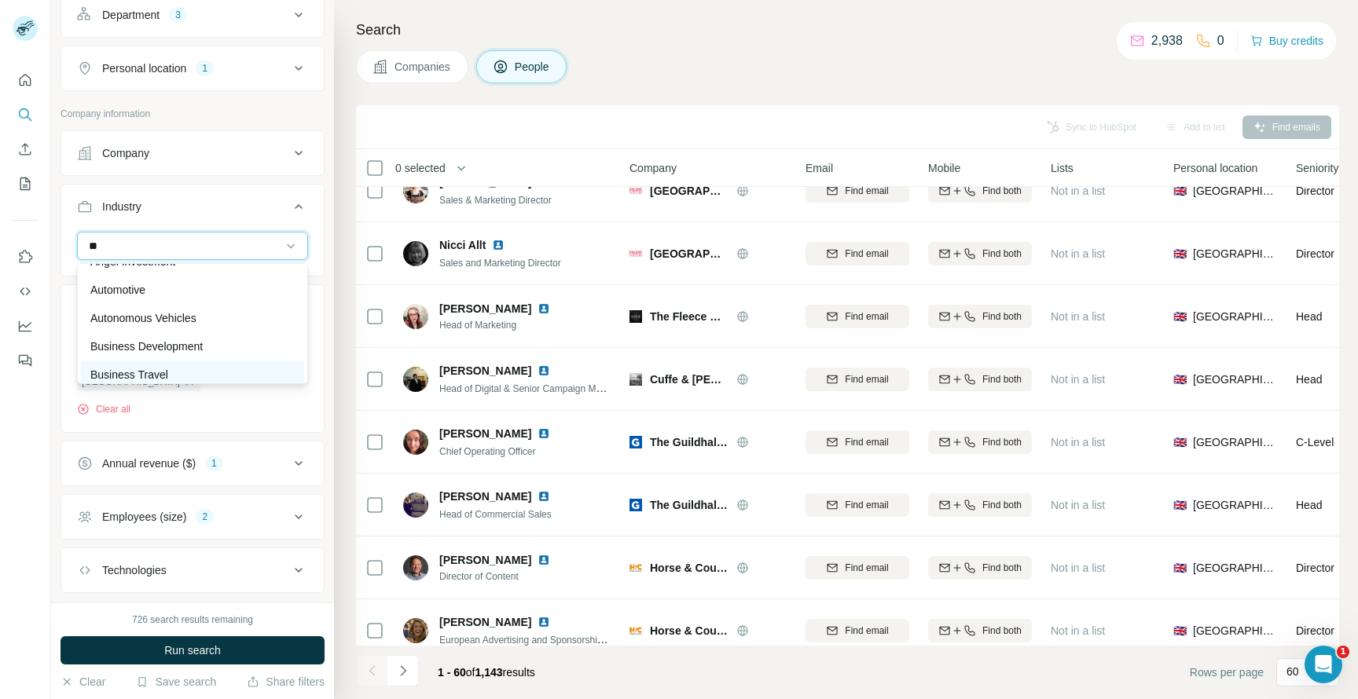
scroll to position [101, 0]
click at [104, 249] on input "**" at bounding box center [184, 245] width 194 height 17
click at [158, 248] on input "**" at bounding box center [184, 245] width 194 height 17
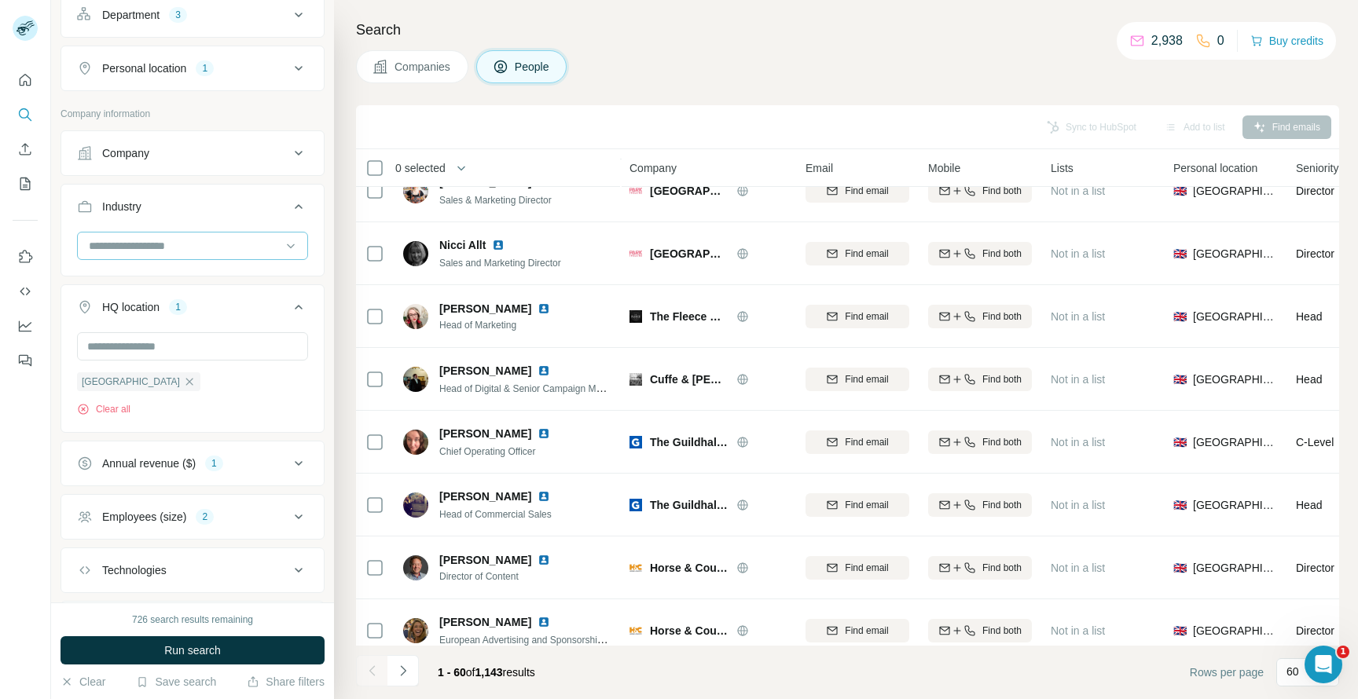
click at [164, 249] on input at bounding box center [184, 245] width 194 height 17
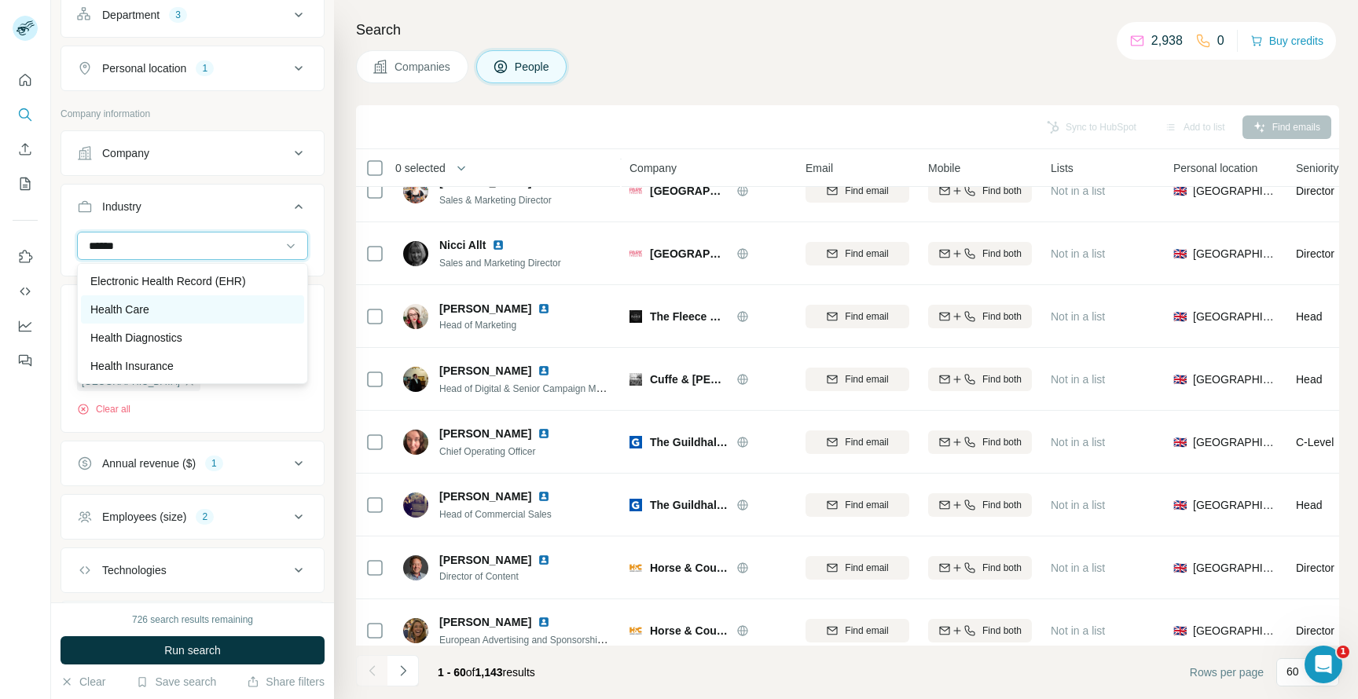
type input "******"
click at [148, 304] on p "Health Care" at bounding box center [119, 310] width 59 height 16
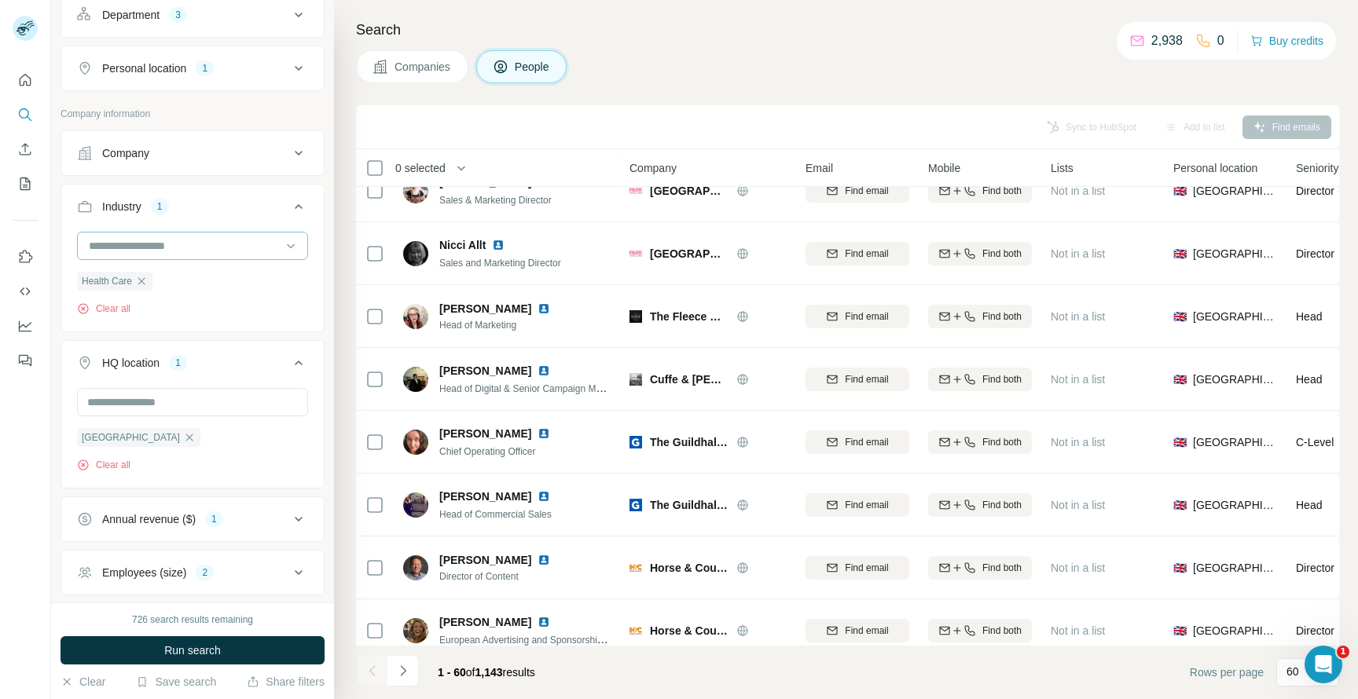
click at [163, 242] on input at bounding box center [184, 245] width 194 height 17
type input "****"
click at [137, 337] on p "Home Health Care" at bounding box center [135, 338] width 91 height 16
click at [178, 246] on input at bounding box center [184, 245] width 194 height 17
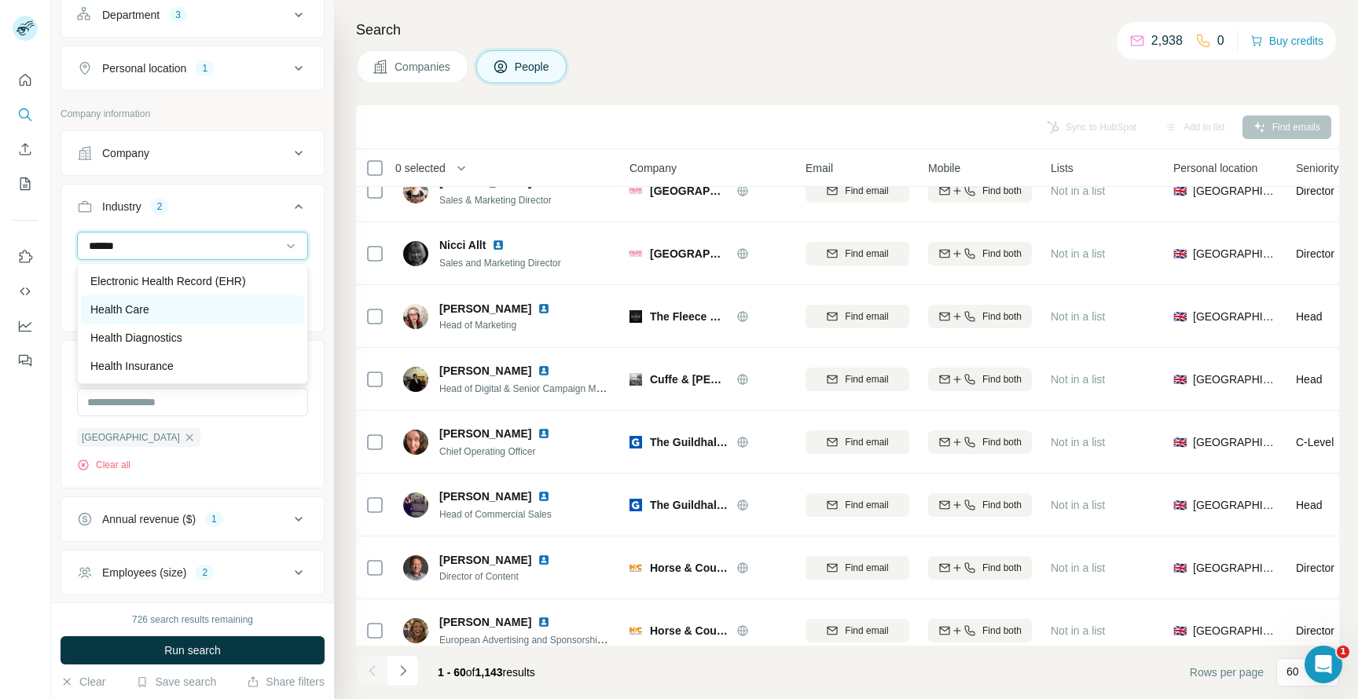
type input "******"
click at [138, 306] on p "Health Care" at bounding box center [119, 310] width 59 height 16
click at [160, 248] on input at bounding box center [184, 245] width 194 height 17
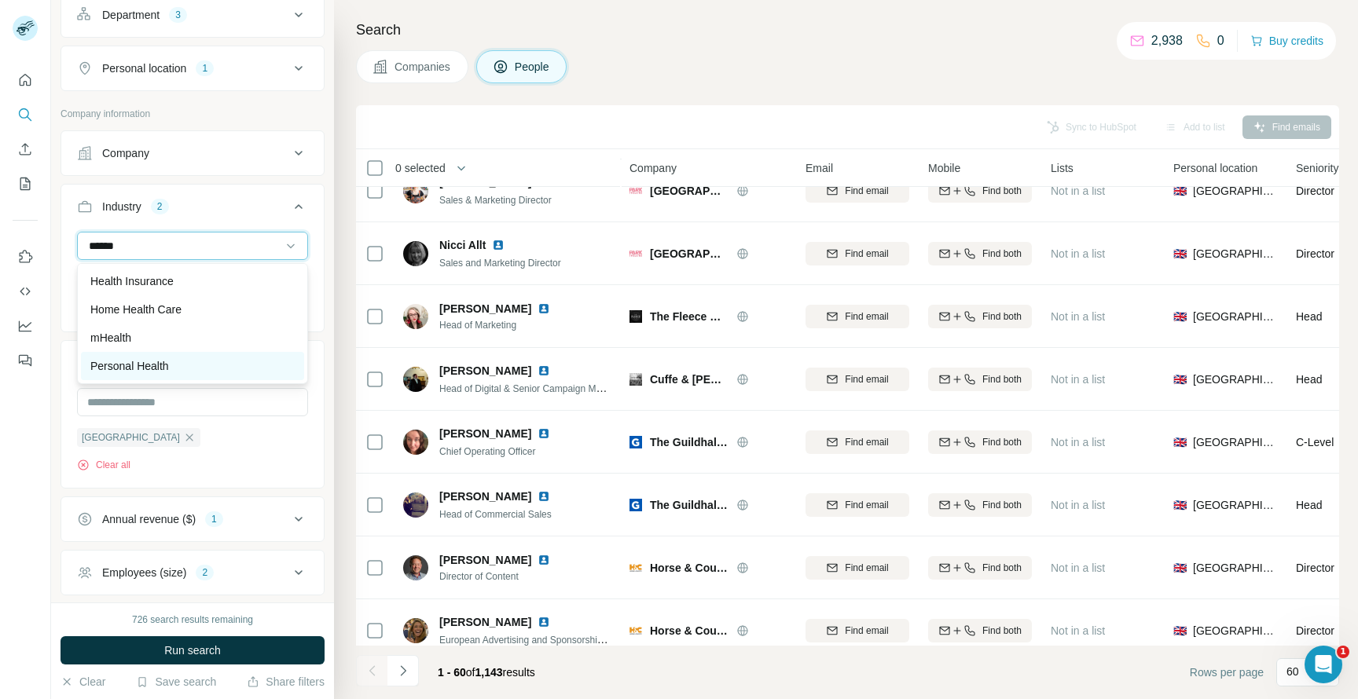
type input "******"
click at [151, 365] on p "Personal Health" at bounding box center [129, 366] width 79 height 16
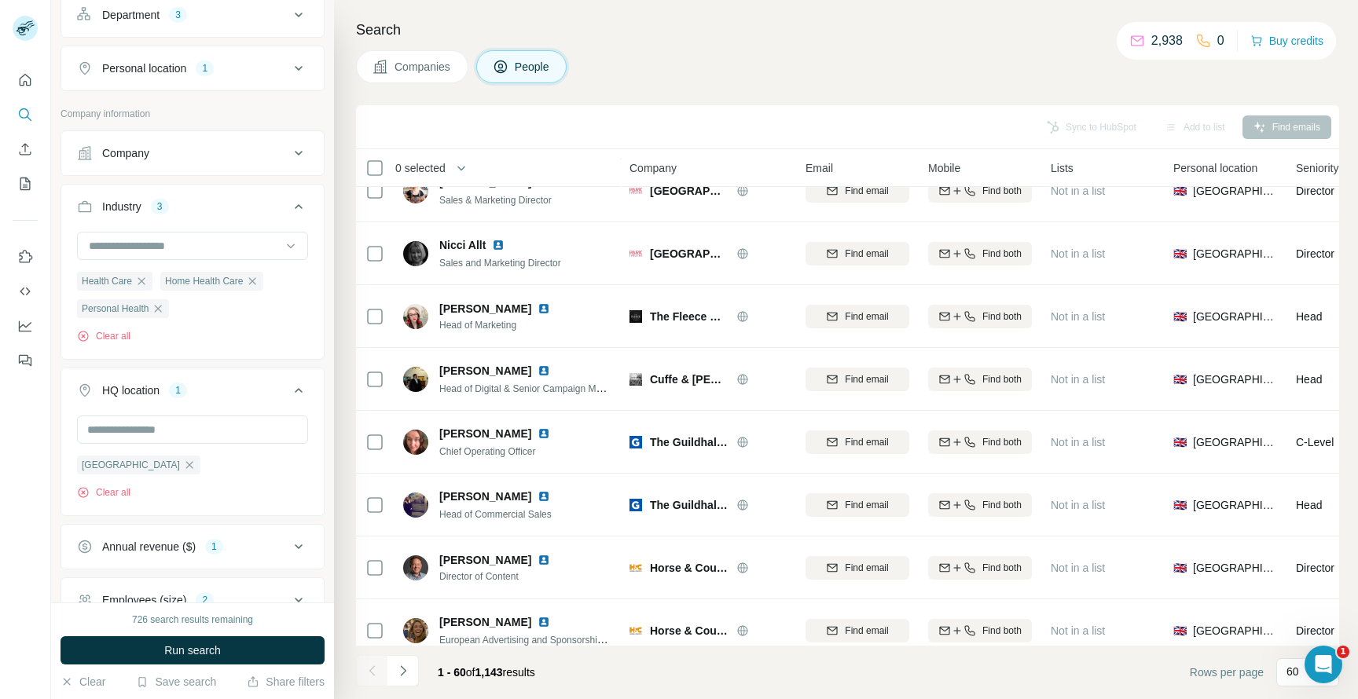
scroll to position [85, 0]
click at [210, 658] on button "Run search" at bounding box center [193, 650] width 264 height 28
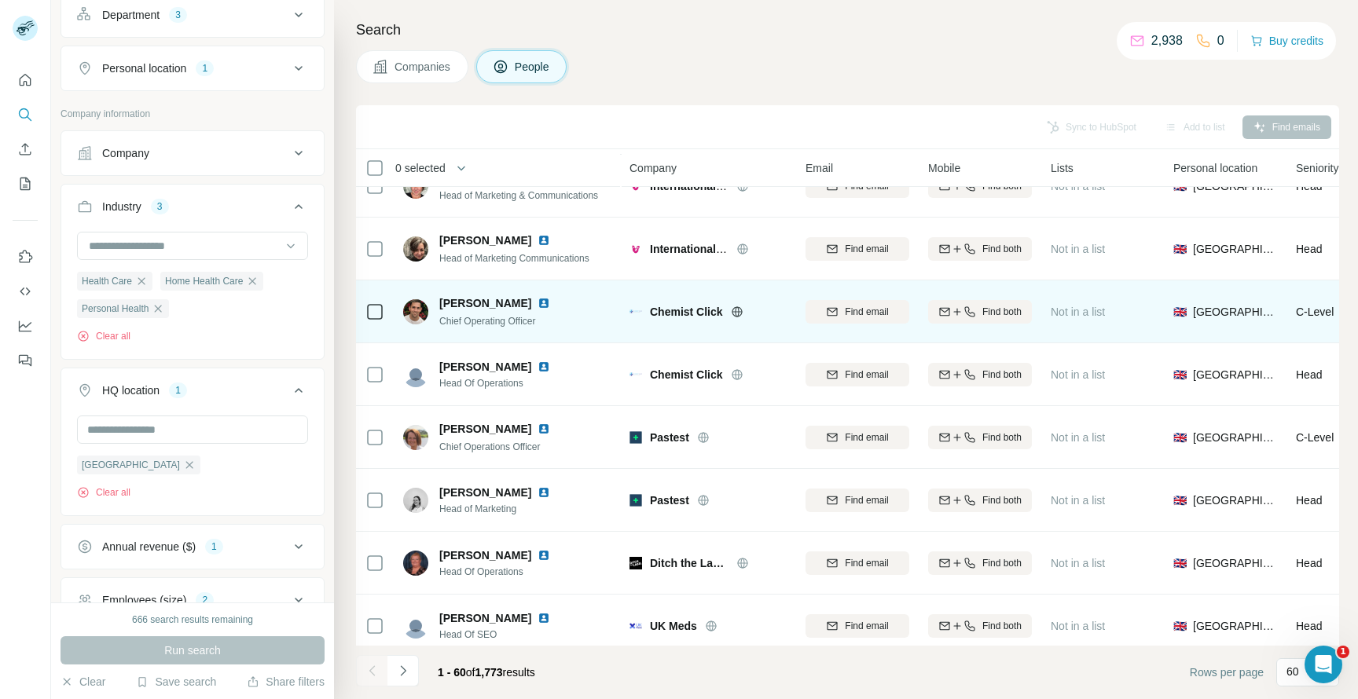
scroll to position [422, 0]
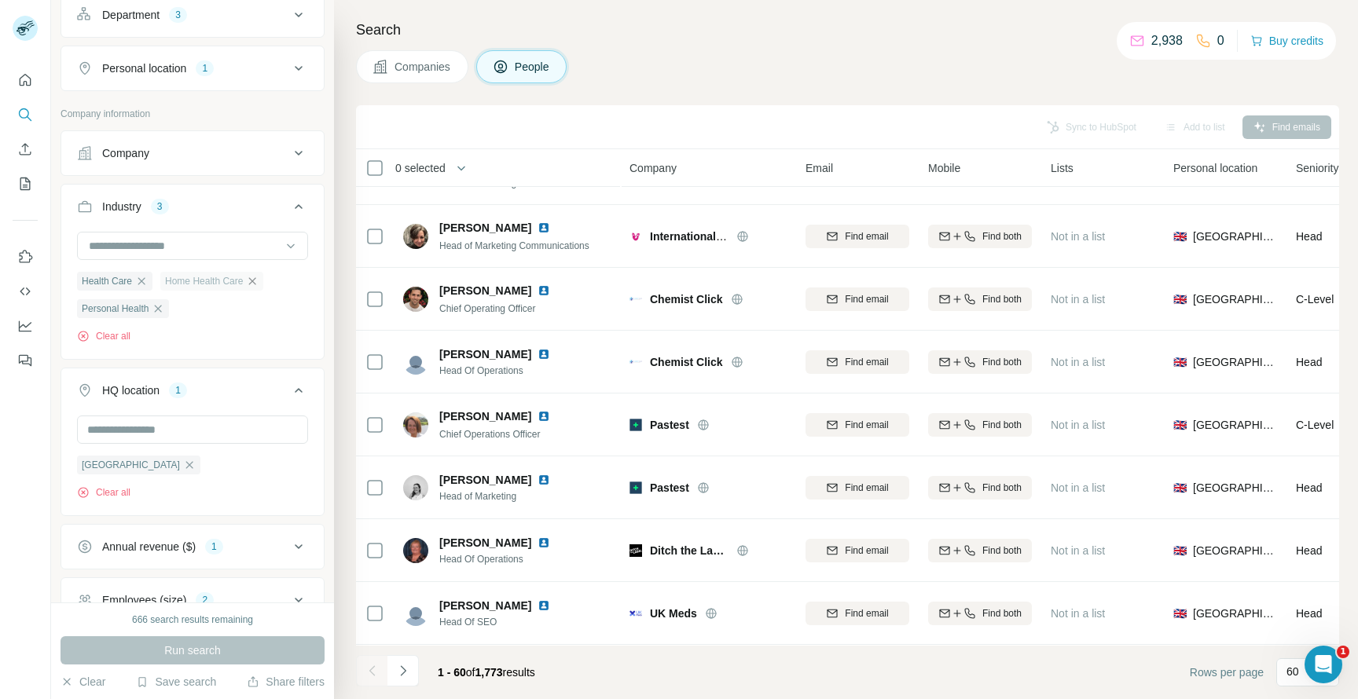
click at [250, 281] on icon "button" at bounding box center [252, 280] width 7 height 7
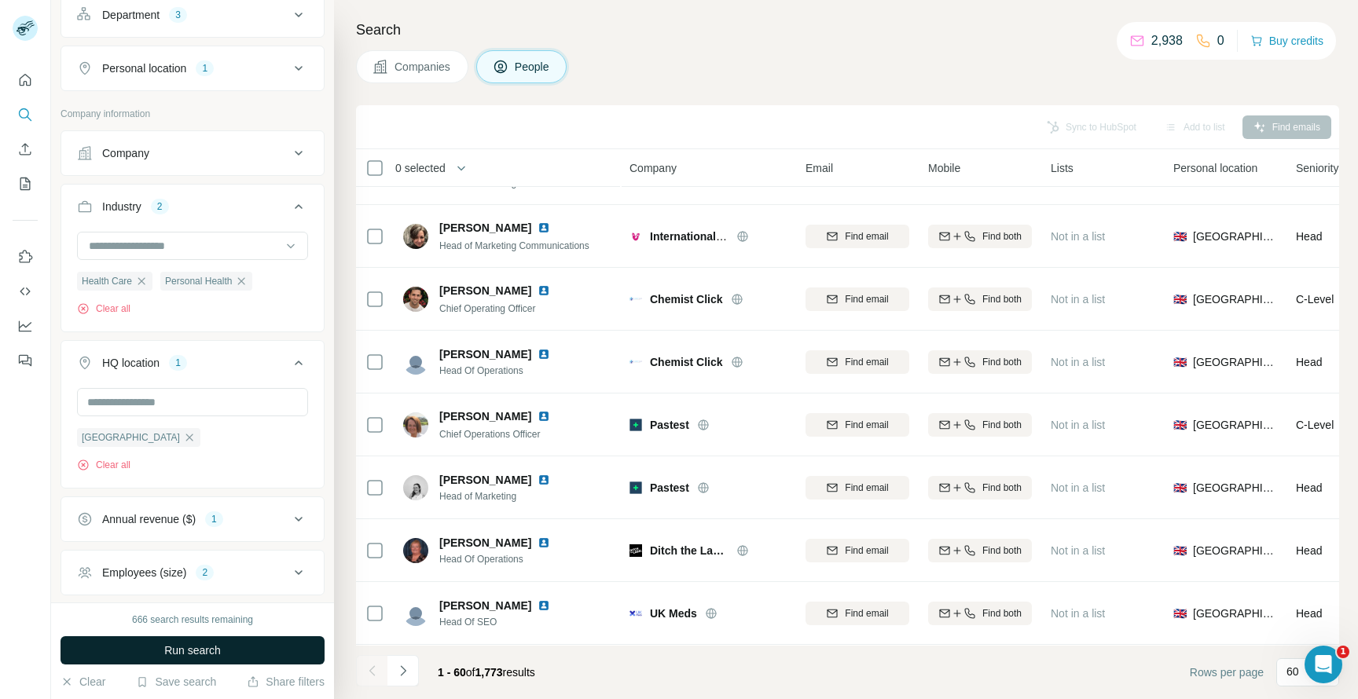
click at [193, 654] on span "Run search" at bounding box center [192, 651] width 57 height 16
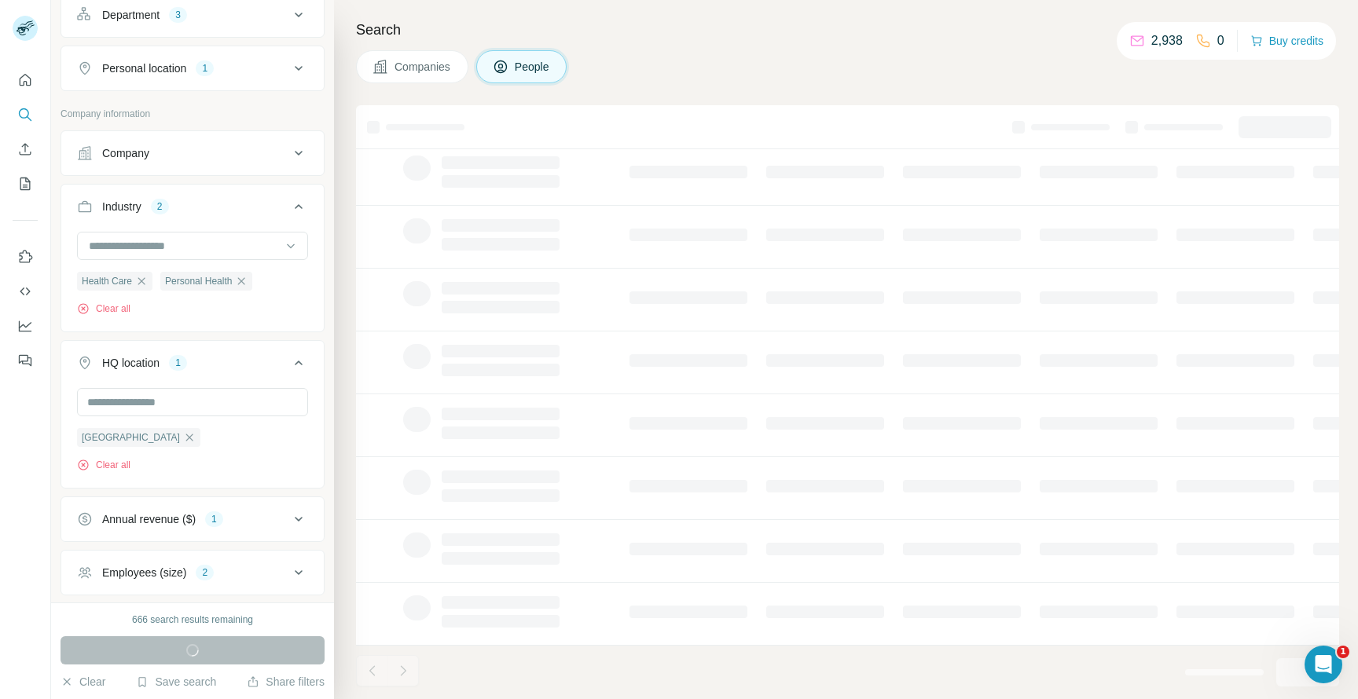
scroll to position [170, 0]
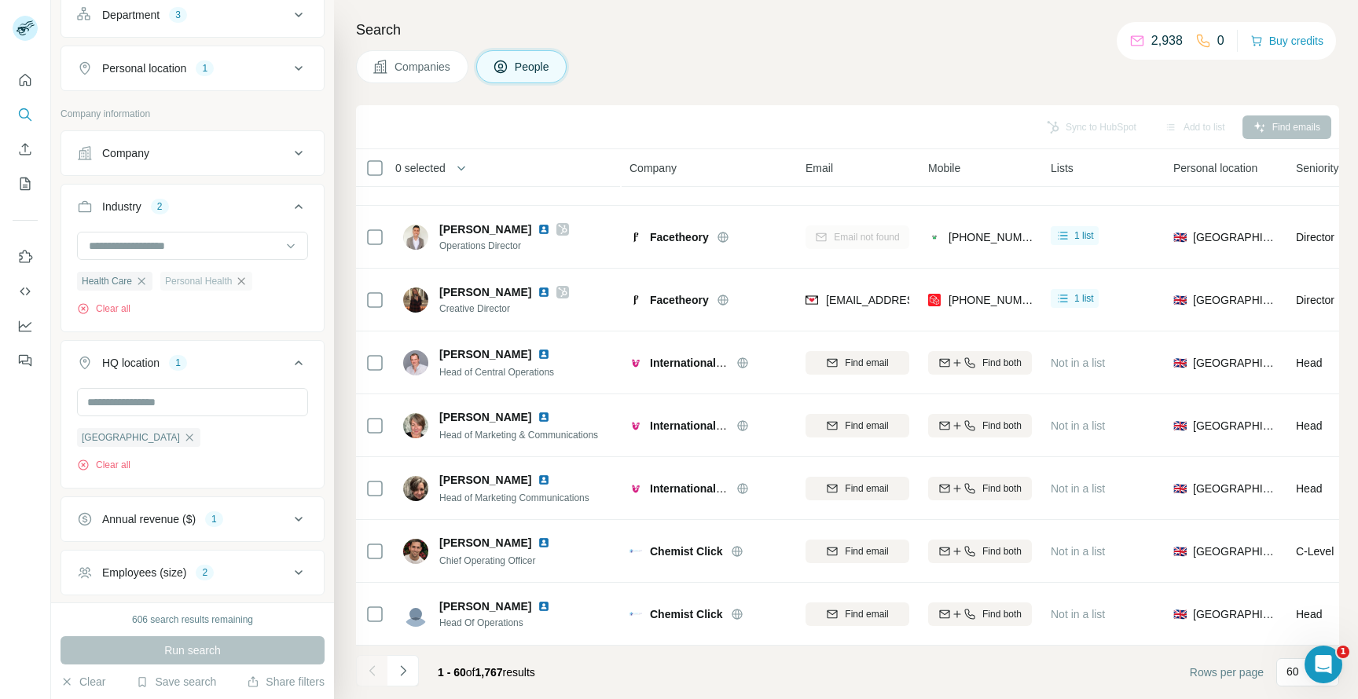
click at [240, 281] on icon "button" at bounding box center [241, 281] width 13 height 13
click at [217, 646] on span "Run search" at bounding box center [192, 651] width 57 height 16
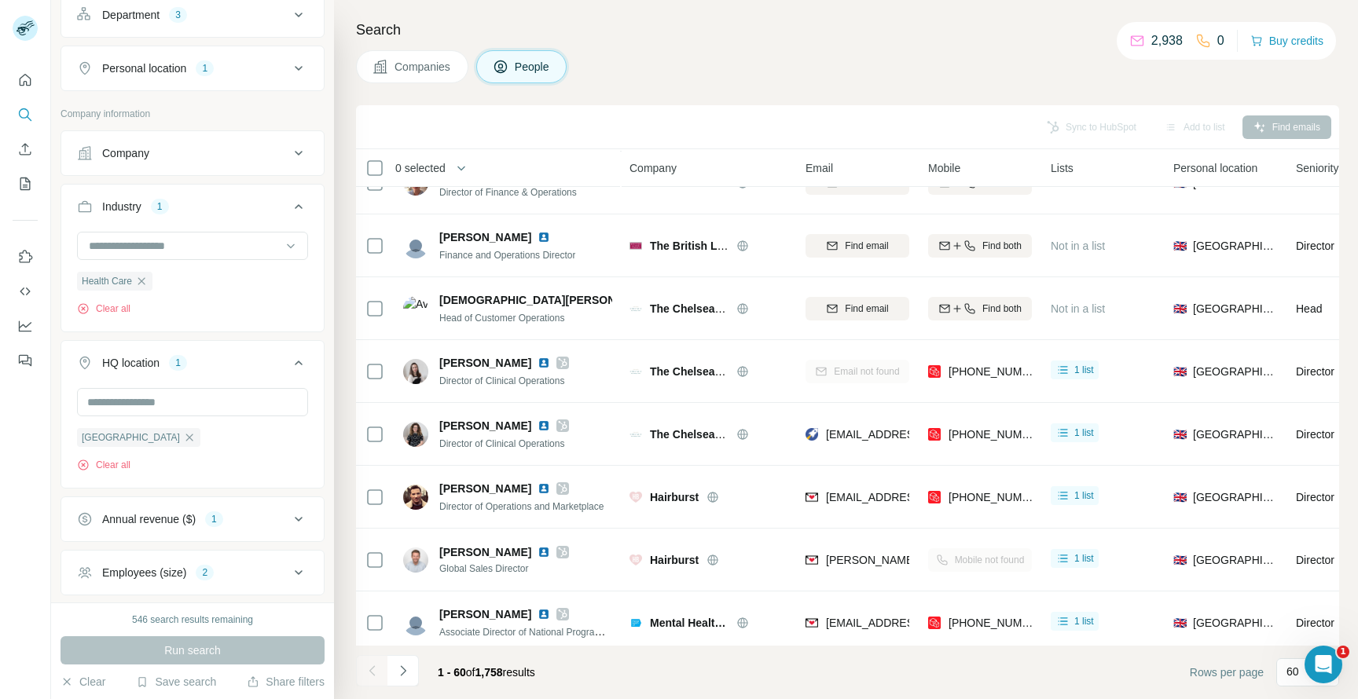
scroll to position [3313, 0]
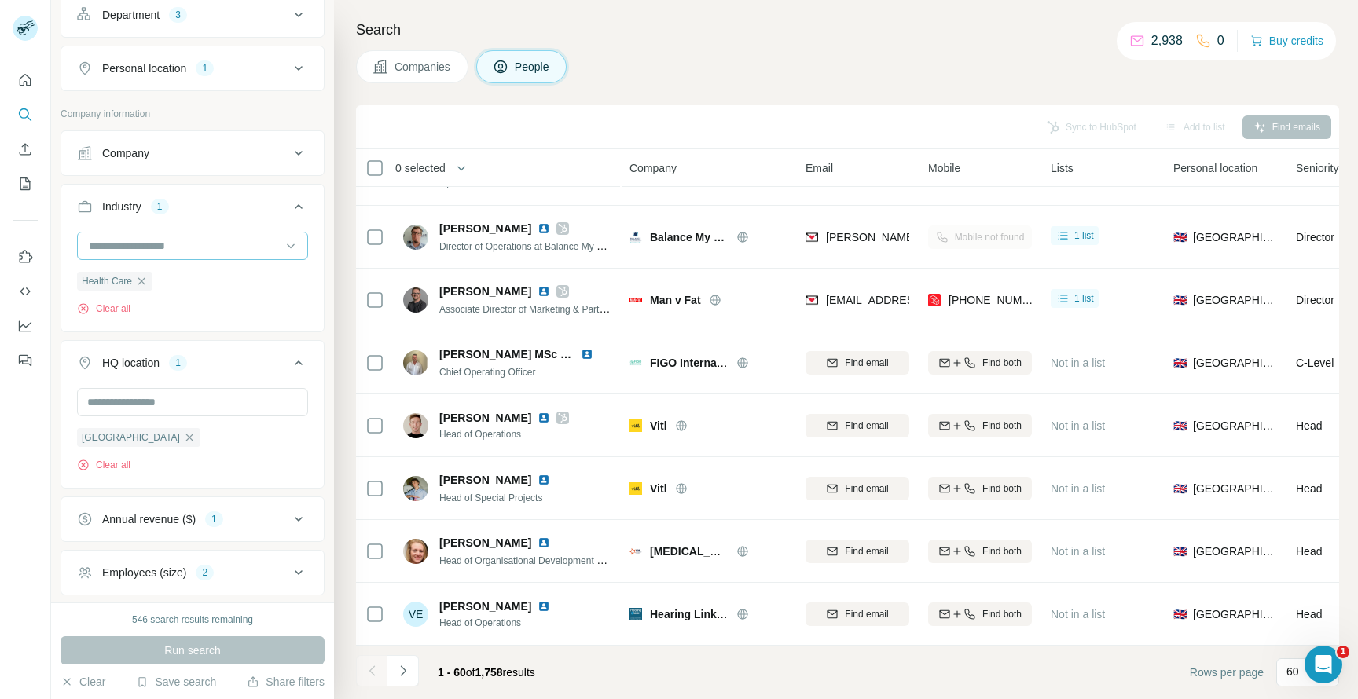
click at [219, 249] on input at bounding box center [184, 245] width 194 height 17
type input "**********"
click at [189, 288] on div "Home Health Care" at bounding box center [192, 281] width 204 height 16
click at [196, 245] on input at bounding box center [184, 245] width 194 height 17
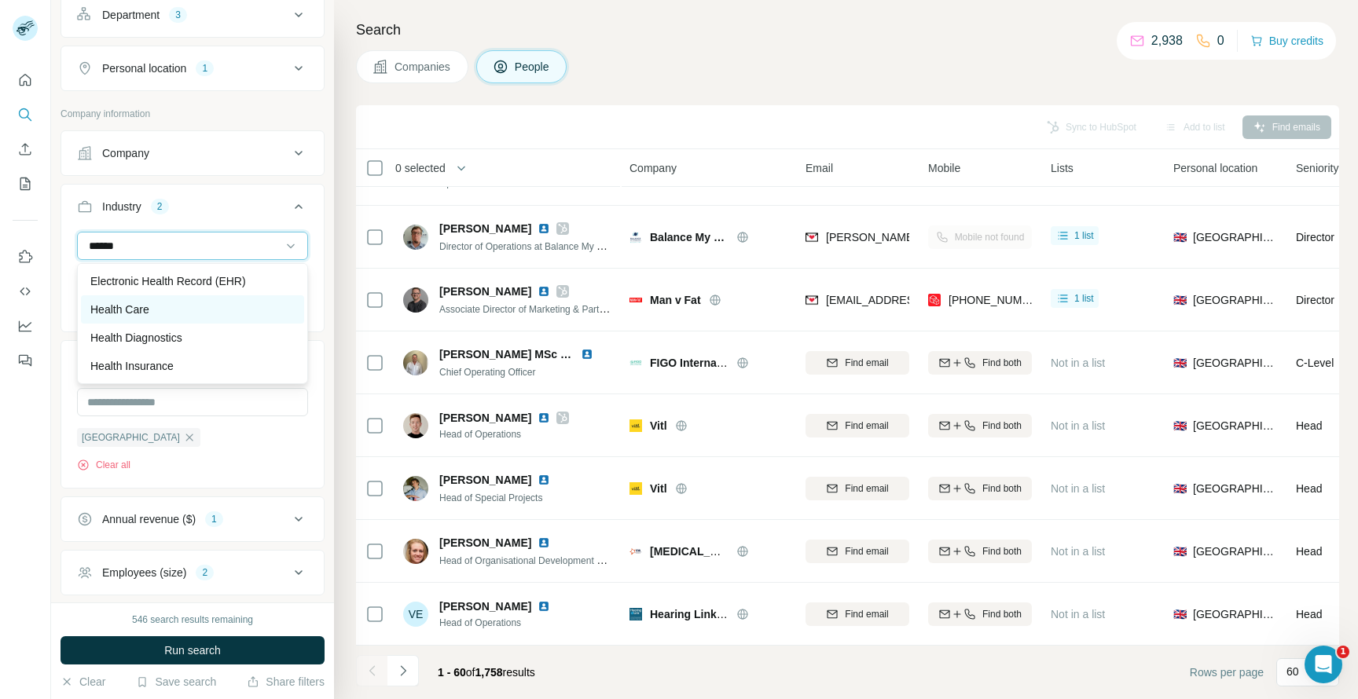
type input "******"
click at [167, 302] on div "Health Care" at bounding box center [192, 309] width 223 height 28
click at [182, 250] on input at bounding box center [184, 245] width 194 height 17
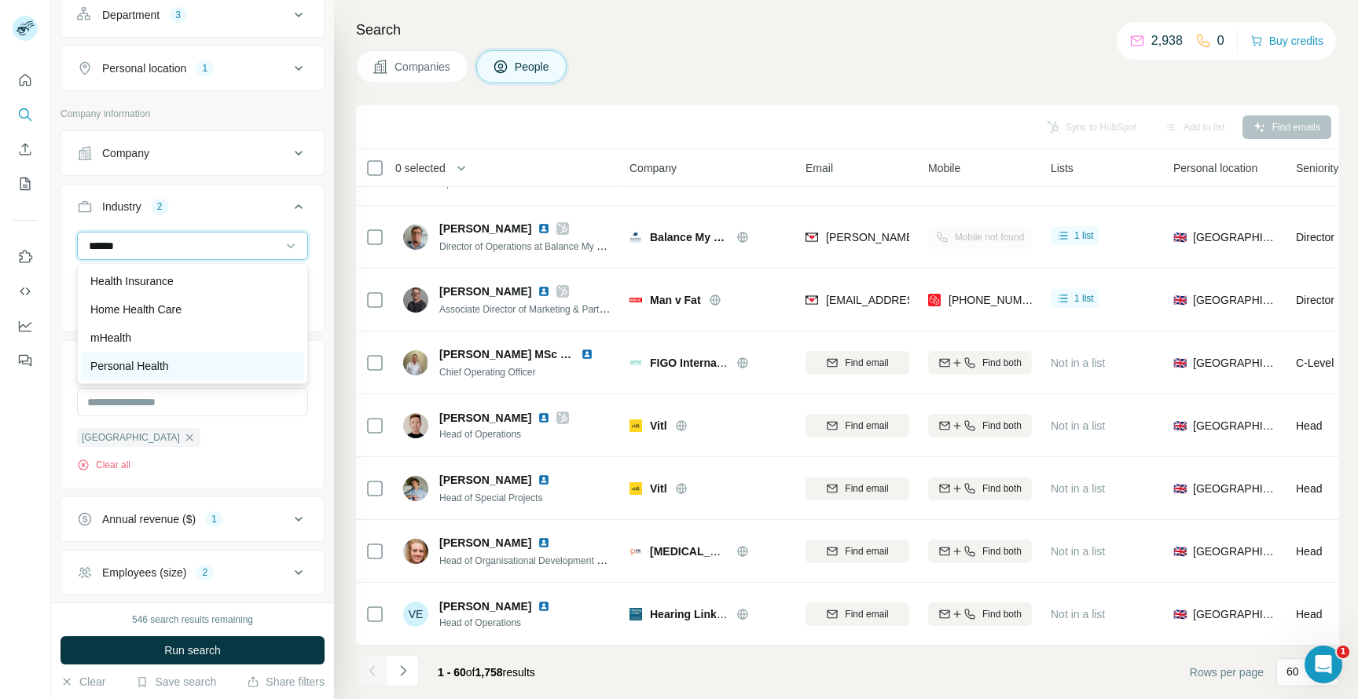
type input "******"
click at [140, 369] on p "Personal Health" at bounding box center [129, 366] width 79 height 16
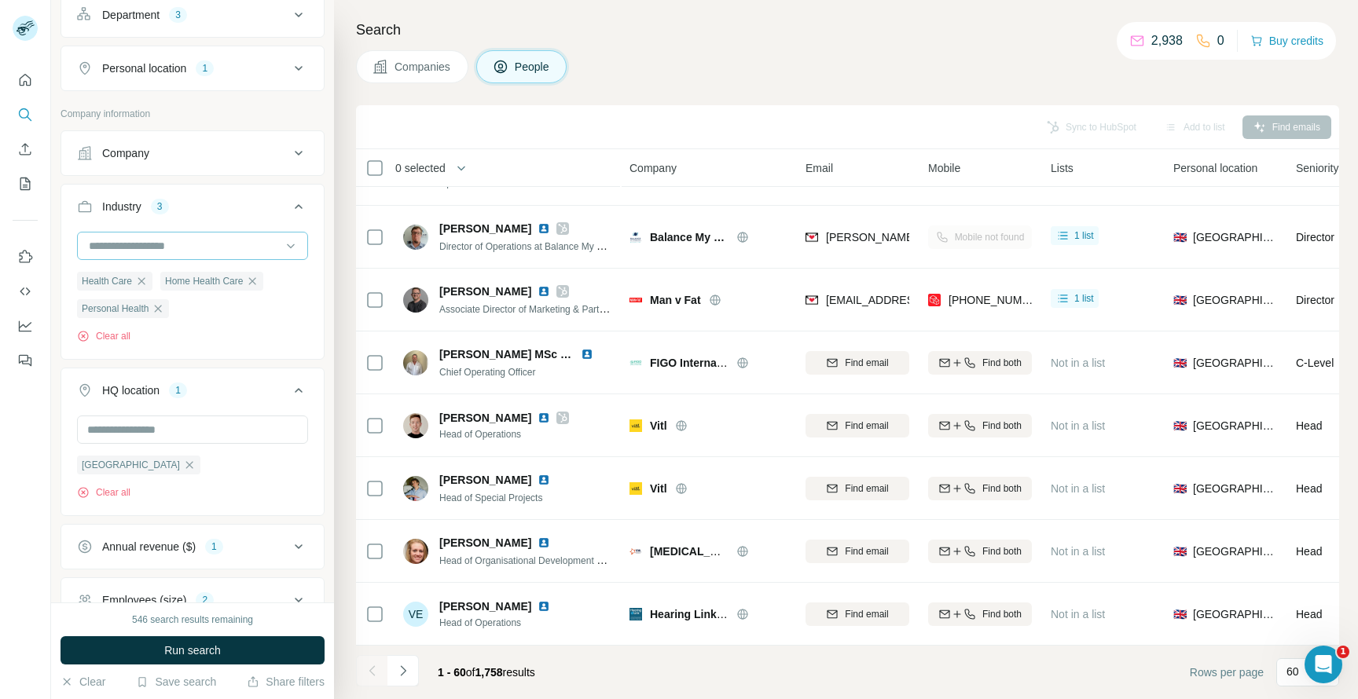
click at [155, 254] on input at bounding box center [184, 245] width 194 height 17
type input "*******"
click at [148, 292] on div "mHealth" at bounding box center [192, 281] width 223 height 28
click at [206, 652] on span "Run search" at bounding box center [192, 651] width 57 height 16
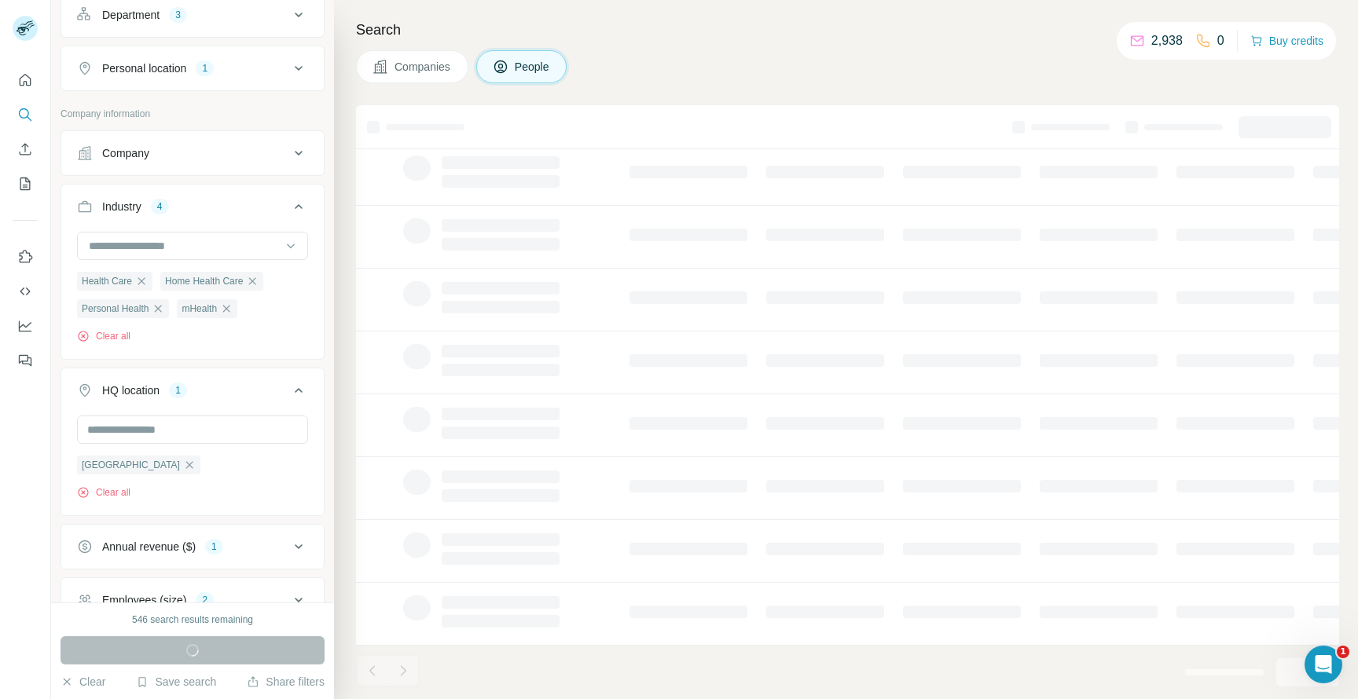
scroll to position [170, 0]
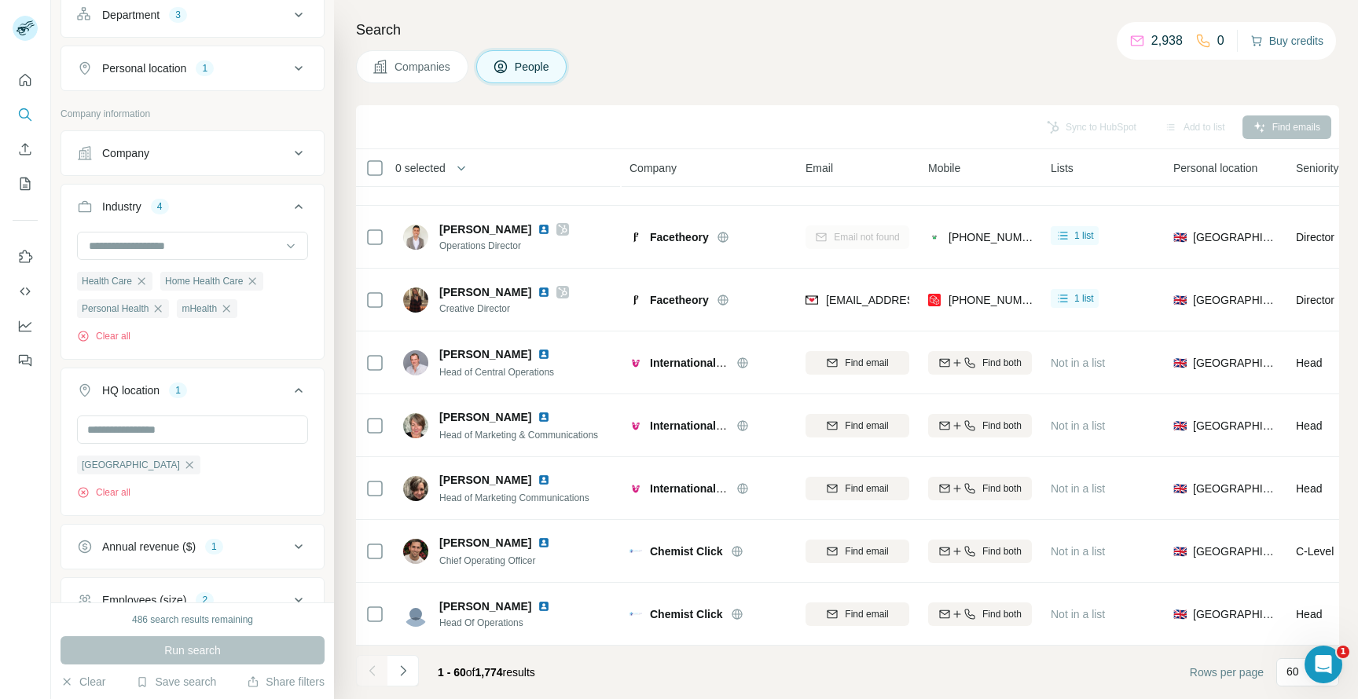
click at [1282, 41] on button "Buy credits" at bounding box center [1286, 41] width 73 height 22
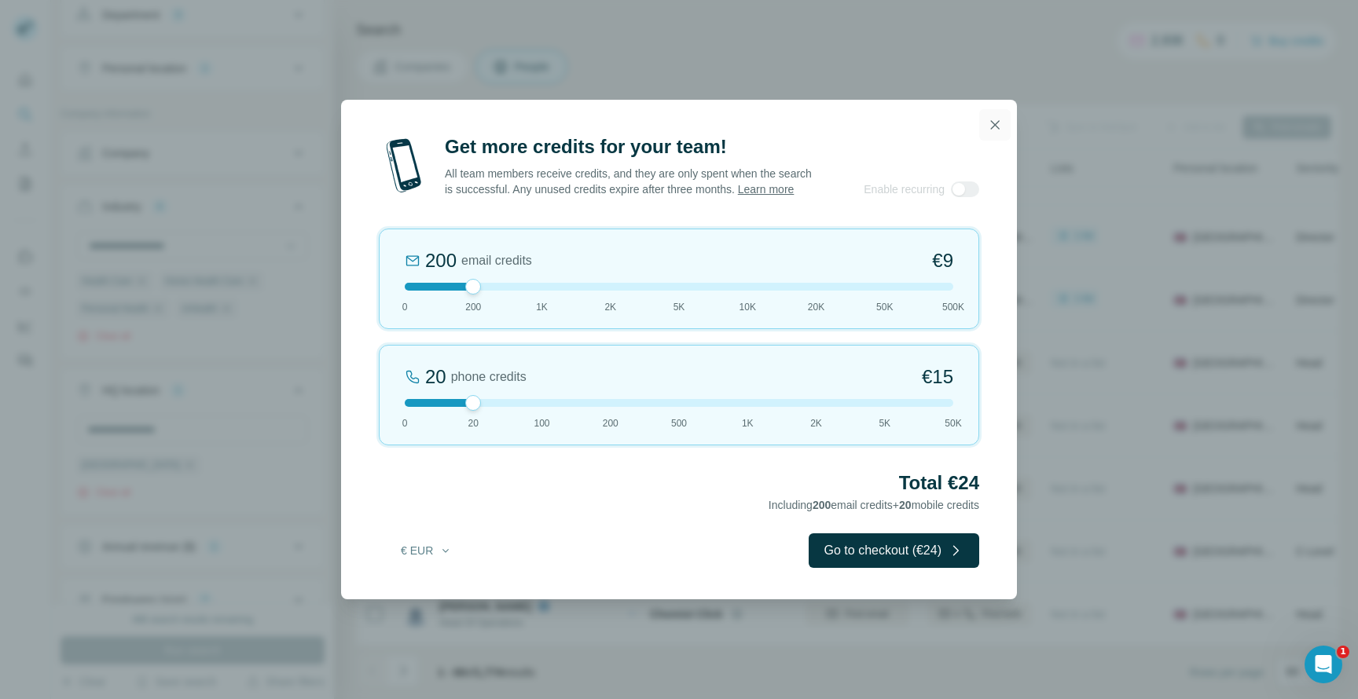
click at [998, 128] on icon "button" at bounding box center [995, 124] width 9 height 9
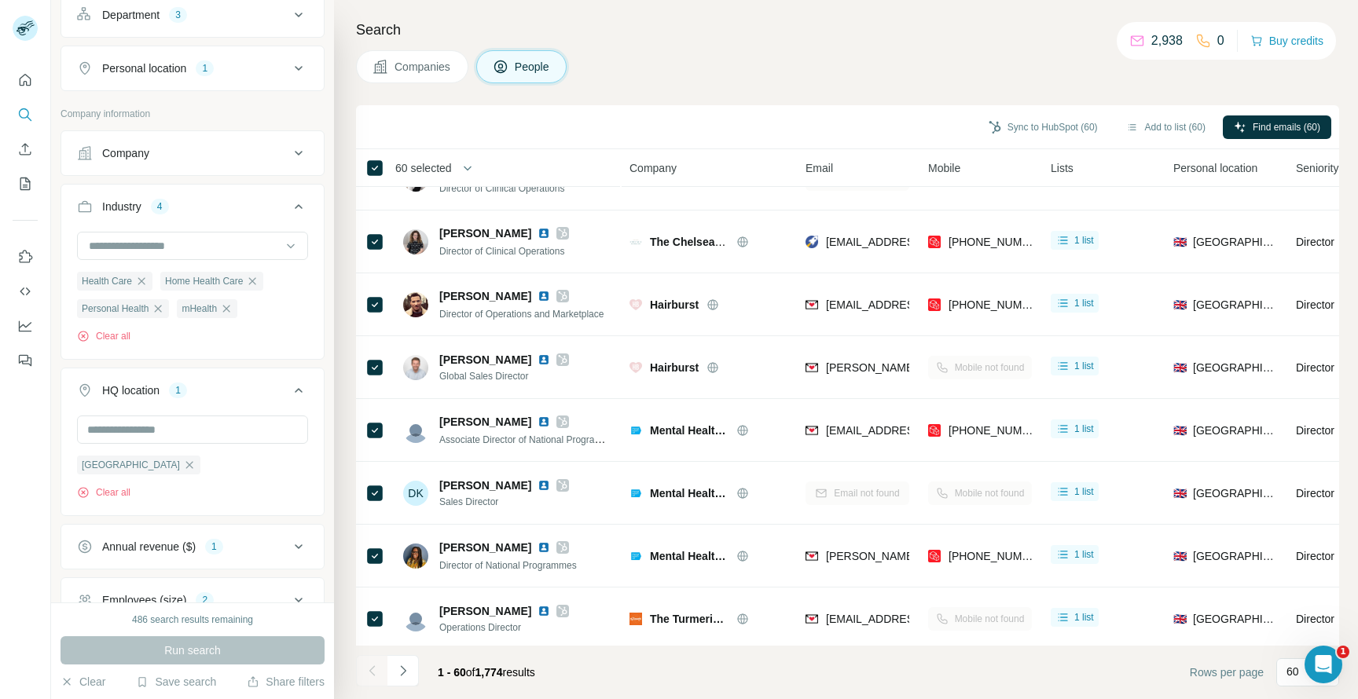
scroll to position [3313, 0]
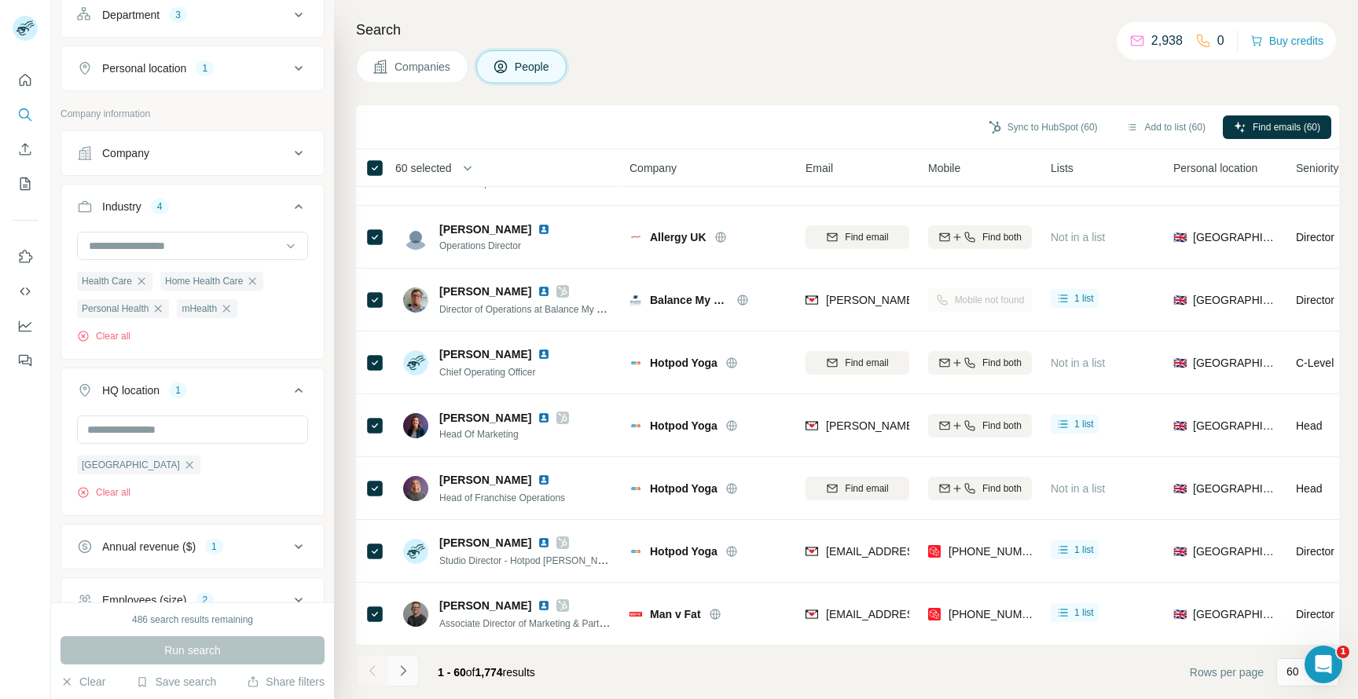
click at [406, 670] on icon "Navigate to next page" at bounding box center [403, 671] width 16 height 16
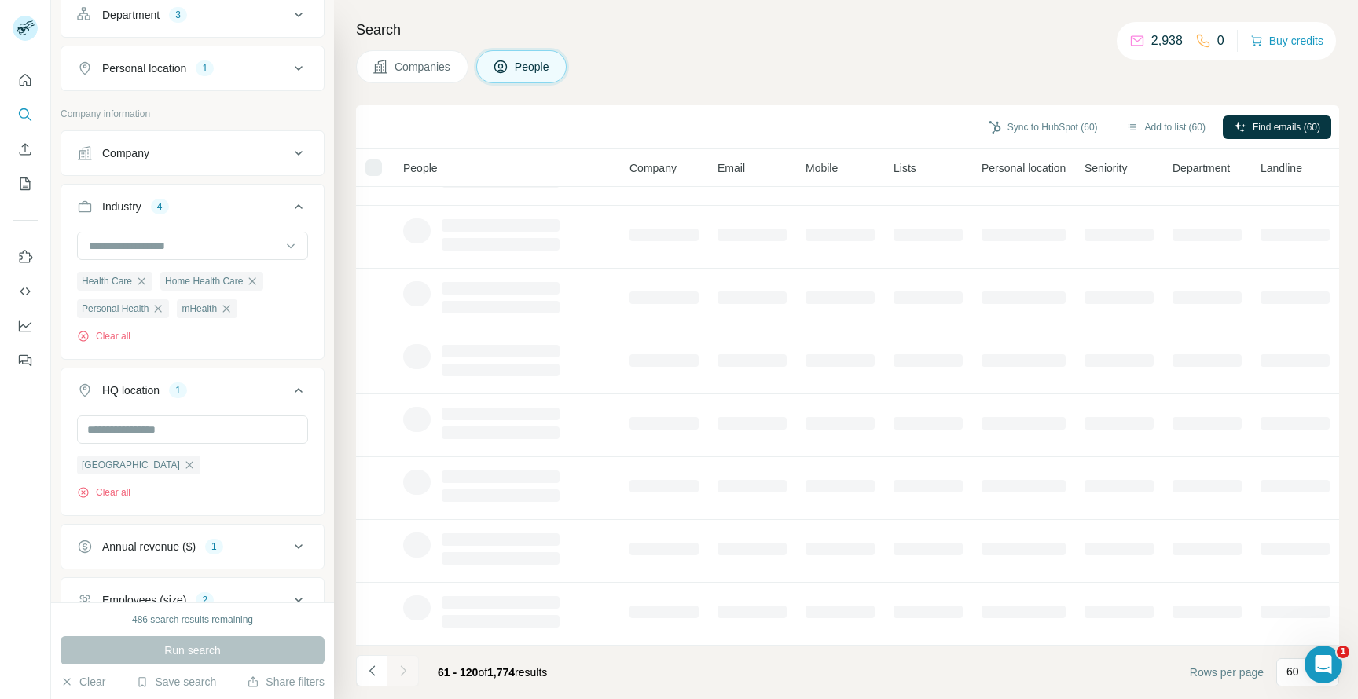
scroll to position [170, 0]
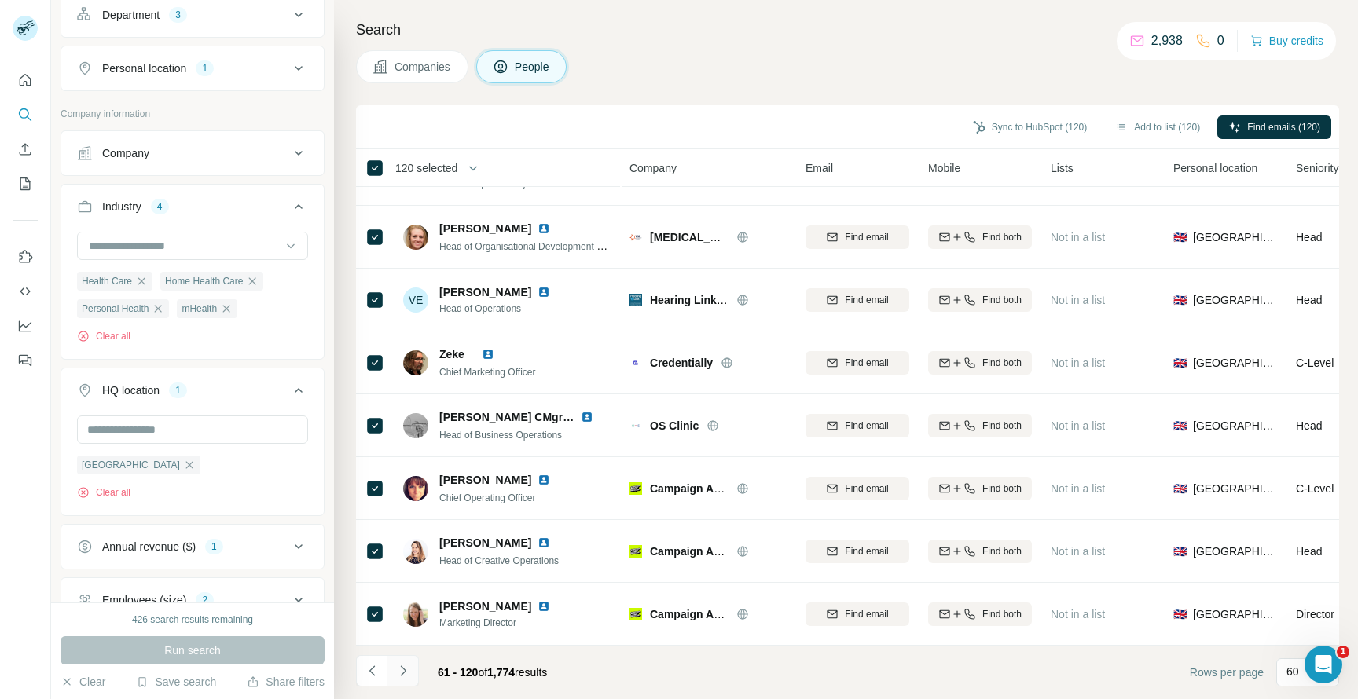
click at [404, 677] on icon "Navigate to next page" at bounding box center [403, 671] width 16 height 16
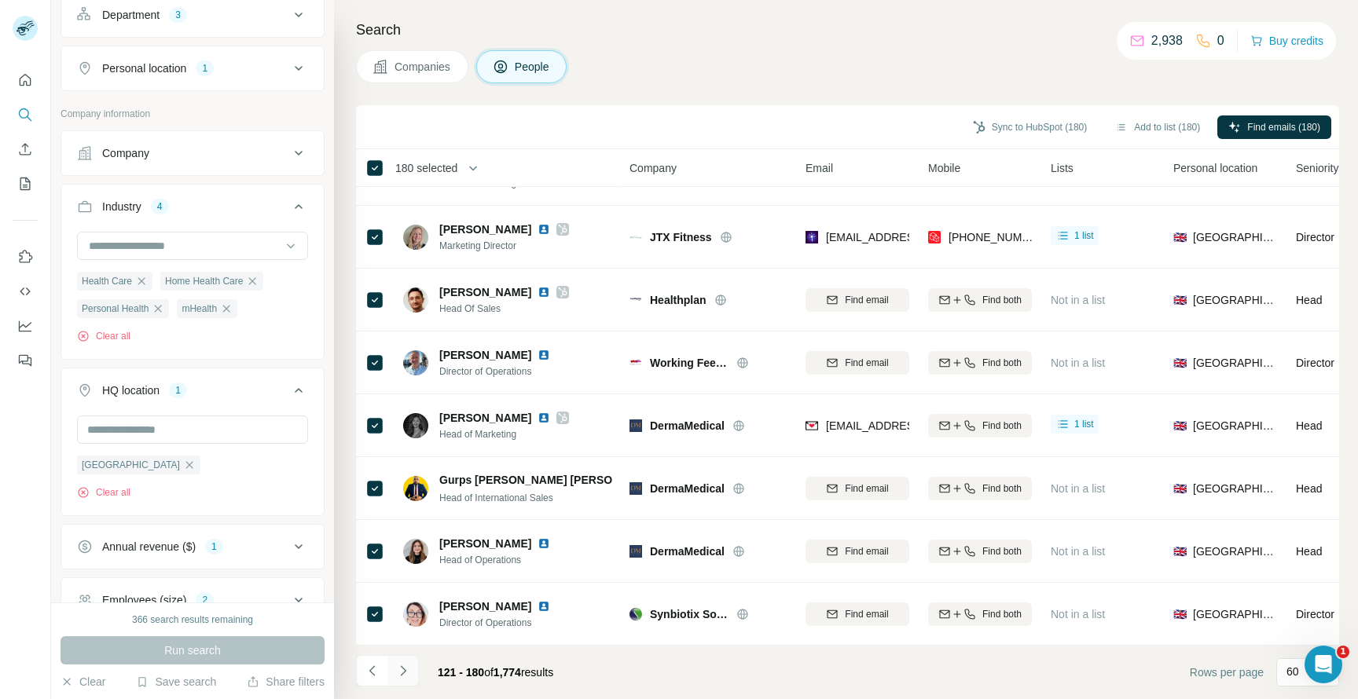
click at [408, 670] on icon "Navigate to next page" at bounding box center [403, 671] width 16 height 16
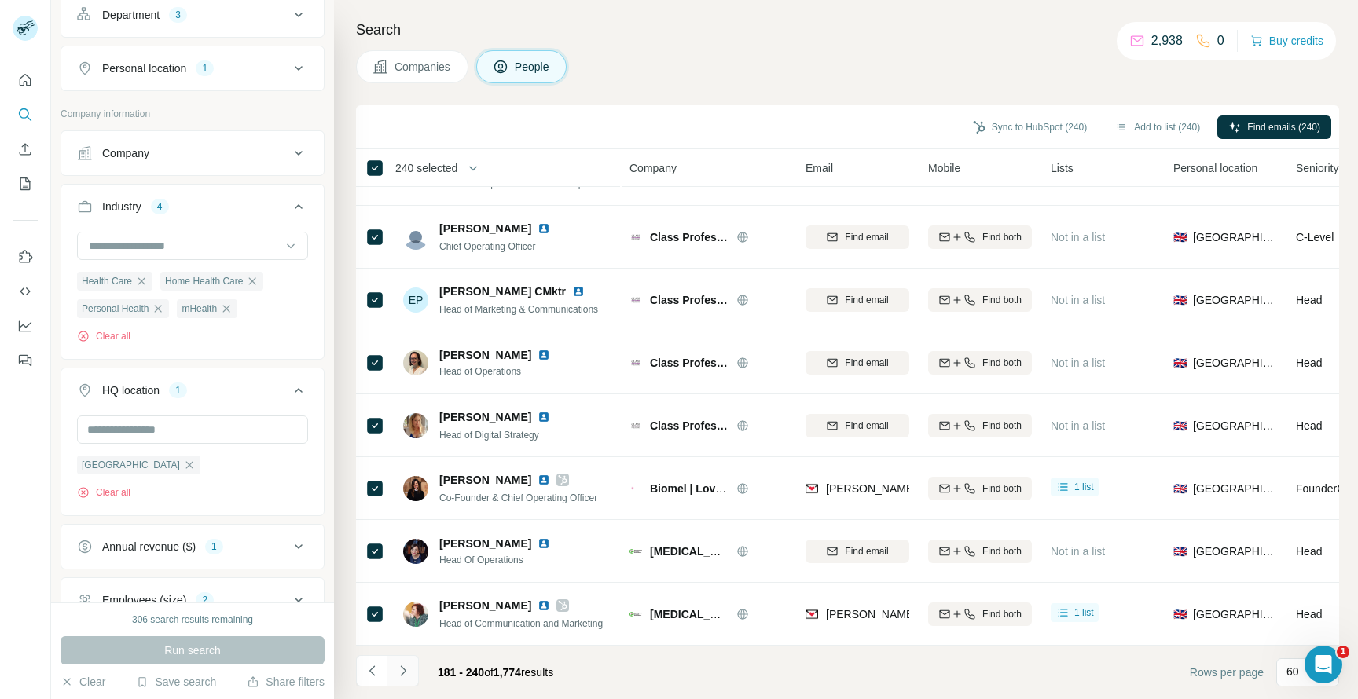
click at [402, 672] on icon "Navigate to next page" at bounding box center [403, 671] width 16 height 16
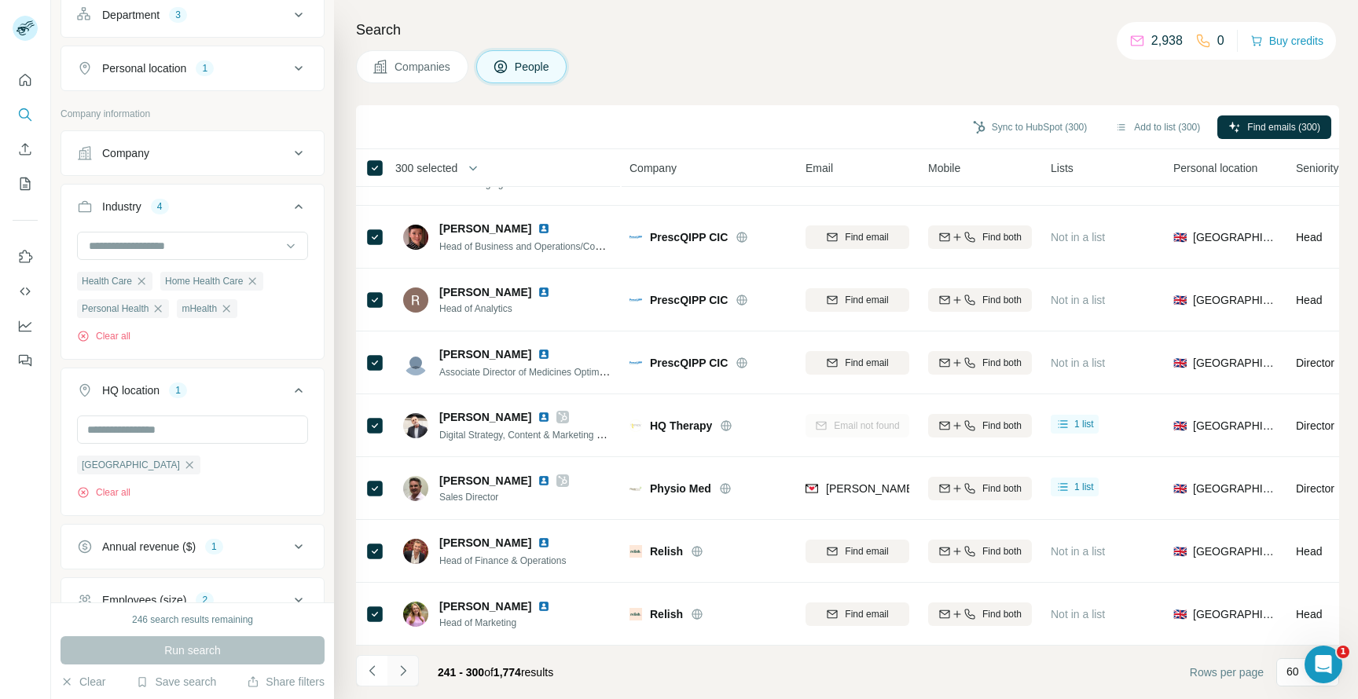
click at [406, 676] on icon "Navigate to next page" at bounding box center [403, 671] width 16 height 16
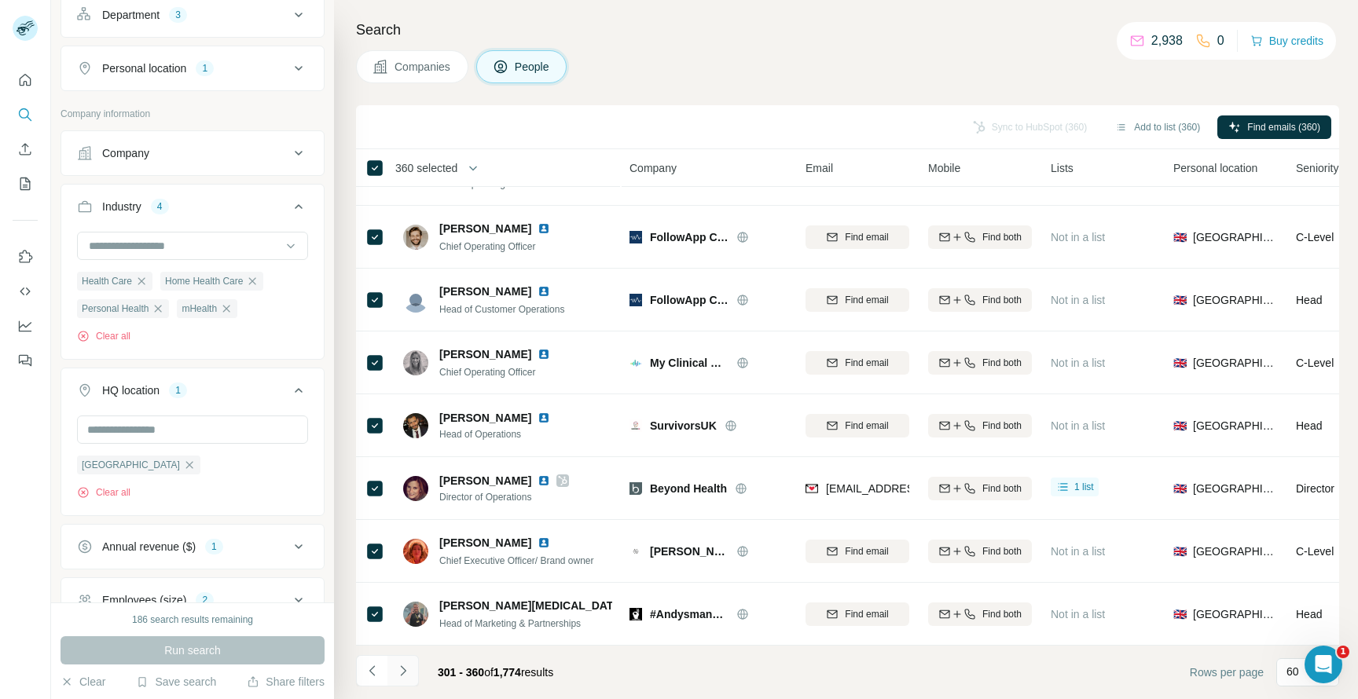
click at [405, 674] on icon "Navigate to next page" at bounding box center [403, 671] width 16 height 16
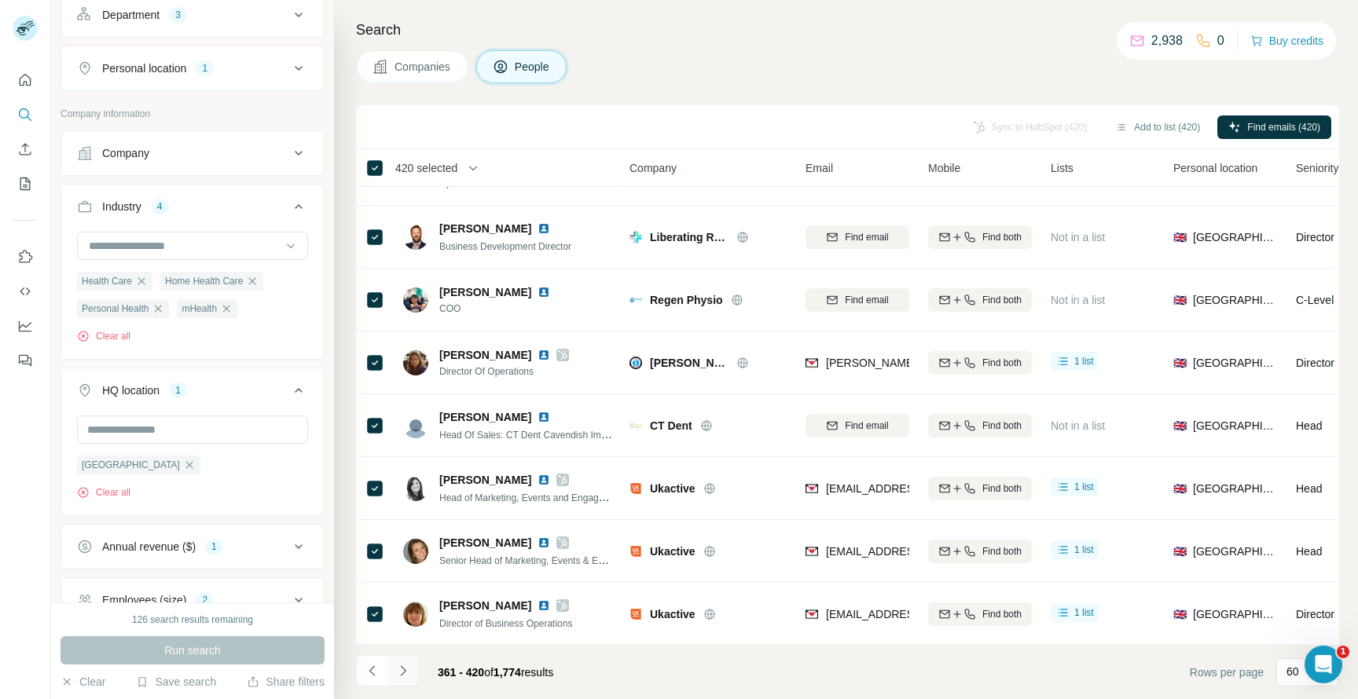
click at [405, 666] on icon "Navigate to next page" at bounding box center [403, 671] width 16 height 16
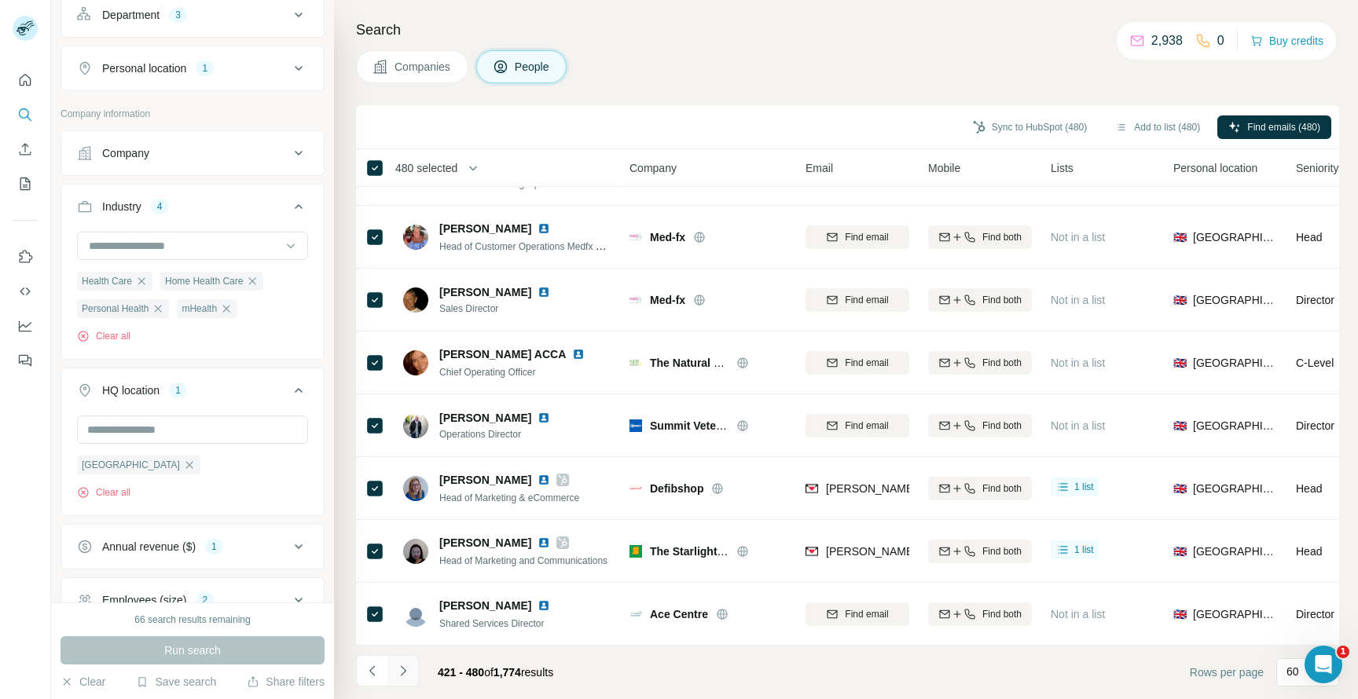
click at [412, 672] on button "Navigate to next page" at bounding box center [402, 670] width 31 height 31
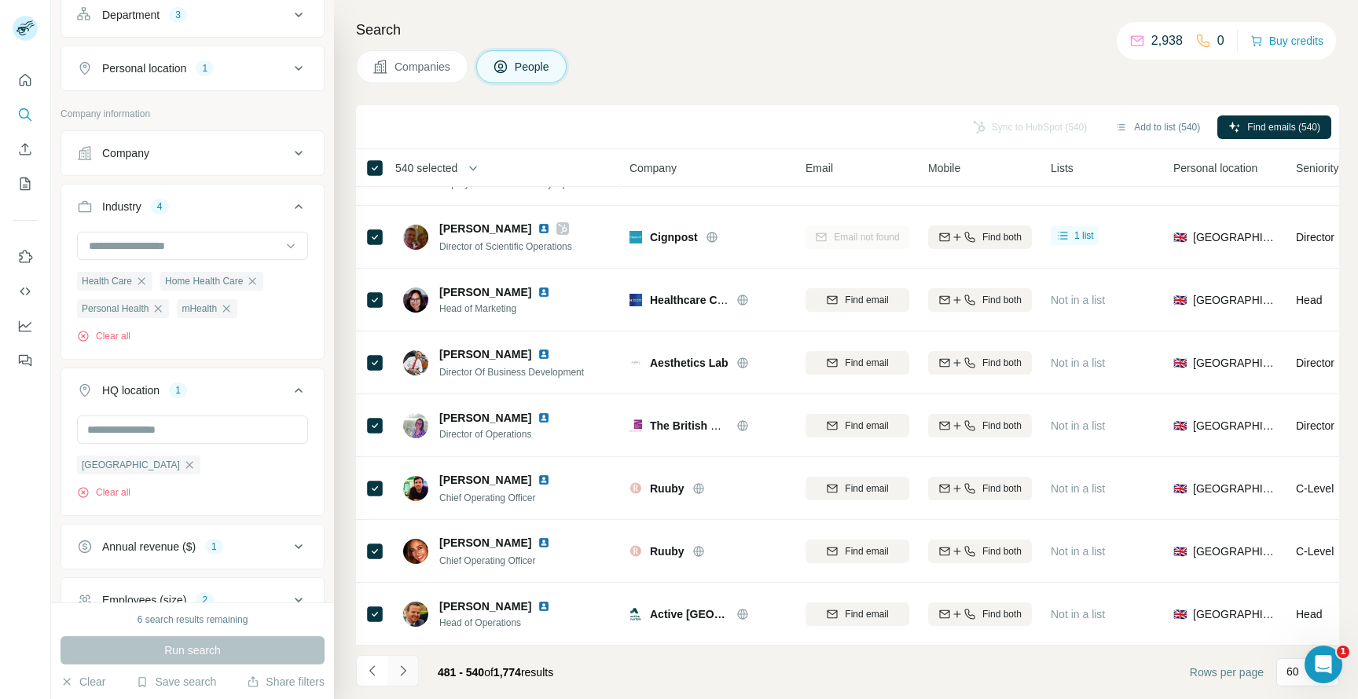
click at [409, 676] on icon "Navigate to next page" at bounding box center [403, 671] width 16 height 16
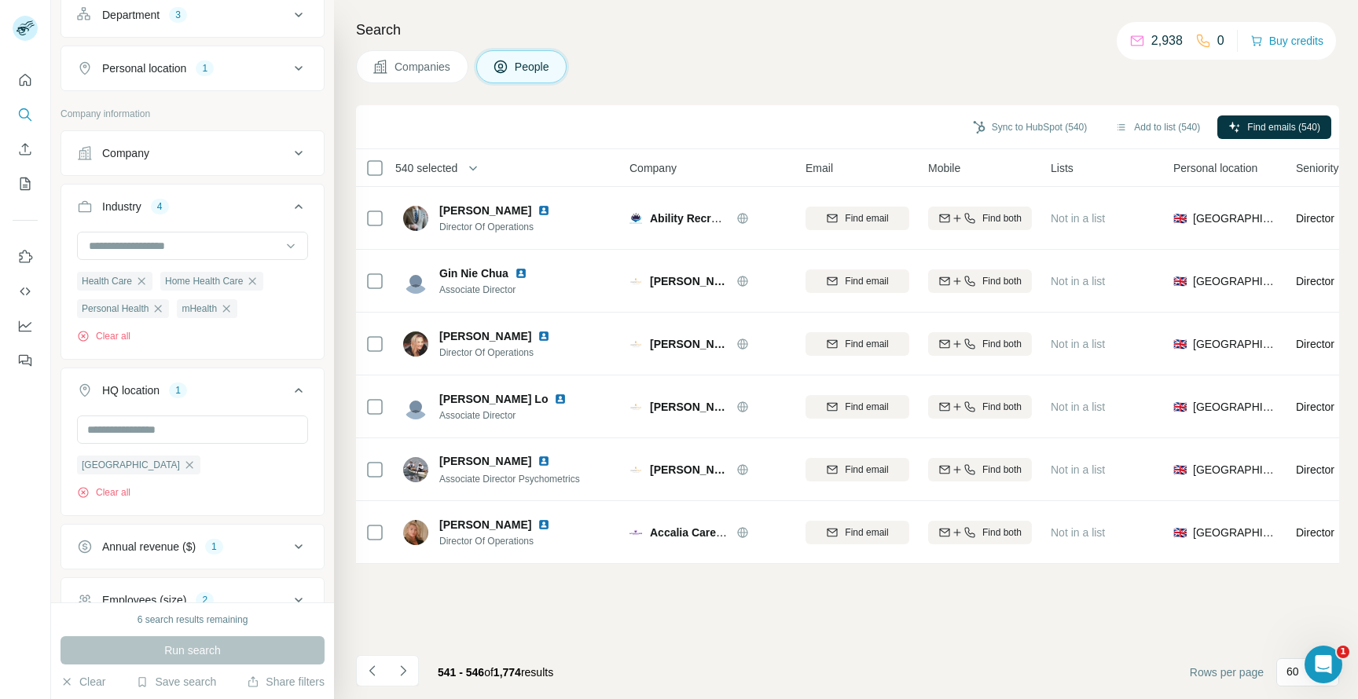
scroll to position [0, 0]
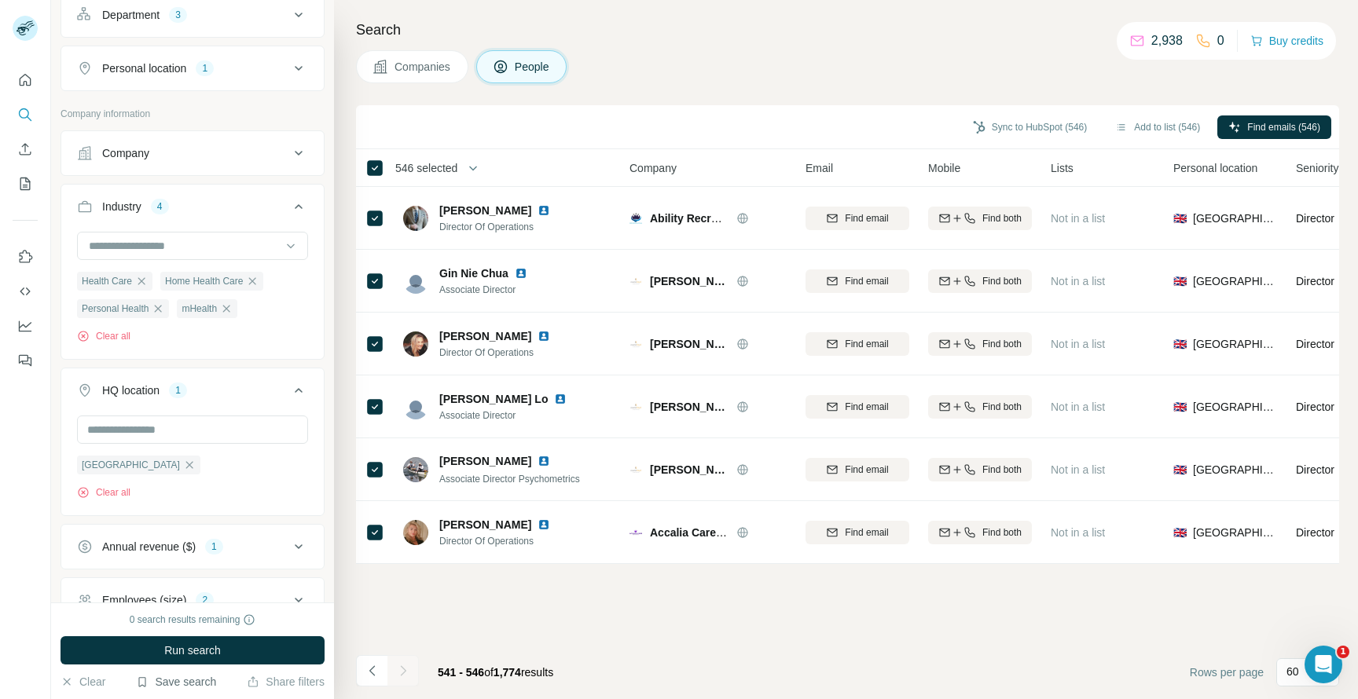
click at [189, 681] on button "Save search" at bounding box center [176, 682] width 80 height 16
click at [203, 625] on div "Save search" at bounding box center [222, 622] width 166 height 31
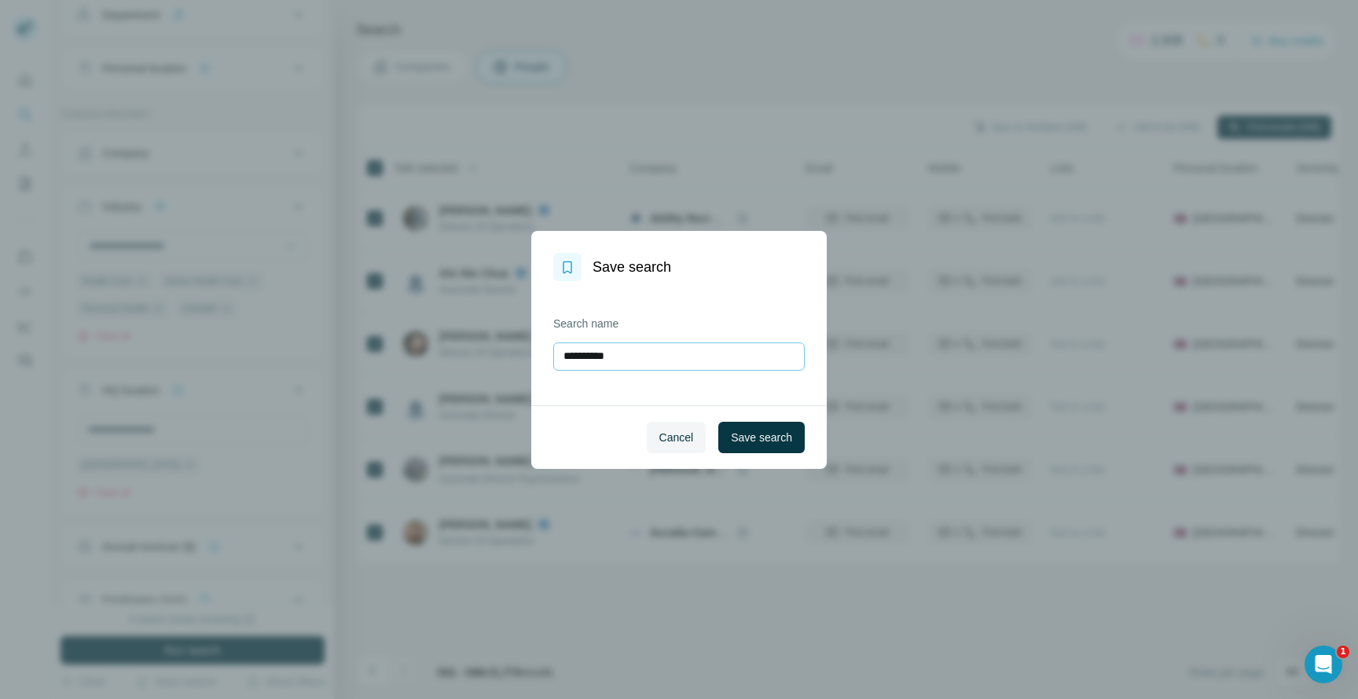
drag, startPoint x: 622, startPoint y: 355, endPoint x: 474, endPoint y: 353, distance: 148.5
click at [553, 353] on input "**********" at bounding box center [678, 357] width 251 height 28
type input "******"
click at [772, 430] on span "Save search" at bounding box center [761, 438] width 61 height 16
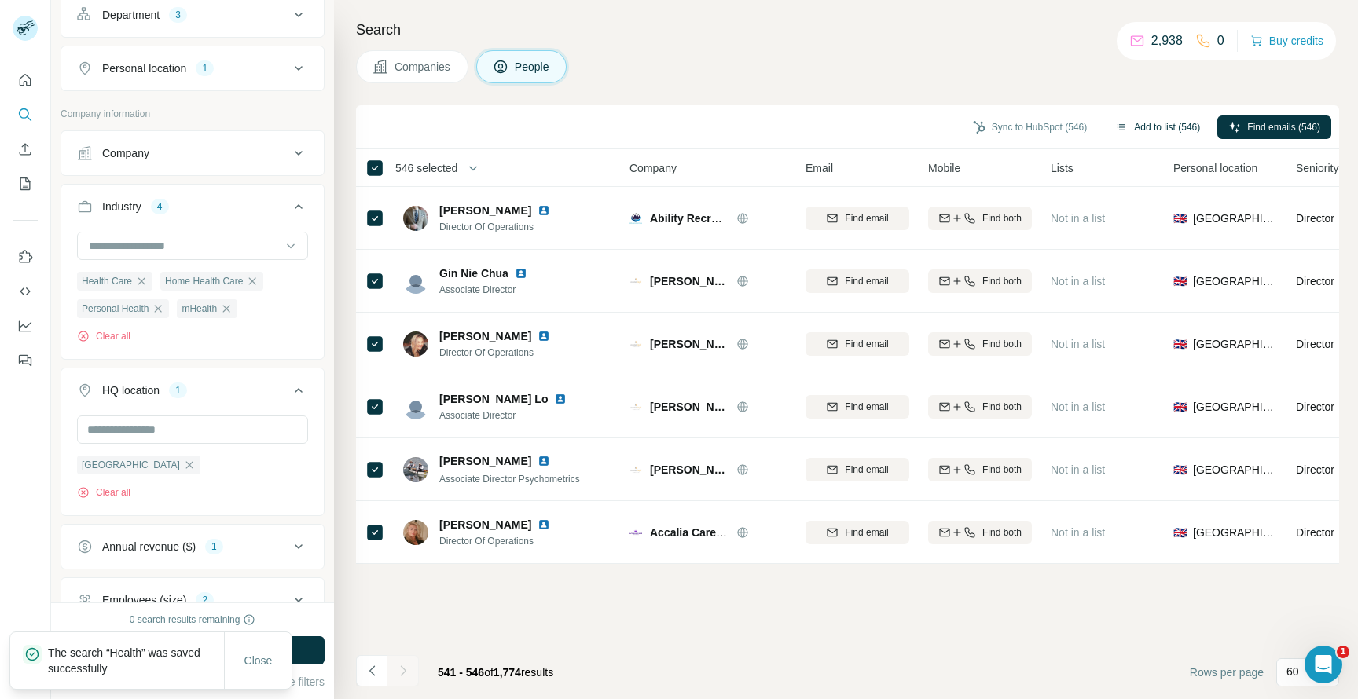
click at [1159, 128] on button "Add to list (546)" at bounding box center [1157, 128] width 107 height 24
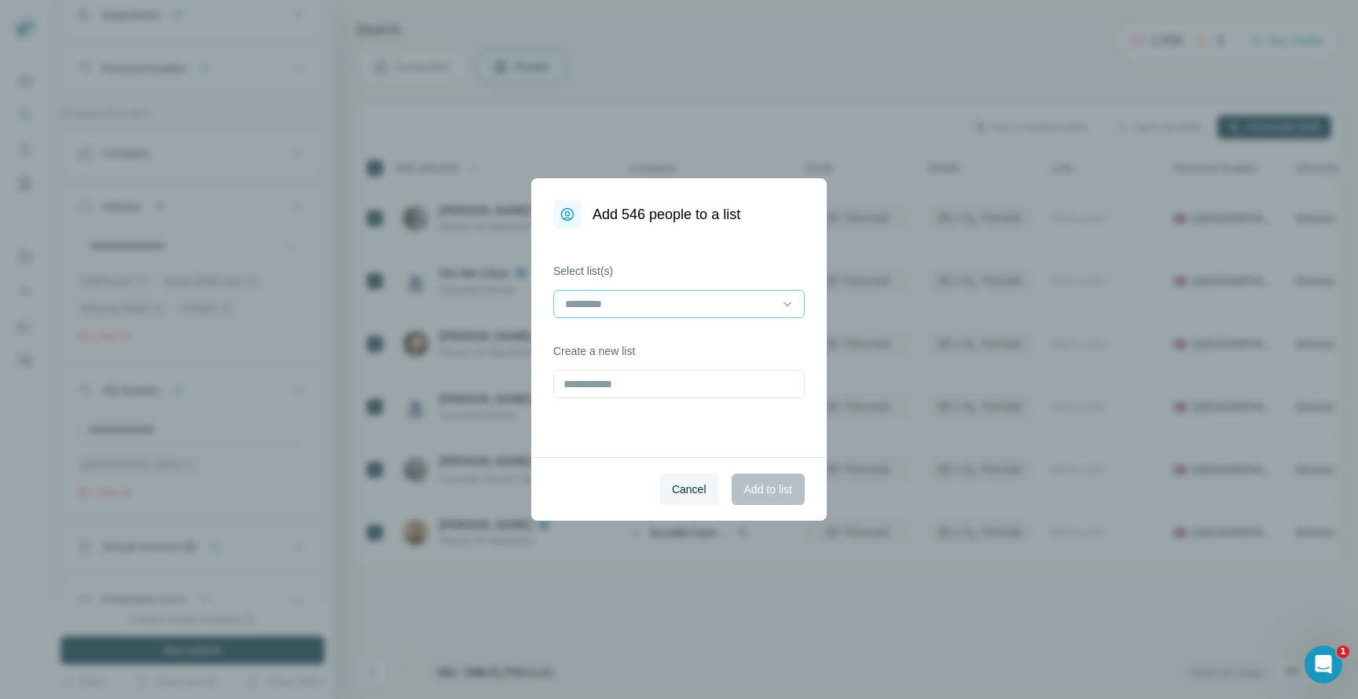
click at [699, 306] on input at bounding box center [669, 303] width 212 height 17
click at [732, 265] on label "Select list(s)" at bounding box center [678, 271] width 251 height 16
click at [635, 385] on input "text" at bounding box center [678, 384] width 251 height 28
type input "******"
click at [762, 491] on span "Add to list" at bounding box center [768, 490] width 48 height 16
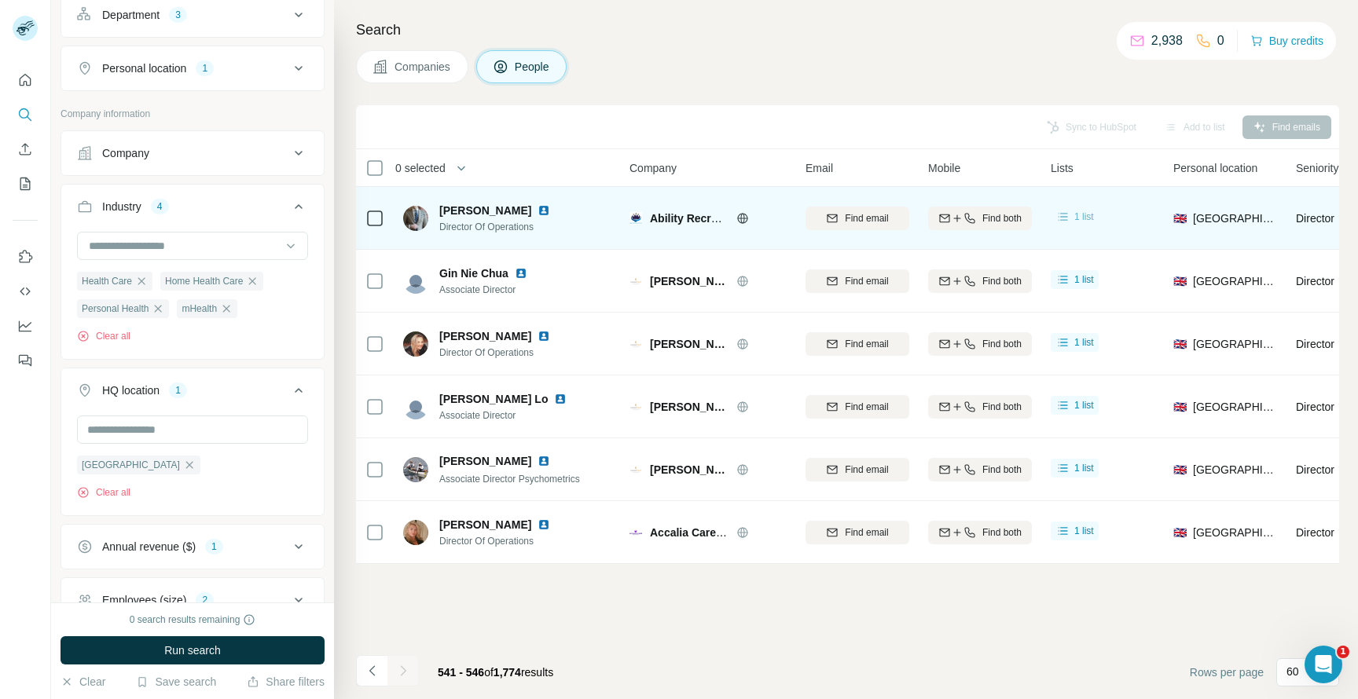
click at [1076, 221] on span "1 list" at bounding box center [1084, 217] width 20 height 14
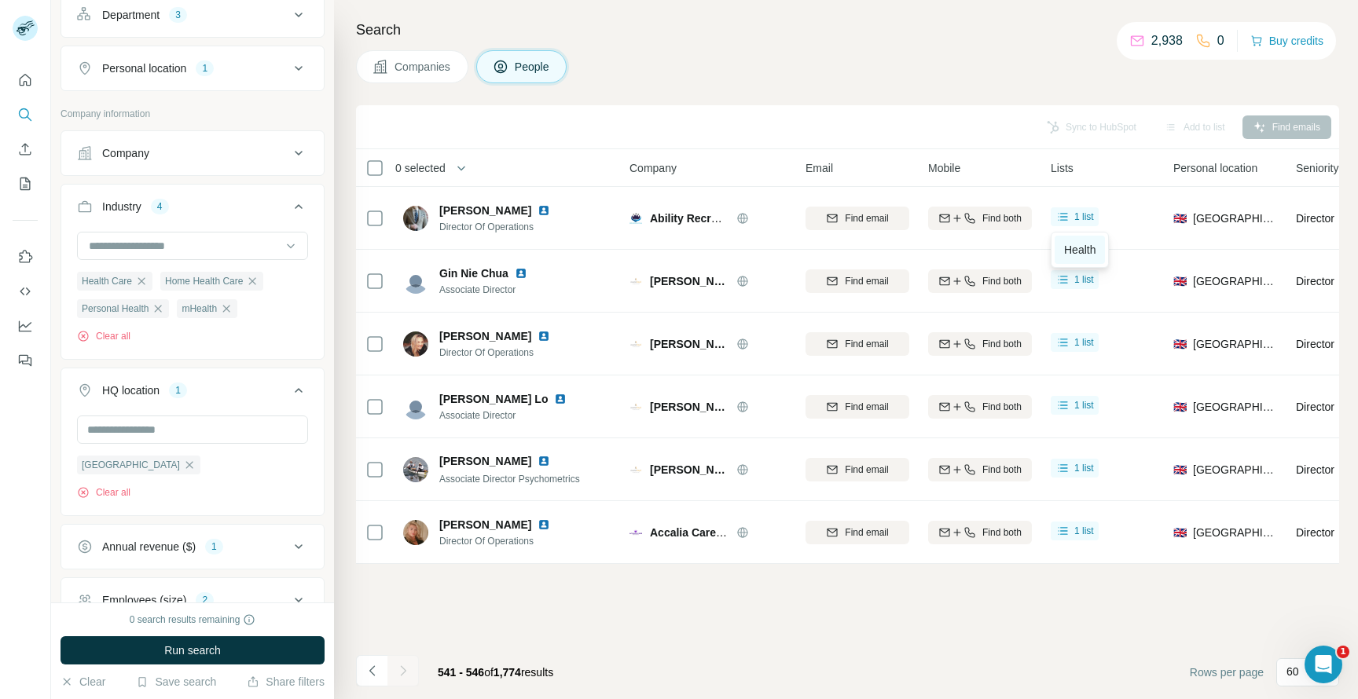
click at [1076, 253] on span "Health" at bounding box center [1079, 250] width 31 height 13
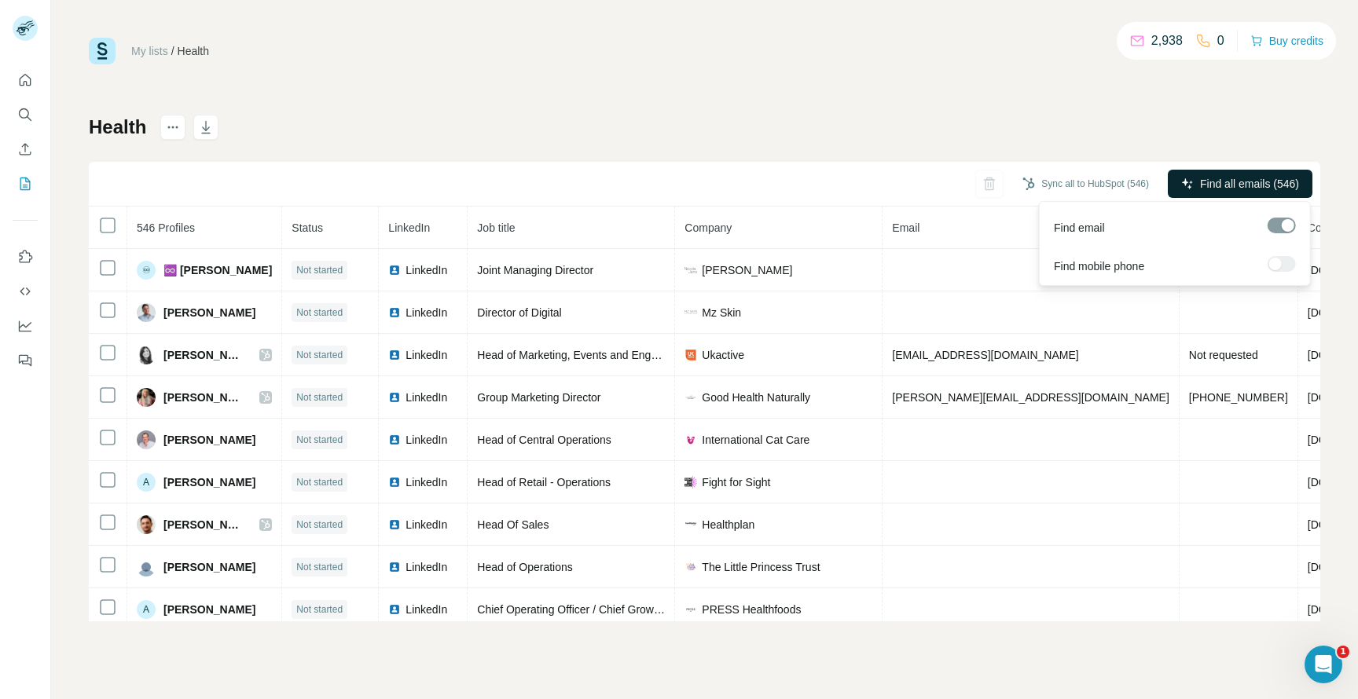
click at [1209, 183] on span "Find all emails (546)" at bounding box center [1249, 184] width 99 height 16
